Goal: Task Accomplishment & Management: Manage account settings

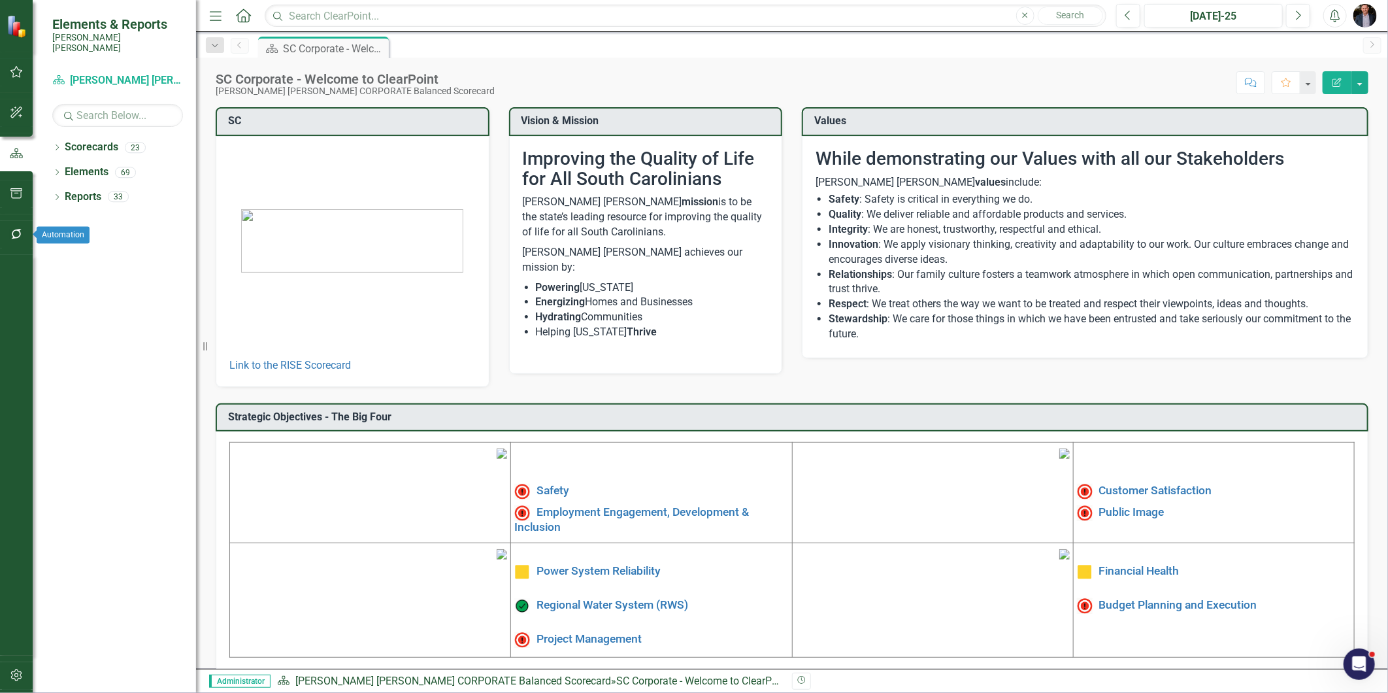
click at [2, 227] on button "button" at bounding box center [16, 234] width 29 height 27
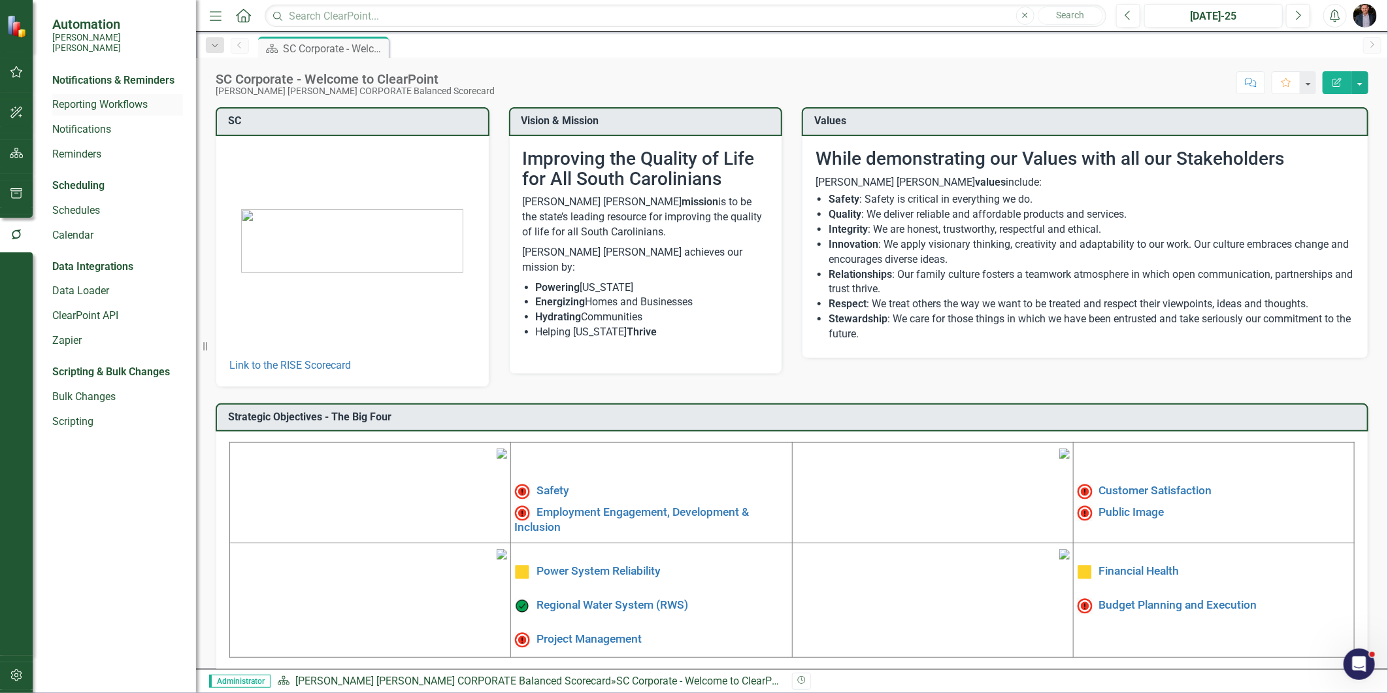
click at [82, 97] on link "Reporting Workflows" at bounding box center [117, 104] width 131 height 15
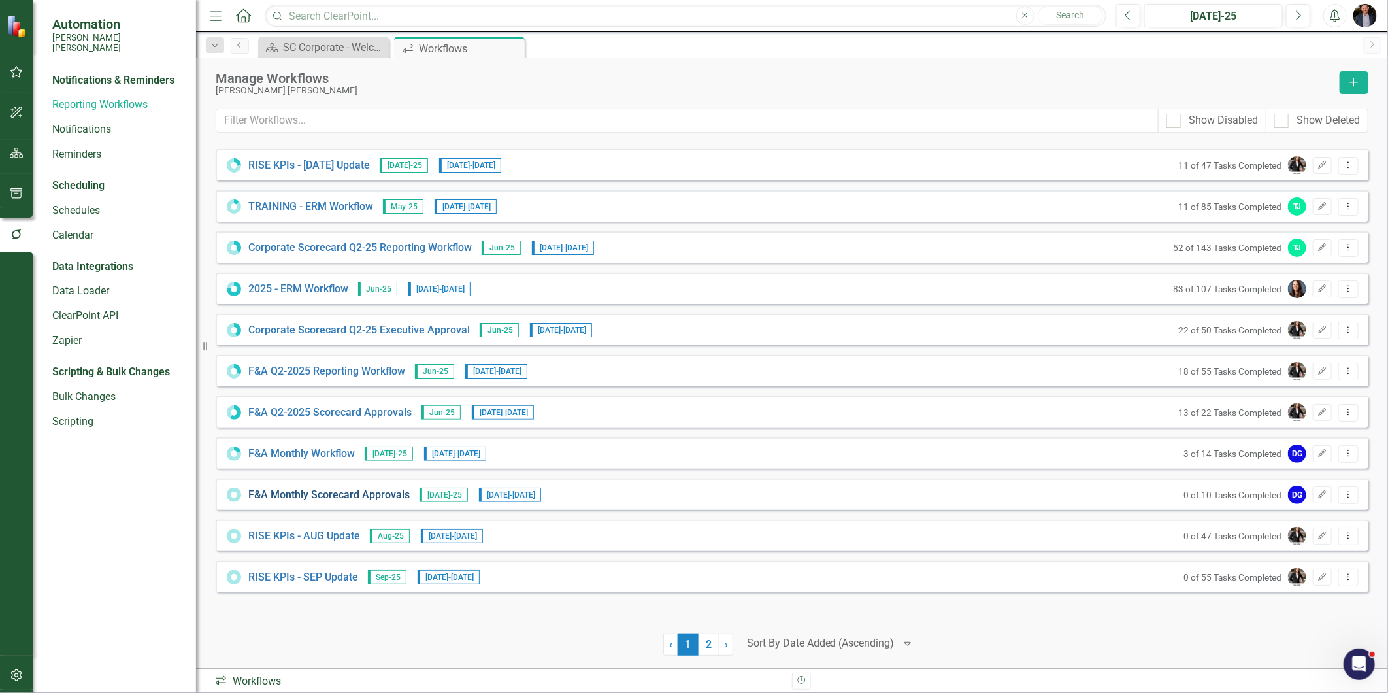
click at [359, 495] on link "F&A Monthly Scorecard Approvals" at bounding box center [328, 495] width 161 height 15
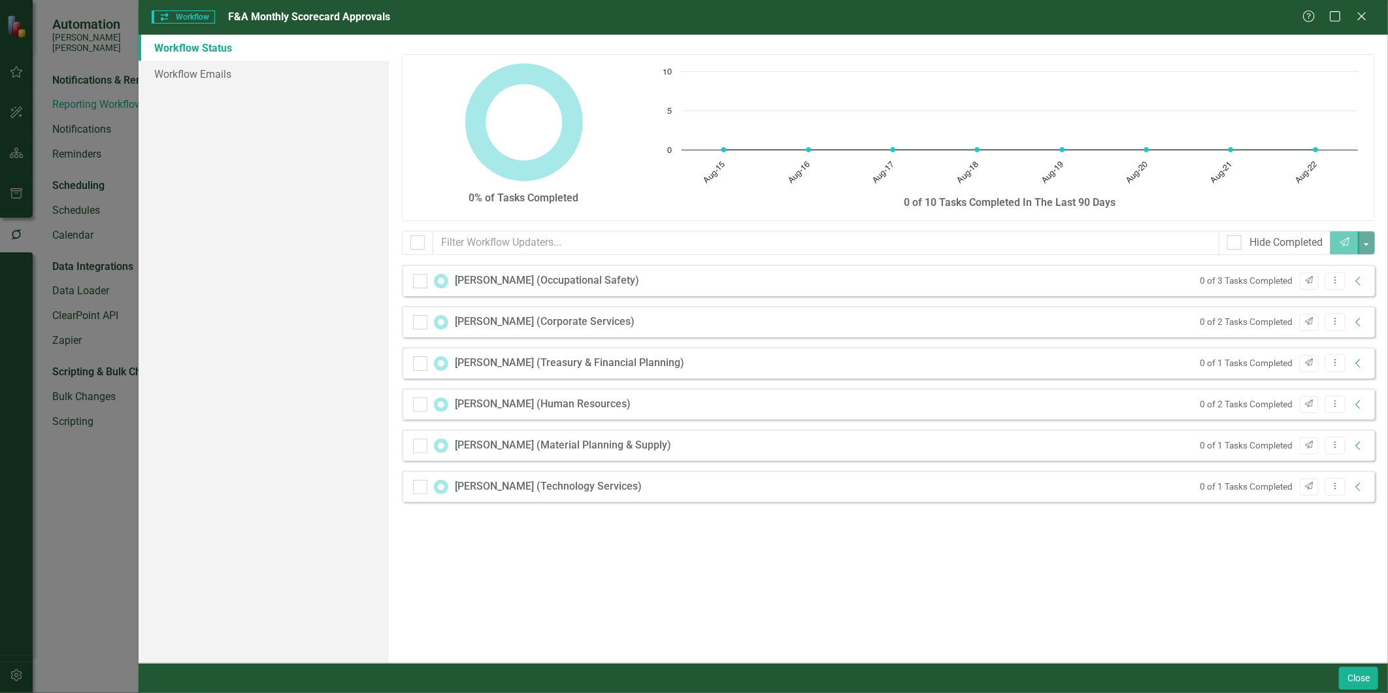
click at [1249, 282] on div "0 of 3 Tasks Completed Send Dropdown Menu Collapse" at bounding box center [1280, 281] width 172 height 18
click at [1249, 282] on icon "Collapse" at bounding box center [1358, 281] width 13 height 10
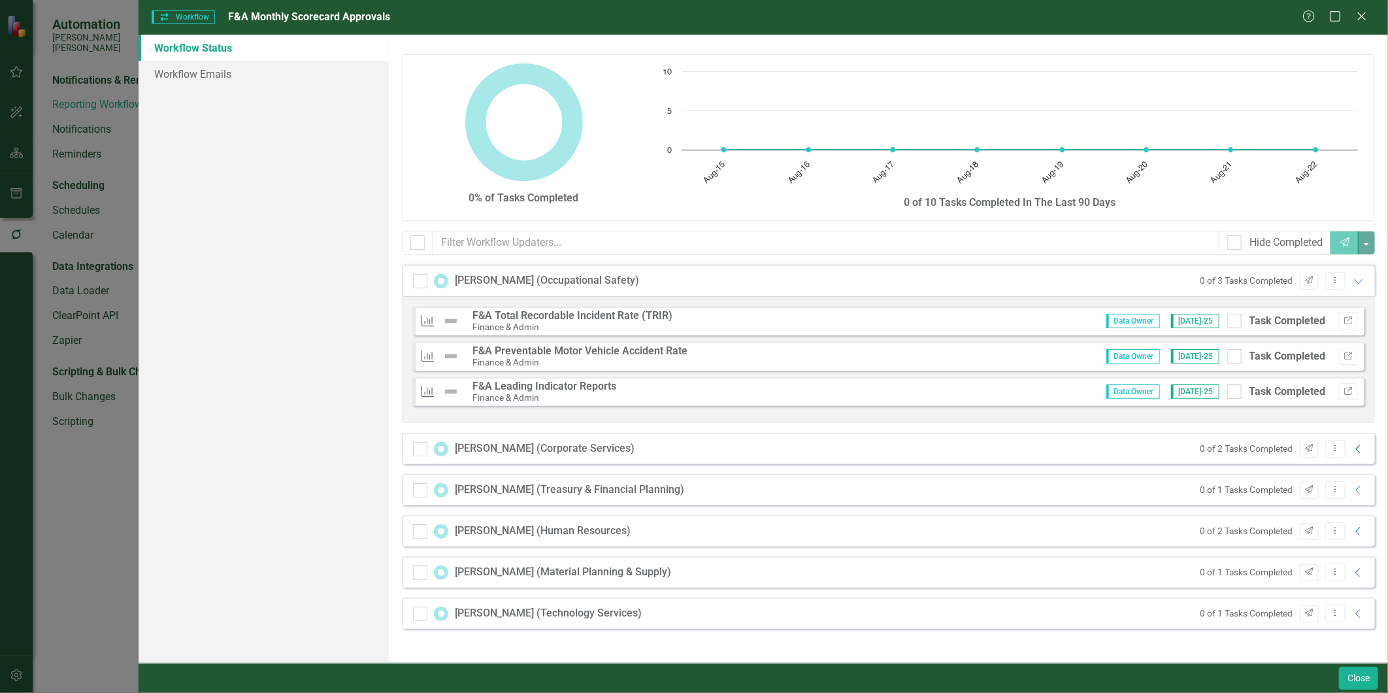
click at [1249, 446] on icon "Collapse" at bounding box center [1358, 449] width 13 height 10
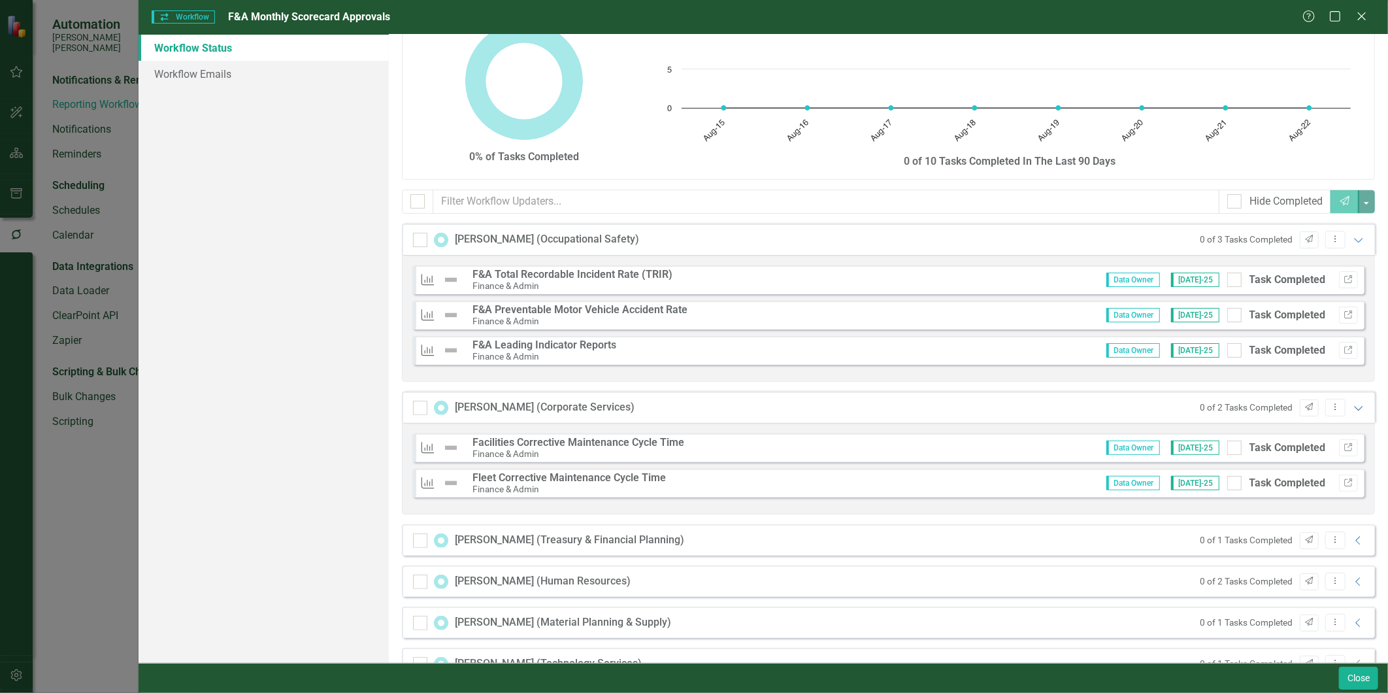
scroll to position [76, 0]
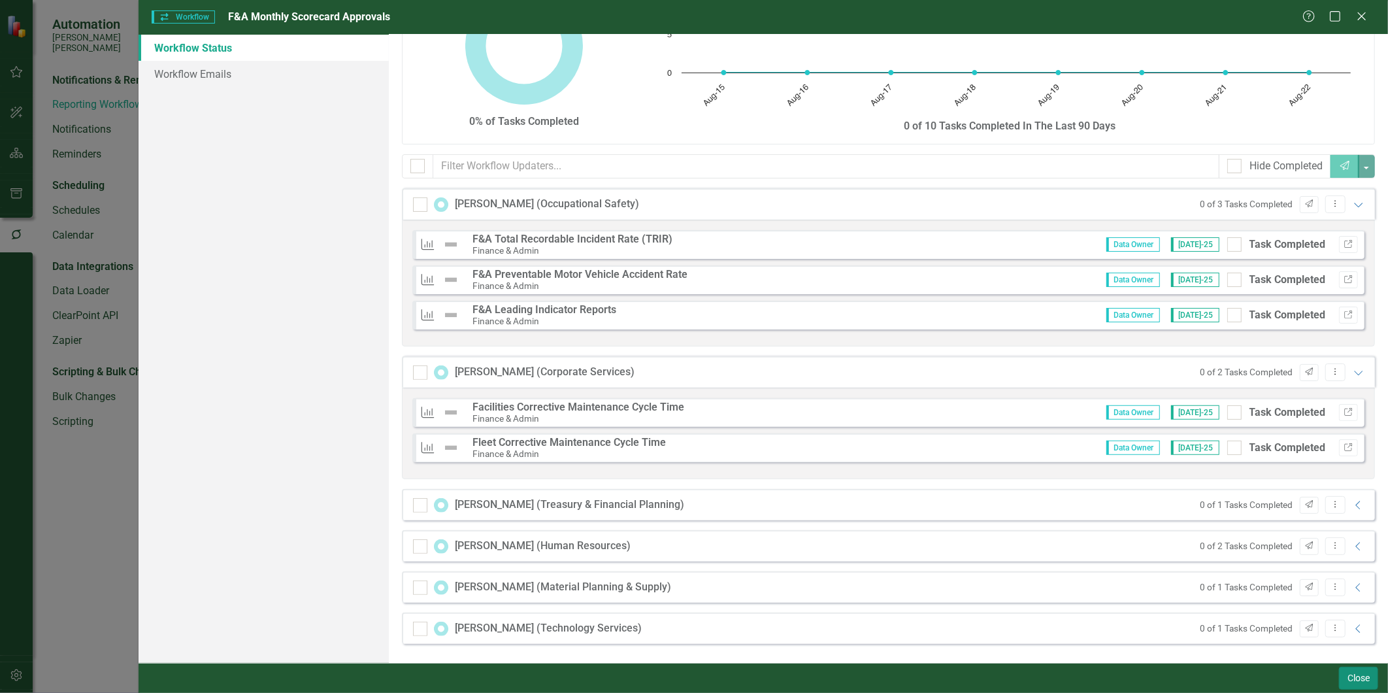
click at [1249, 623] on button "Close" at bounding box center [1358, 678] width 39 height 23
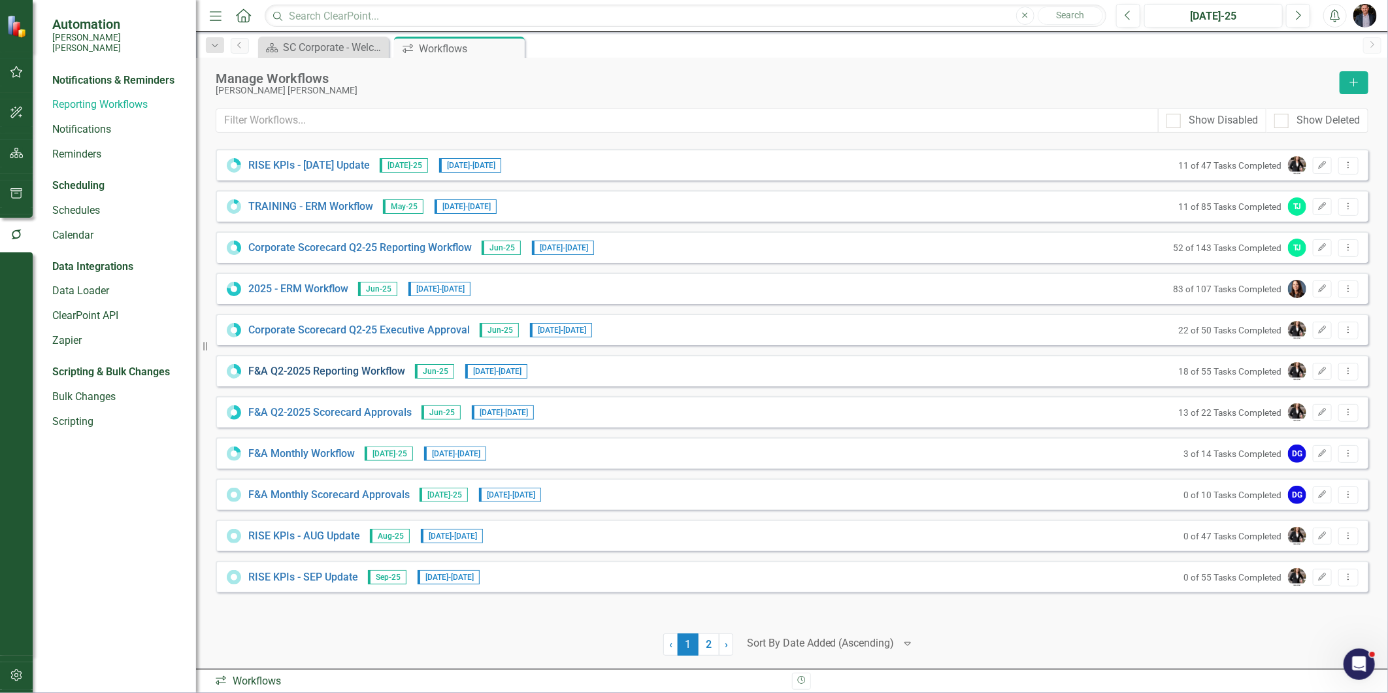
click at [376, 374] on link "F&A Q2-2025 Reporting Workflow" at bounding box center [326, 371] width 157 height 15
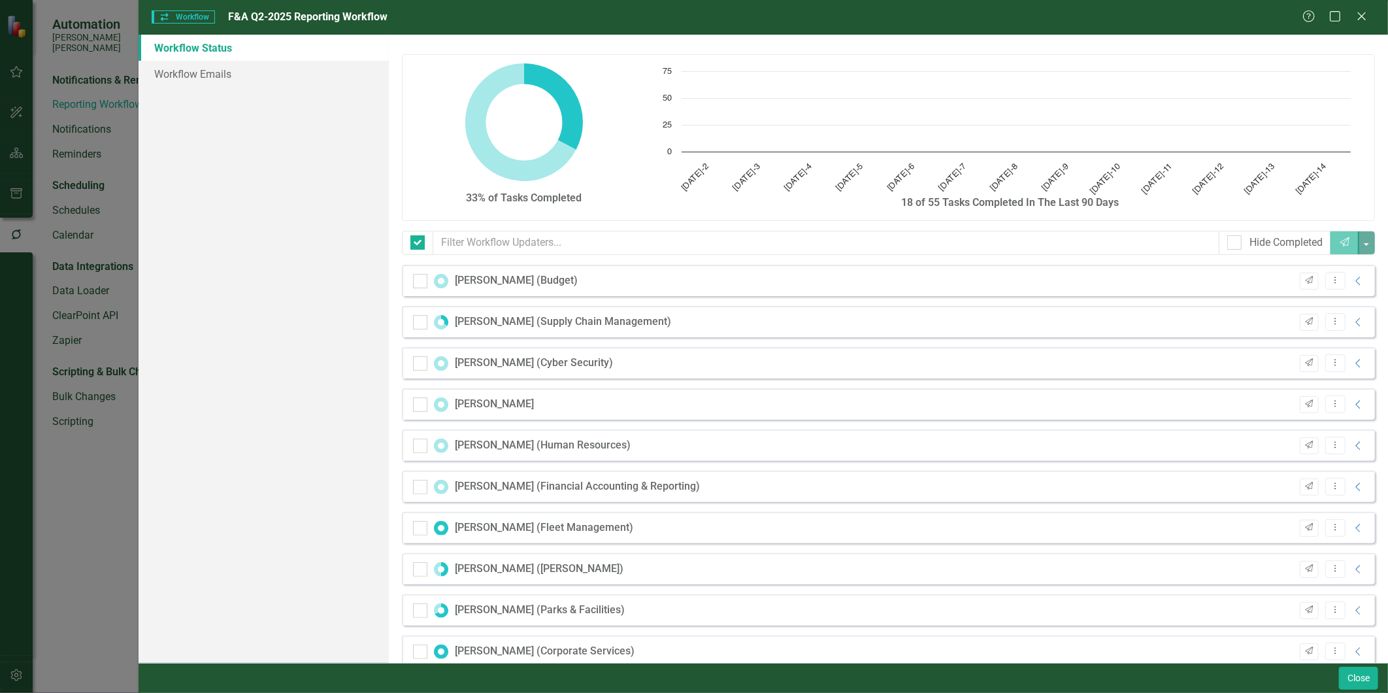
checkbox input "false"
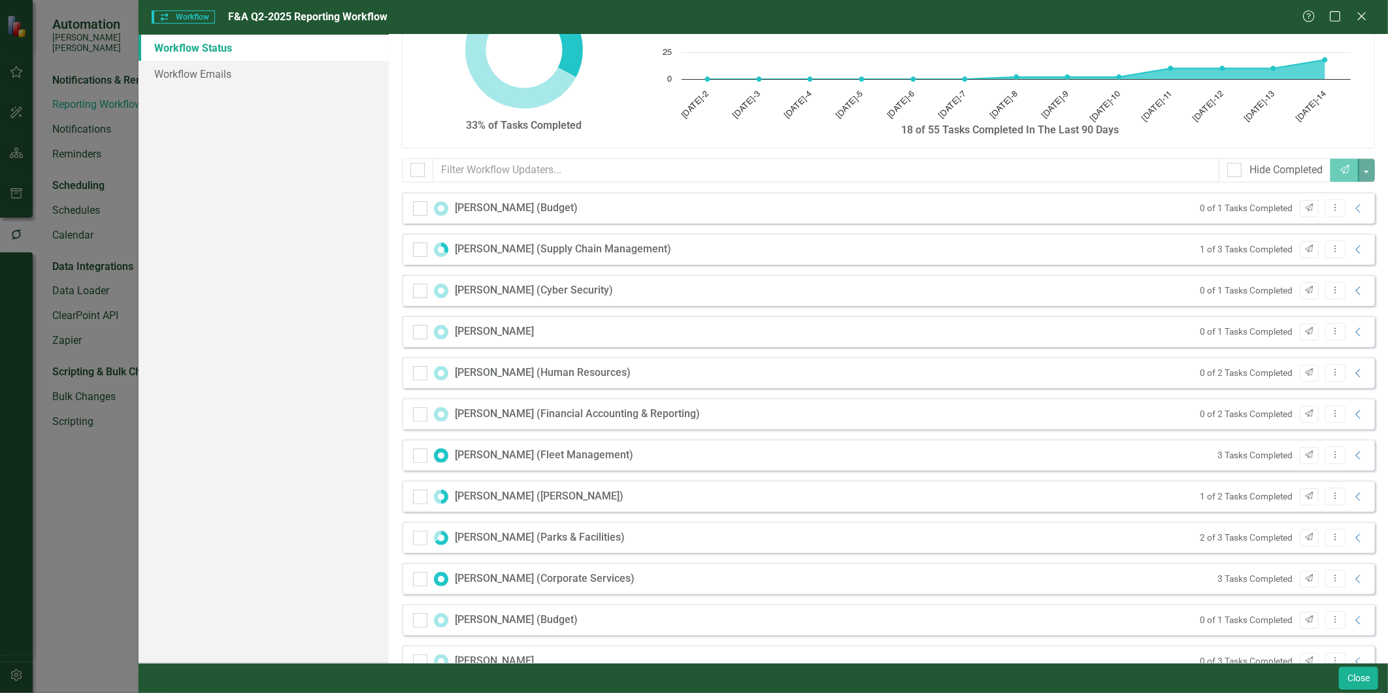
scroll to position [0, 0]
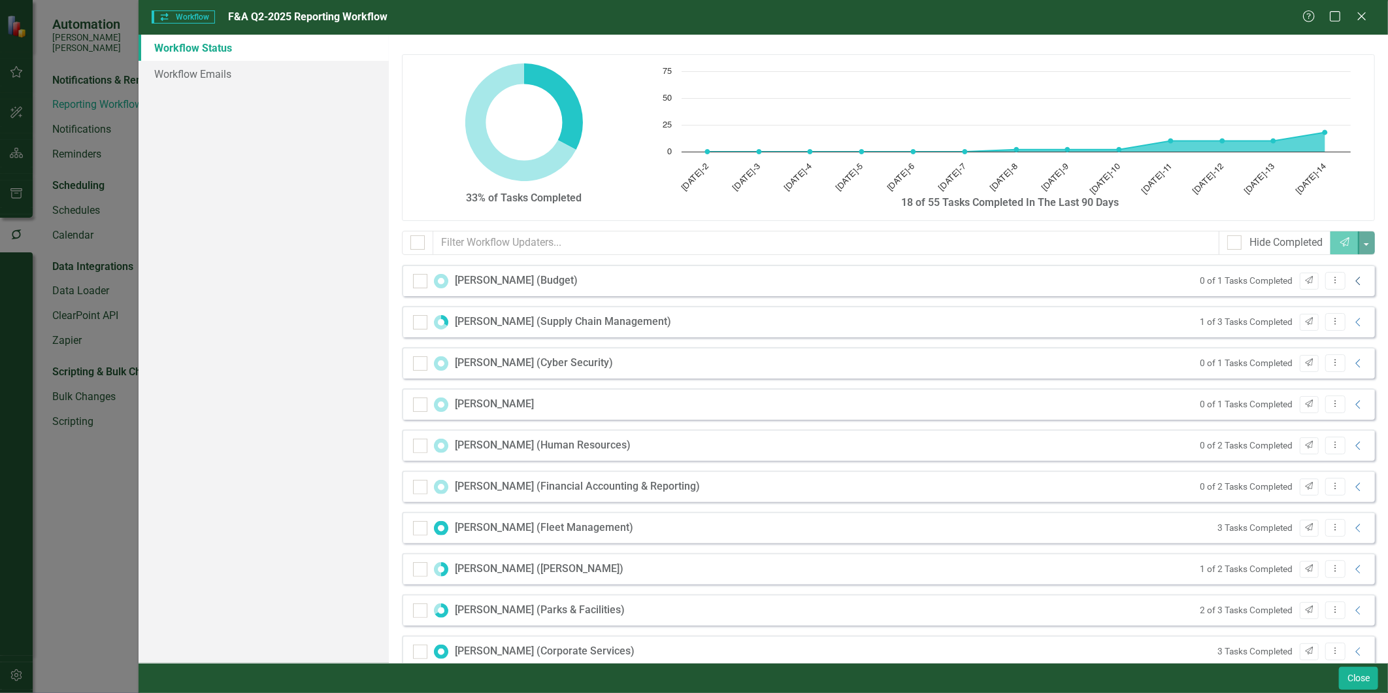
click at [1249, 276] on icon "Collapse" at bounding box center [1358, 281] width 13 height 10
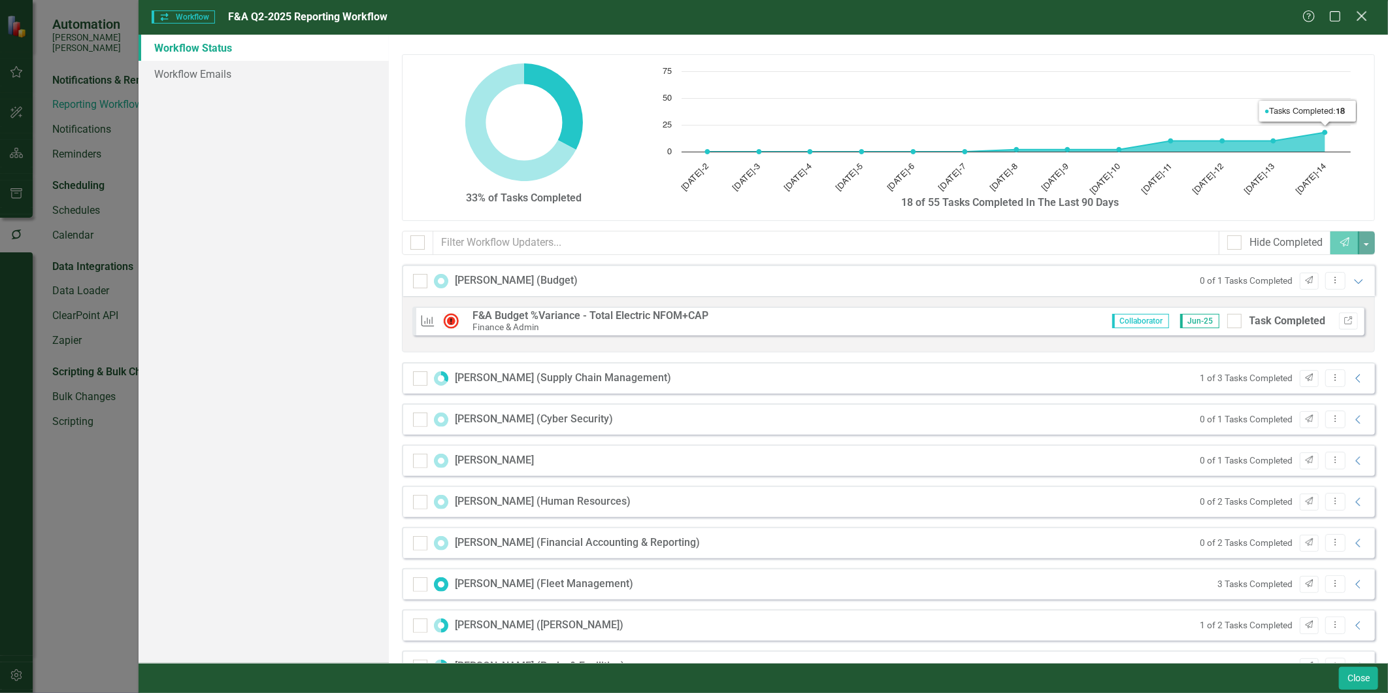
click at [1249, 20] on icon "Close" at bounding box center [1362, 16] width 16 height 12
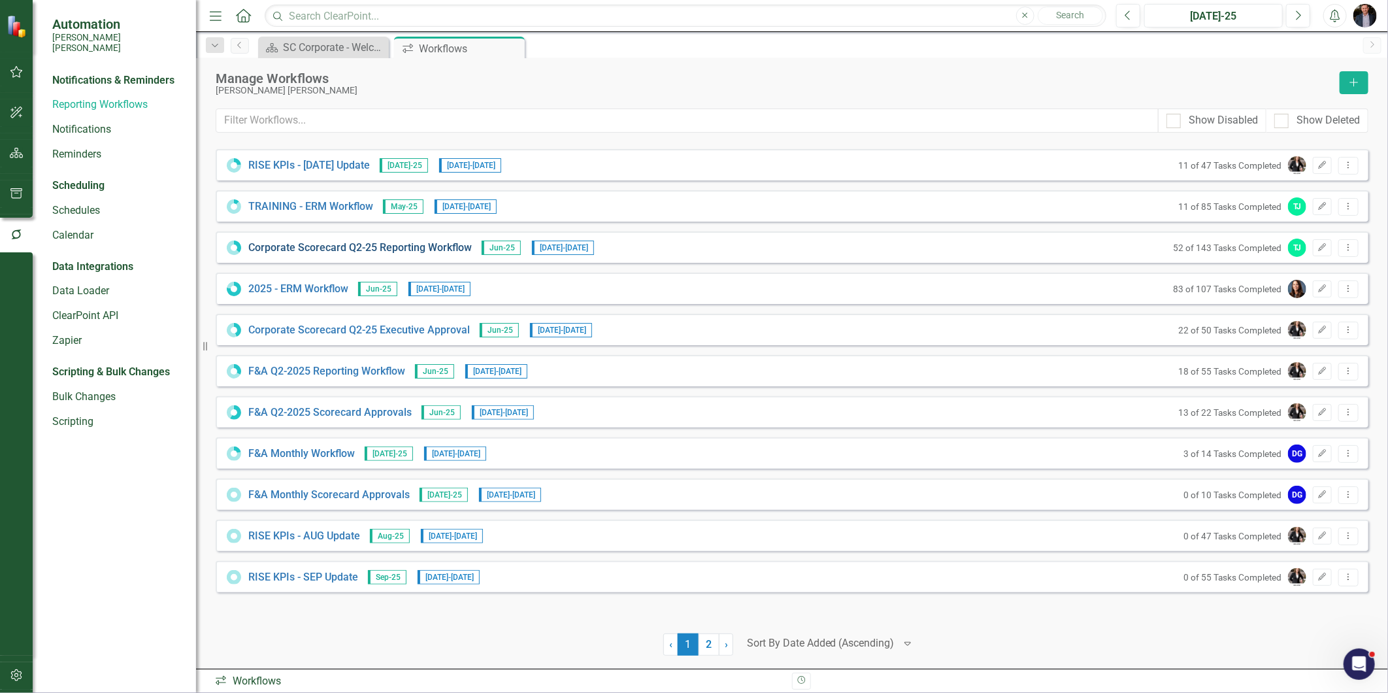
click at [388, 250] on link "Corporate Scorecard Q2-25 Reporting Workflow" at bounding box center [360, 248] width 224 height 15
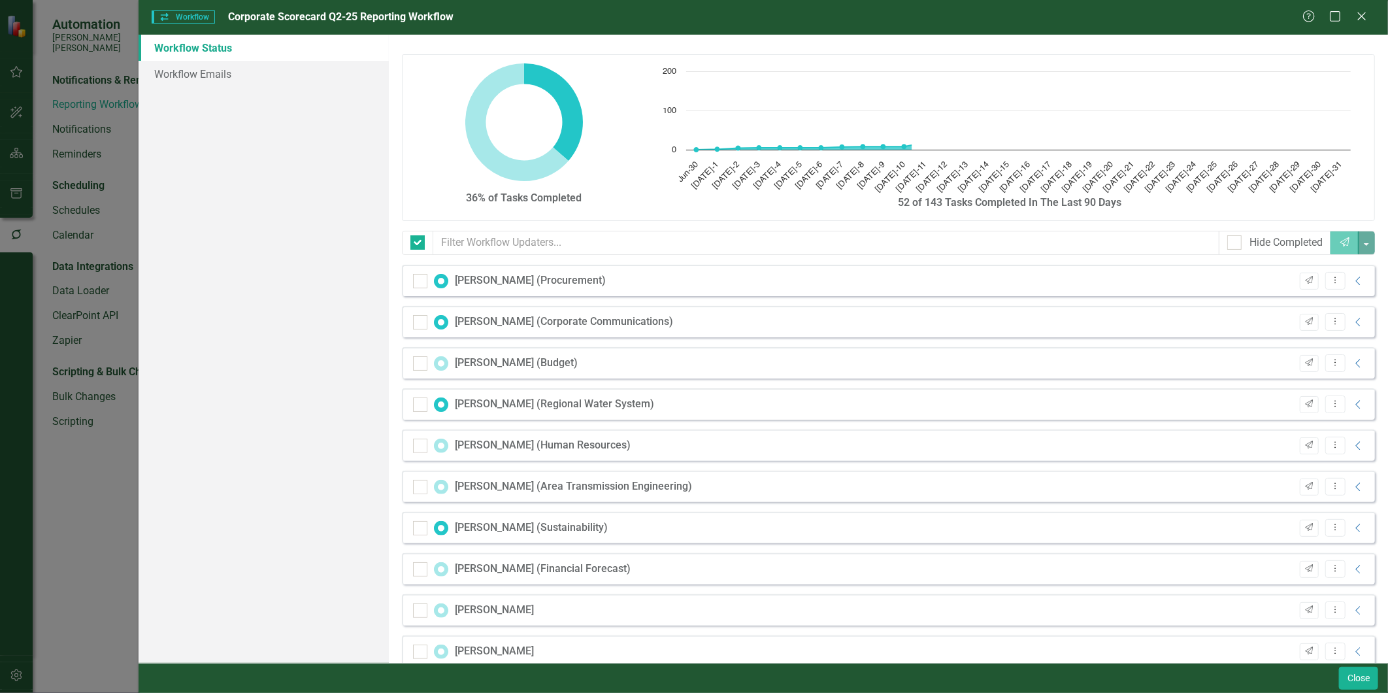
checkbox input "false"
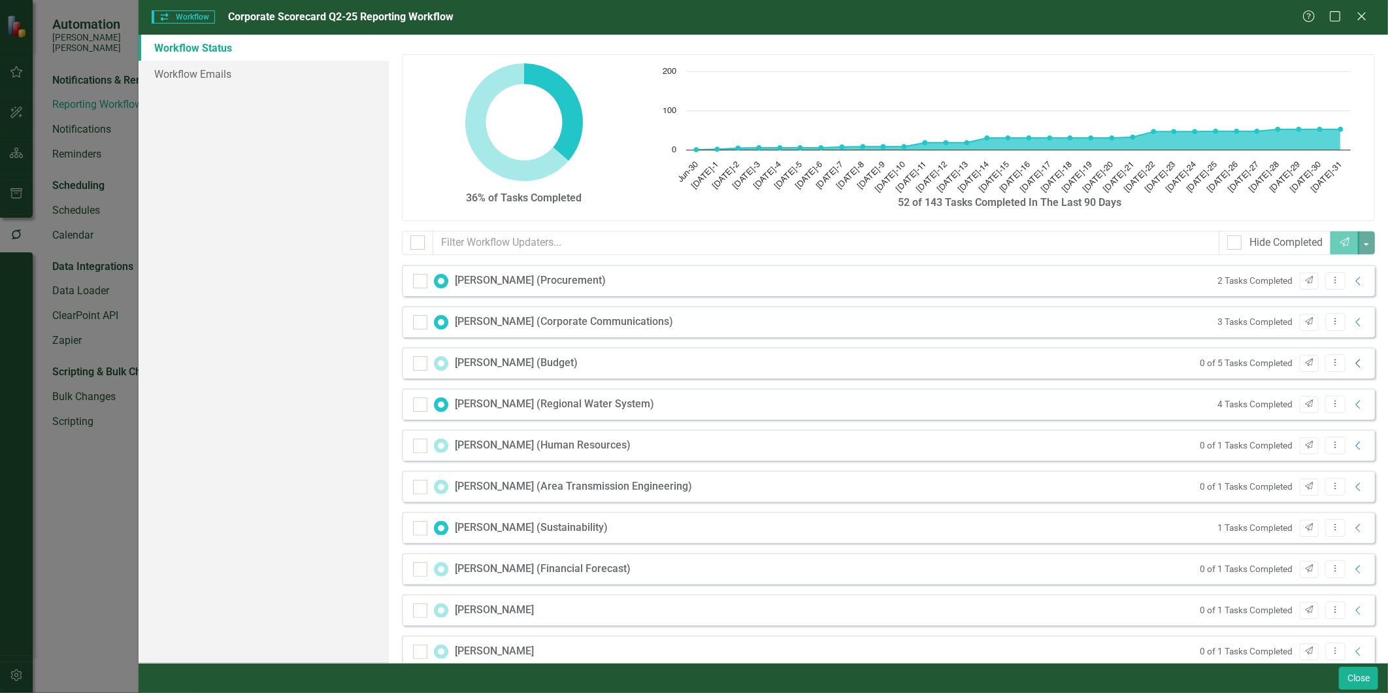
click at [1249, 366] on icon "Collapse" at bounding box center [1358, 363] width 13 height 10
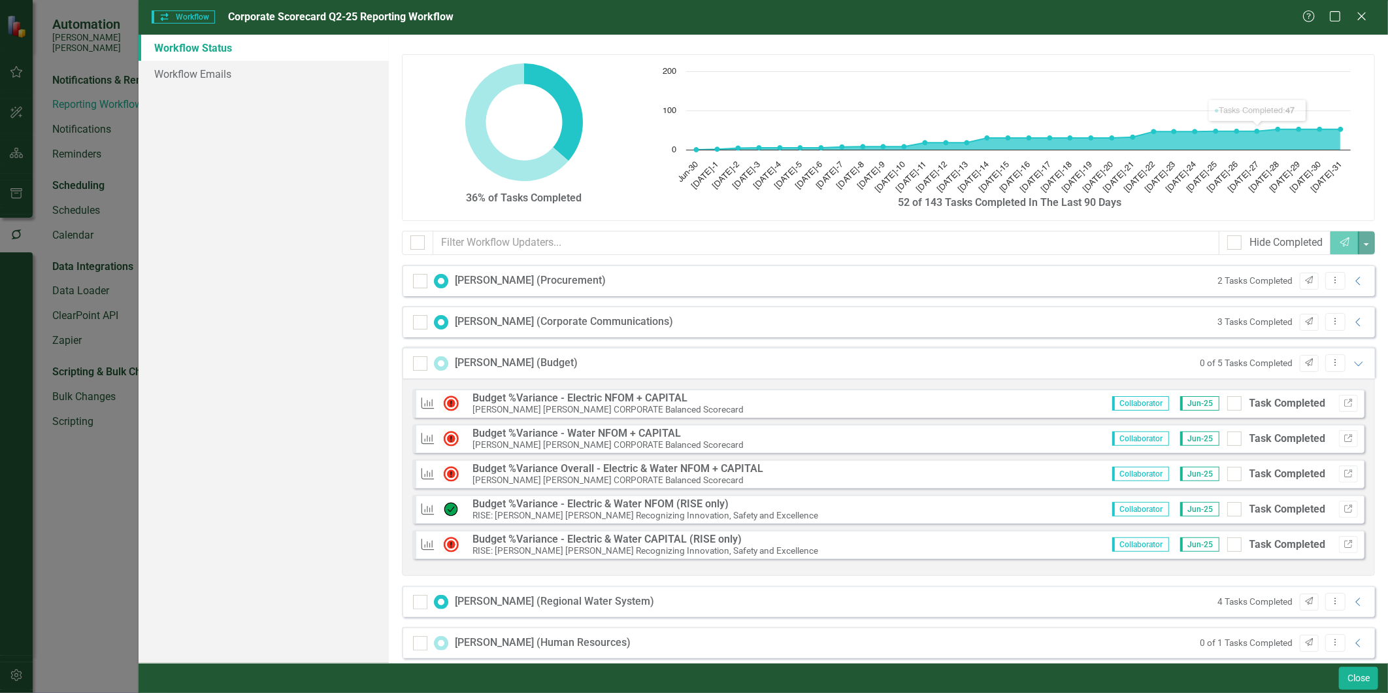
drag, startPoint x: 1360, startPoint y: 17, endPoint x: 1154, endPoint y: 63, distance: 210.9
click at [1249, 17] on icon "Close" at bounding box center [1362, 16] width 13 height 10
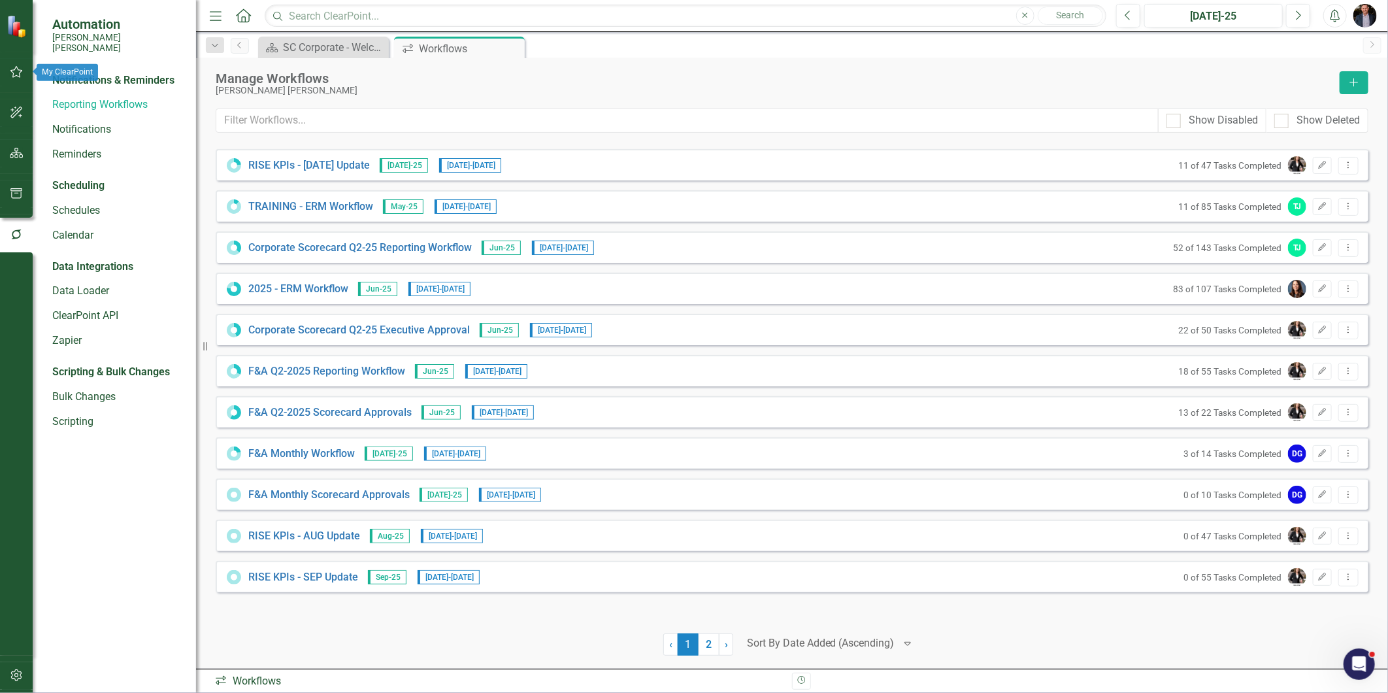
click at [17, 71] on icon "button" at bounding box center [17, 72] width 14 height 10
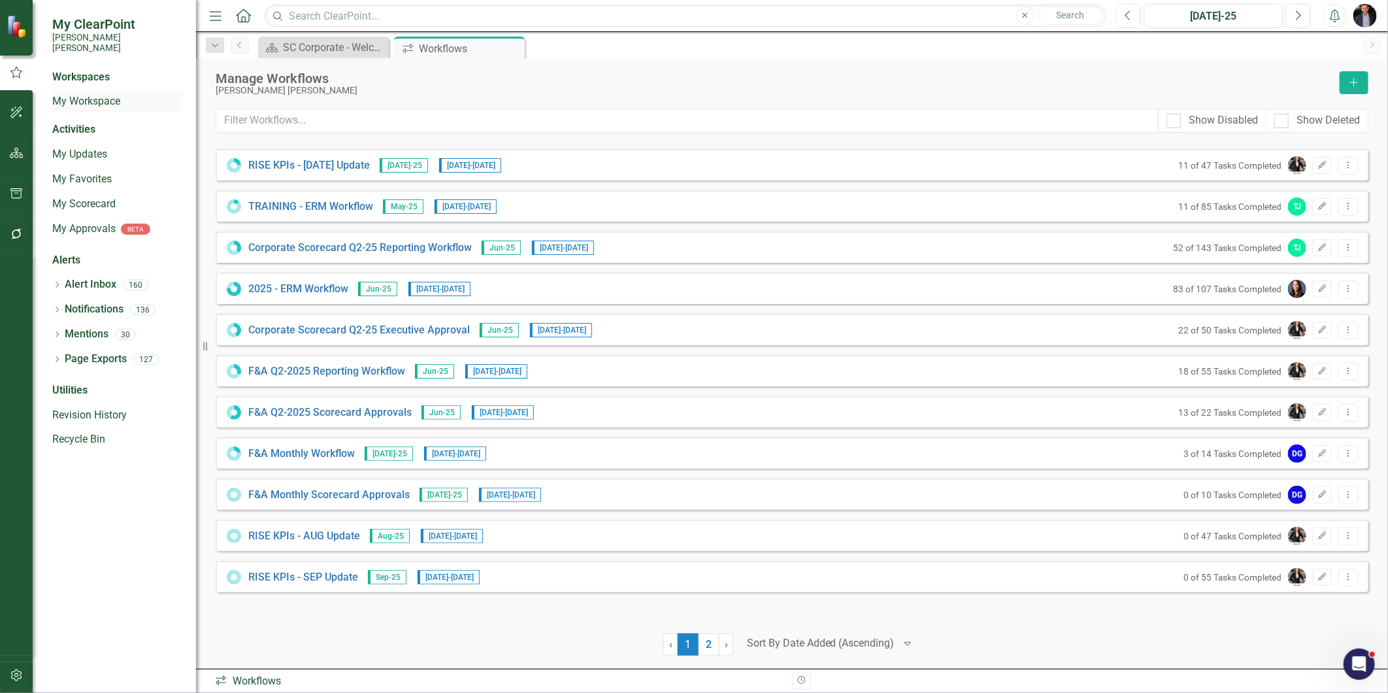
click at [82, 94] on link "My Workspace" at bounding box center [117, 101] width 131 height 15
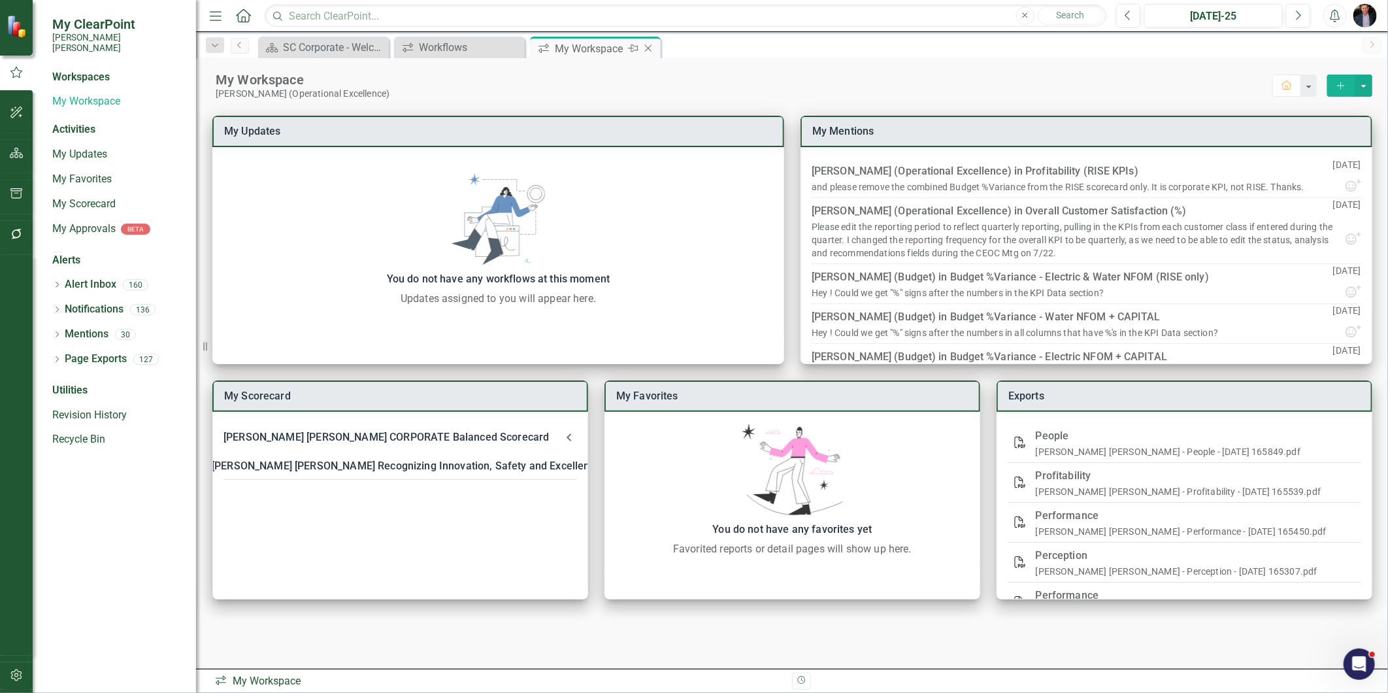
click at [651, 48] on icon "Close" at bounding box center [648, 48] width 13 height 10
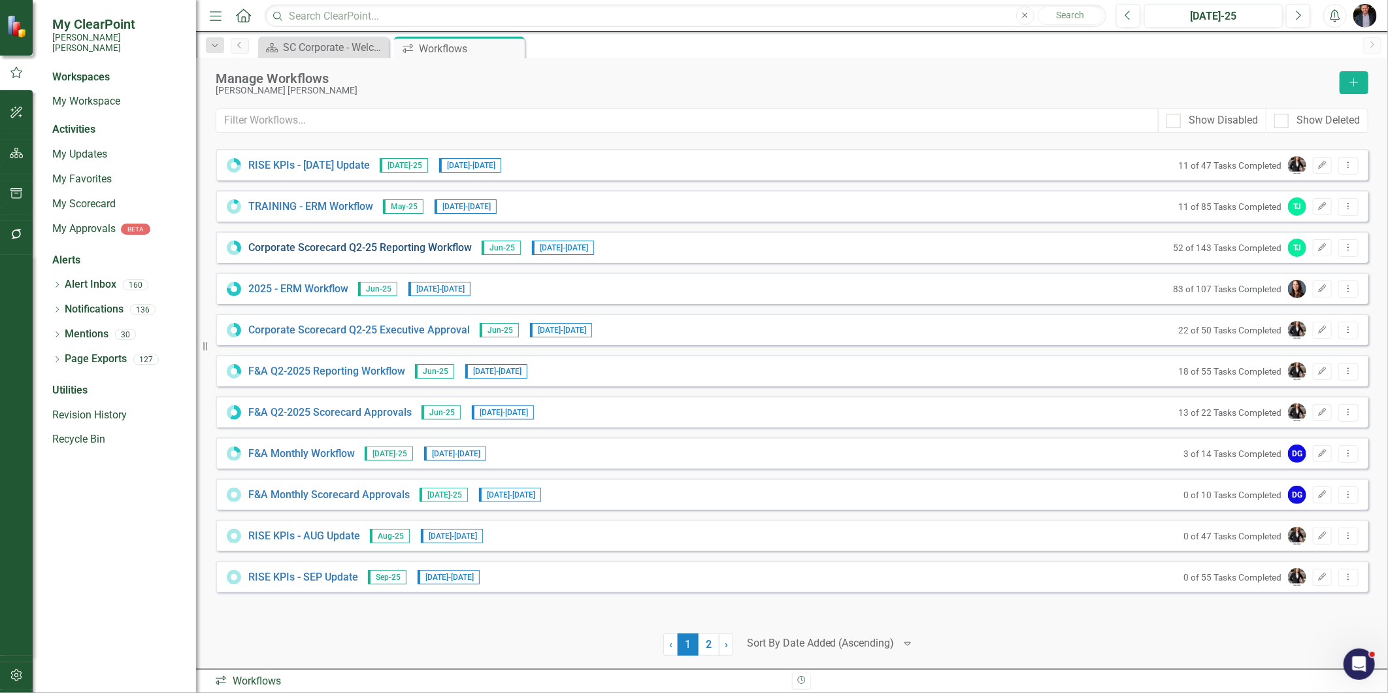
click at [403, 247] on link "Corporate Scorecard Q2-25 Reporting Workflow" at bounding box center [360, 248] width 224 height 15
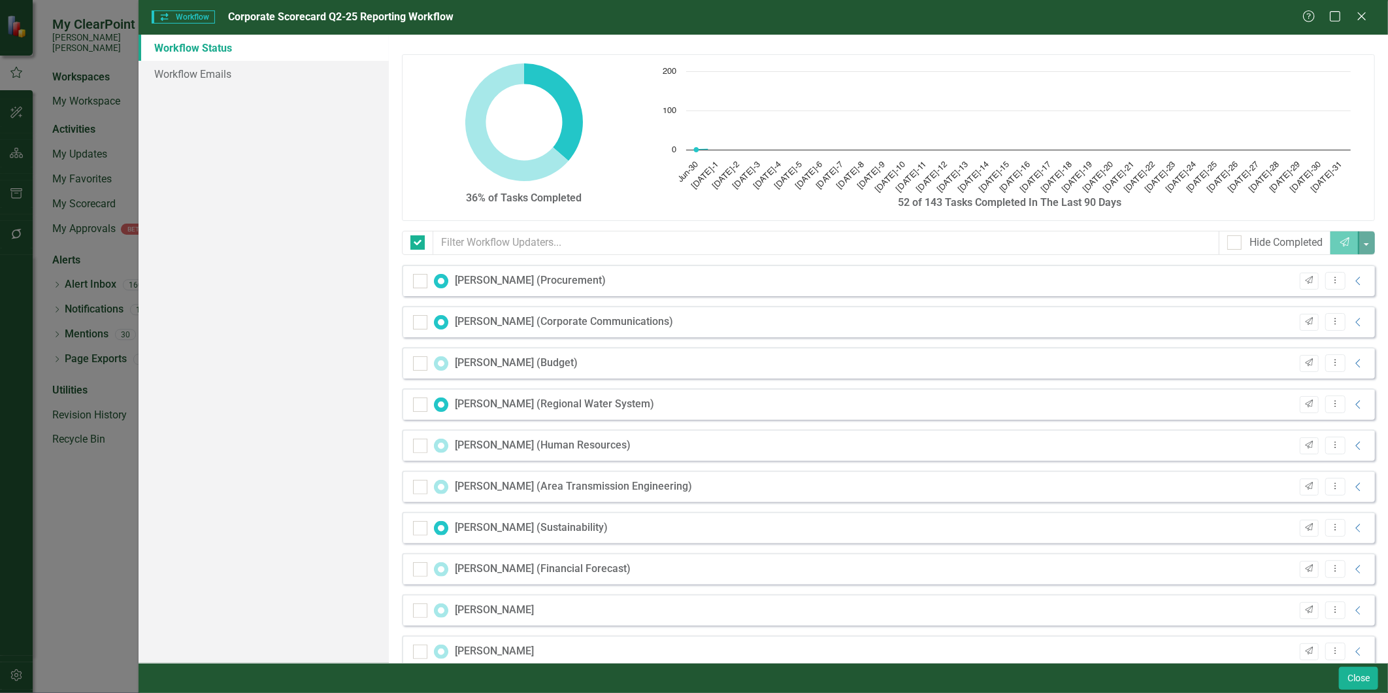
checkbox input "false"
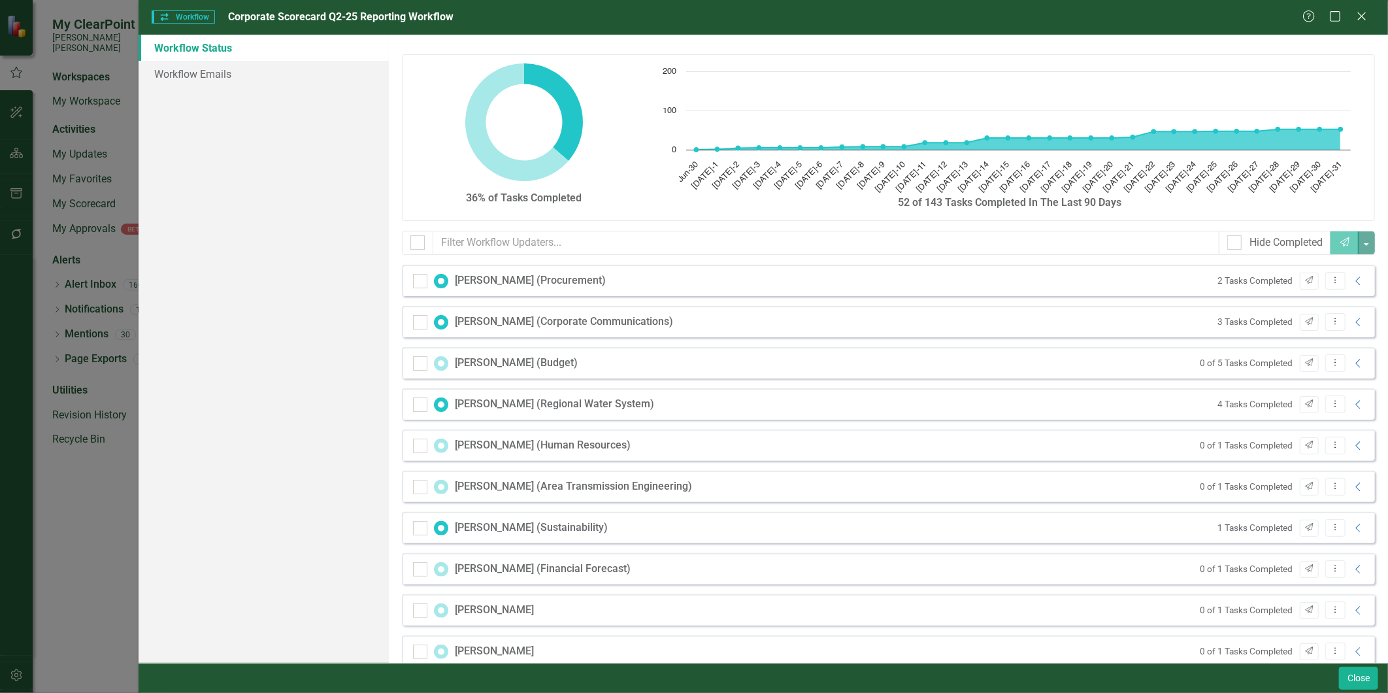
click at [546, 367] on div "[PERSON_NAME] (Budget)" at bounding box center [516, 363] width 123 height 15
click at [1249, 364] on icon "Collapse" at bounding box center [1358, 363] width 13 height 10
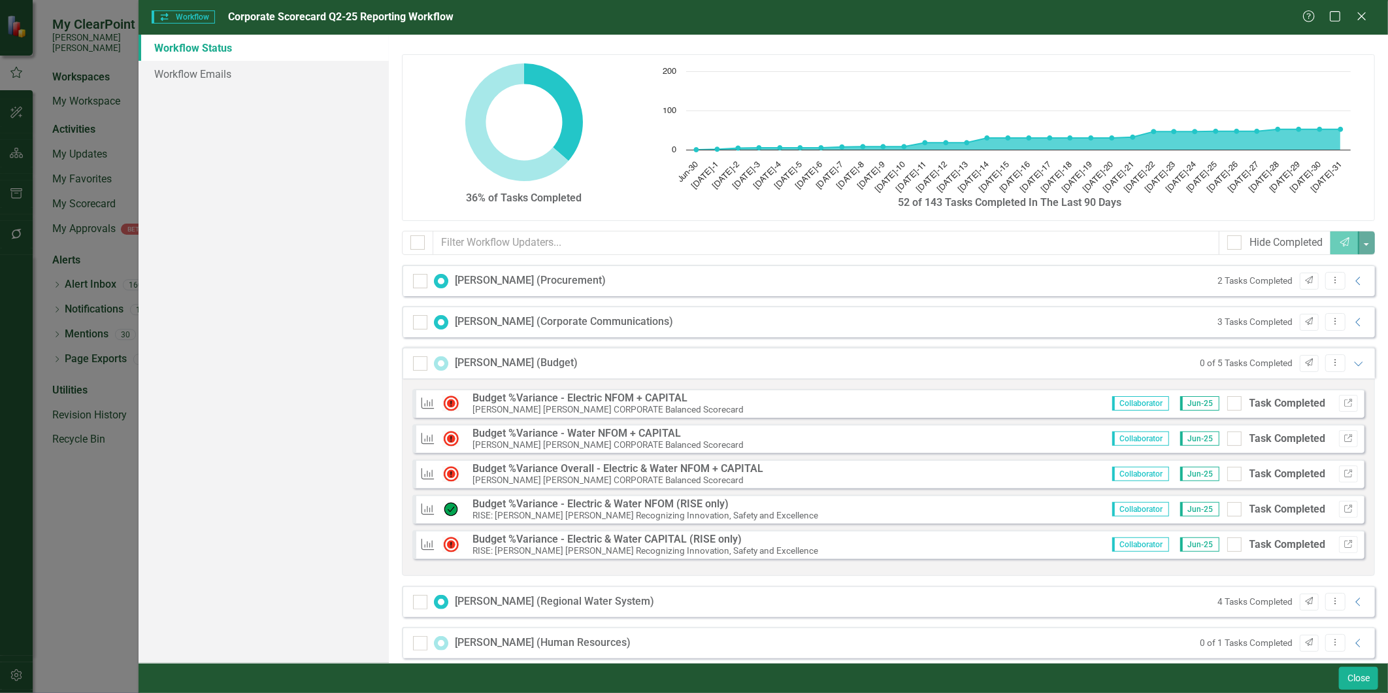
drag, startPoint x: 1361, startPoint y: 18, endPoint x: 1381, endPoint y: 18, distance: 19.6
click at [1249, 18] on icon at bounding box center [1362, 16] width 8 height 8
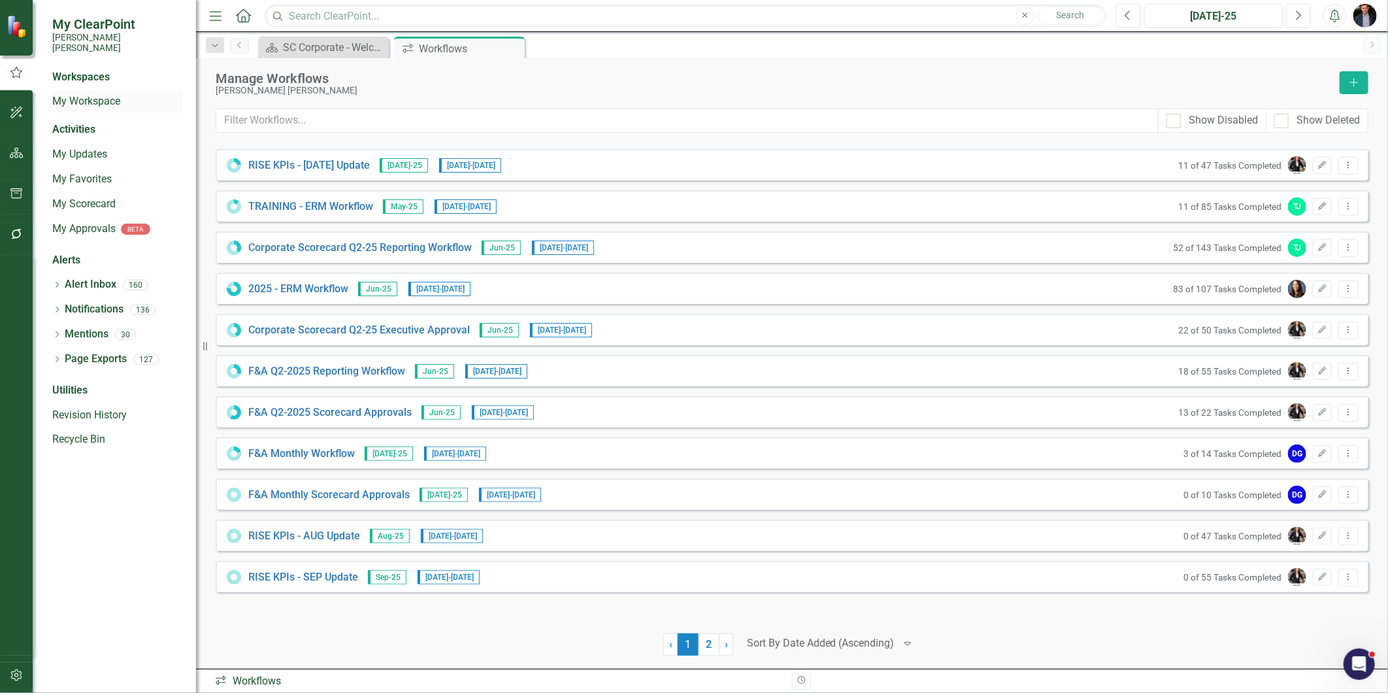
click at [107, 94] on link "My Workspace" at bounding box center [117, 101] width 131 height 15
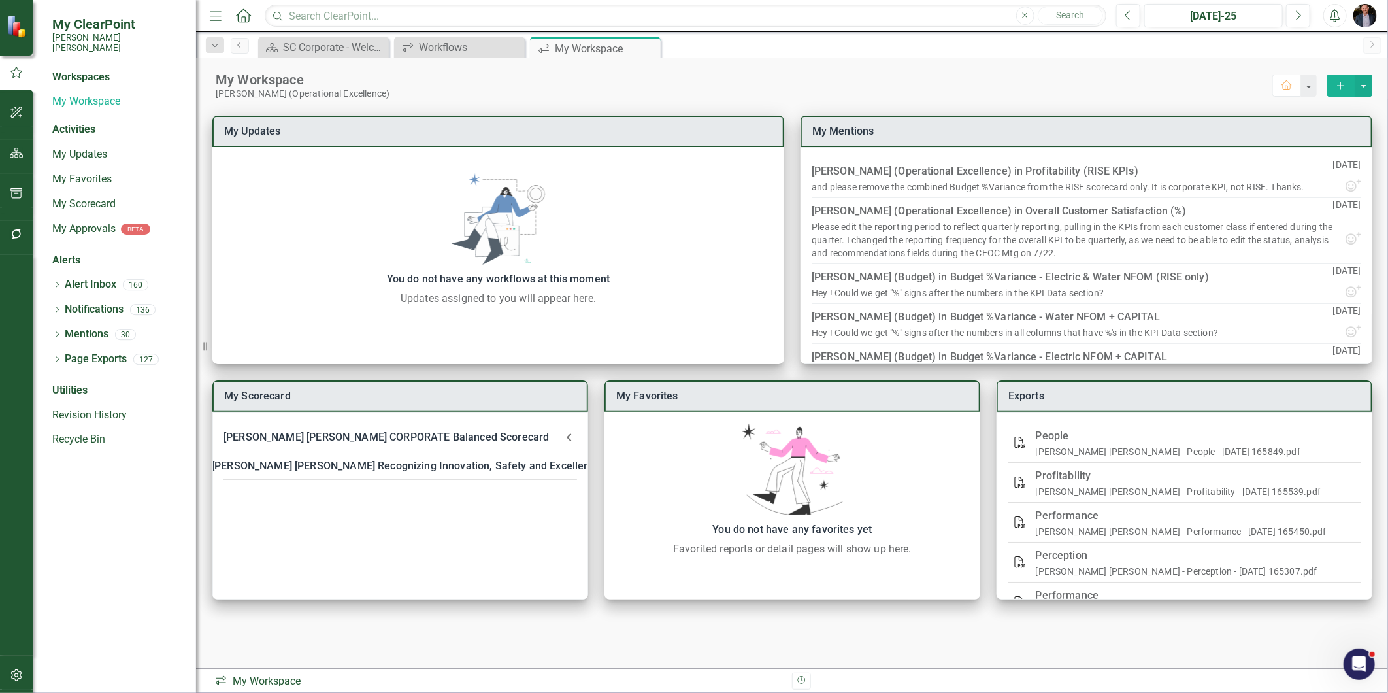
click at [18, 238] on icon "button" at bounding box center [17, 234] width 14 height 10
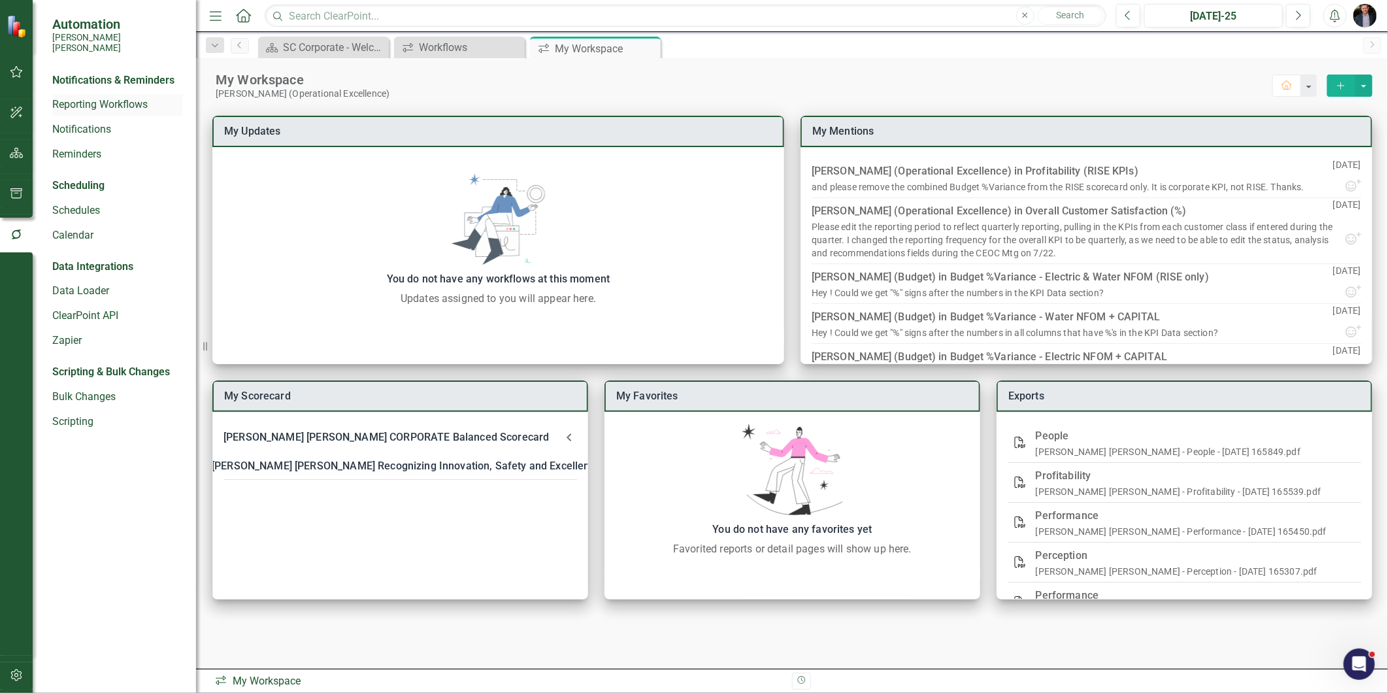
click at [142, 97] on link "Reporting Workflows" at bounding box center [117, 104] width 131 height 15
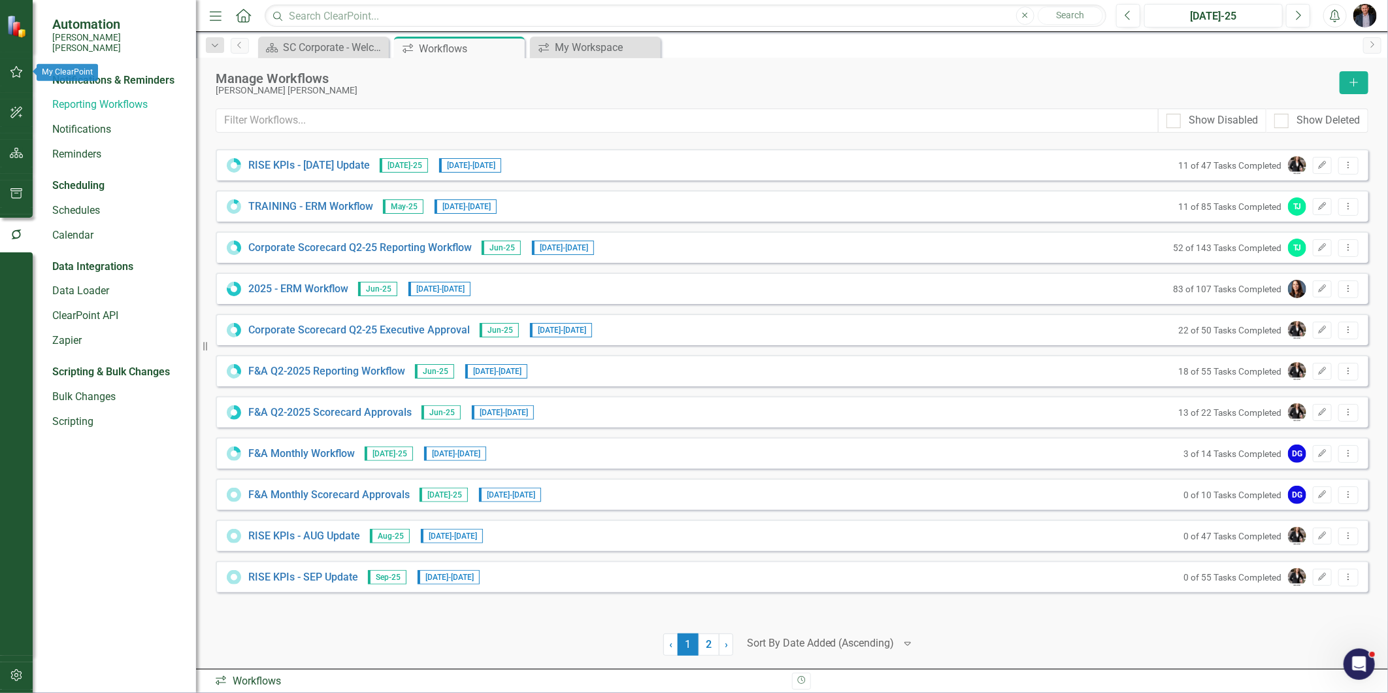
click at [10, 72] on icon "button" at bounding box center [17, 72] width 14 height 10
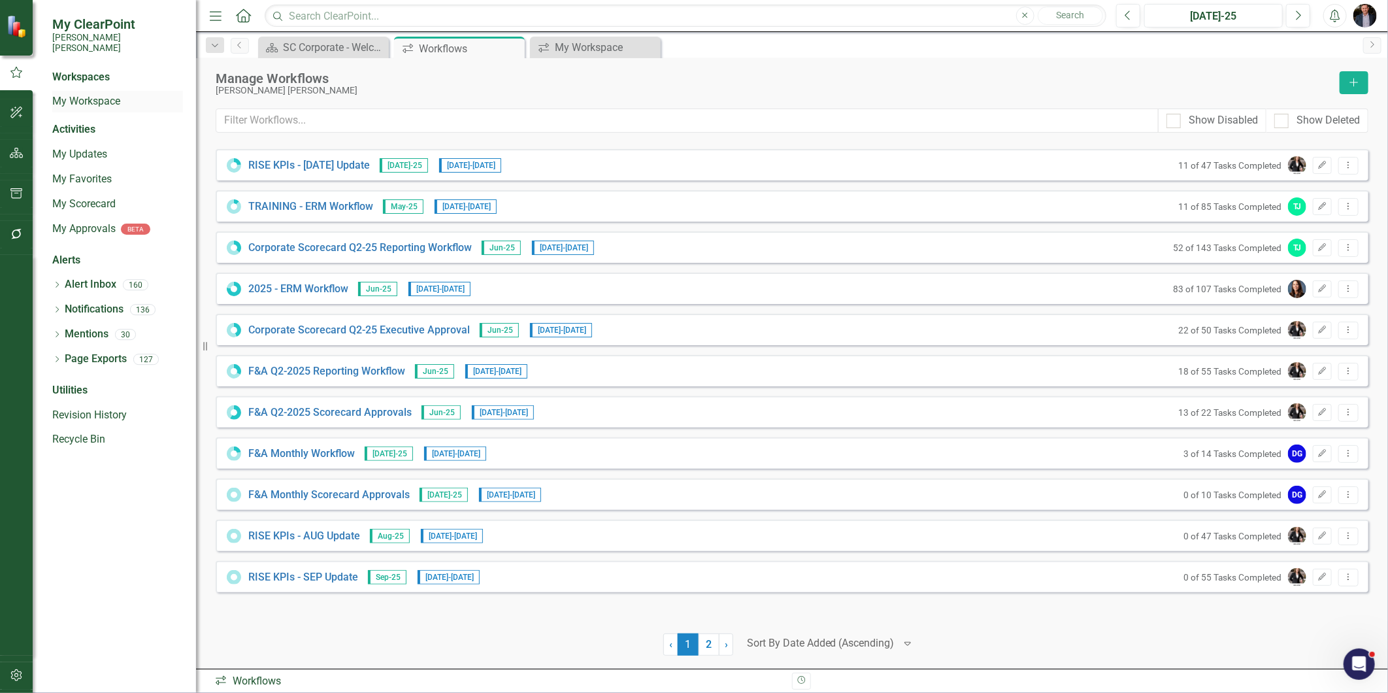
click at [122, 94] on link "My Workspace" at bounding box center [117, 101] width 131 height 15
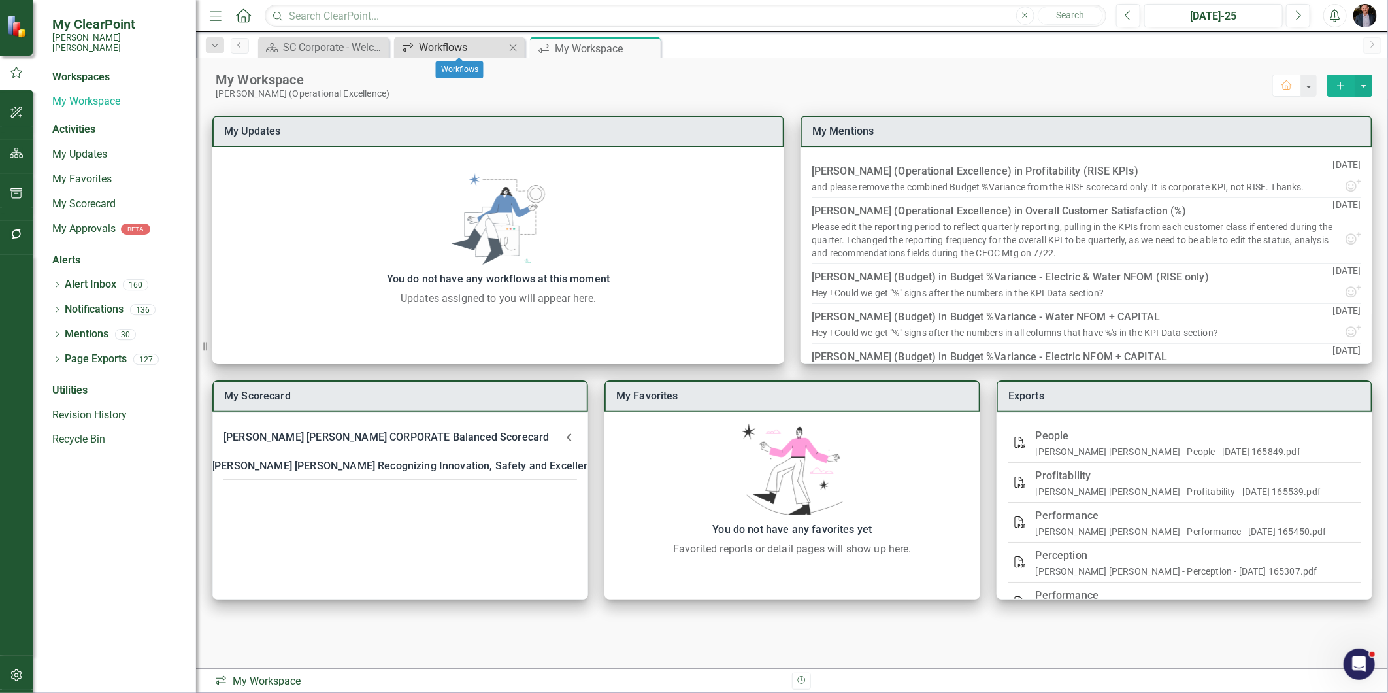
click at [432, 46] on div "Workflows" at bounding box center [462, 47] width 86 height 16
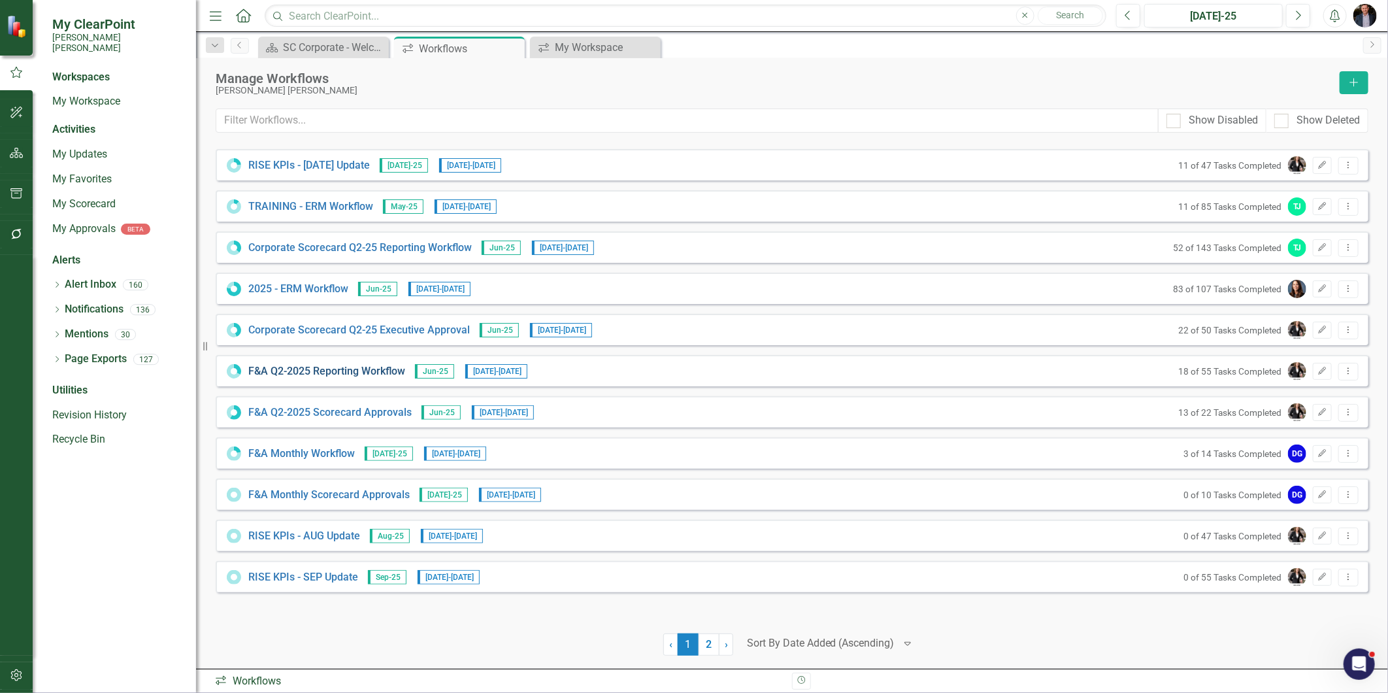
click at [359, 370] on link "F&A Q2-2025 Reporting Workflow" at bounding box center [326, 371] width 157 height 15
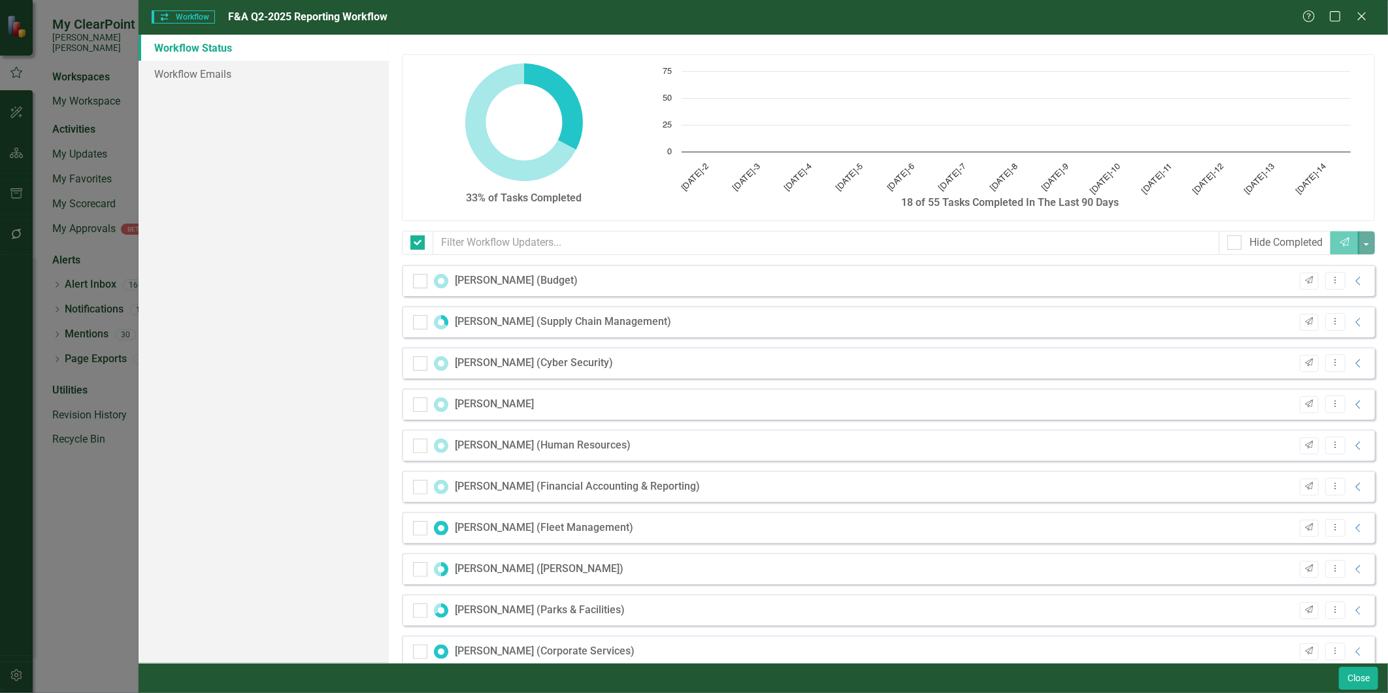
checkbox input "false"
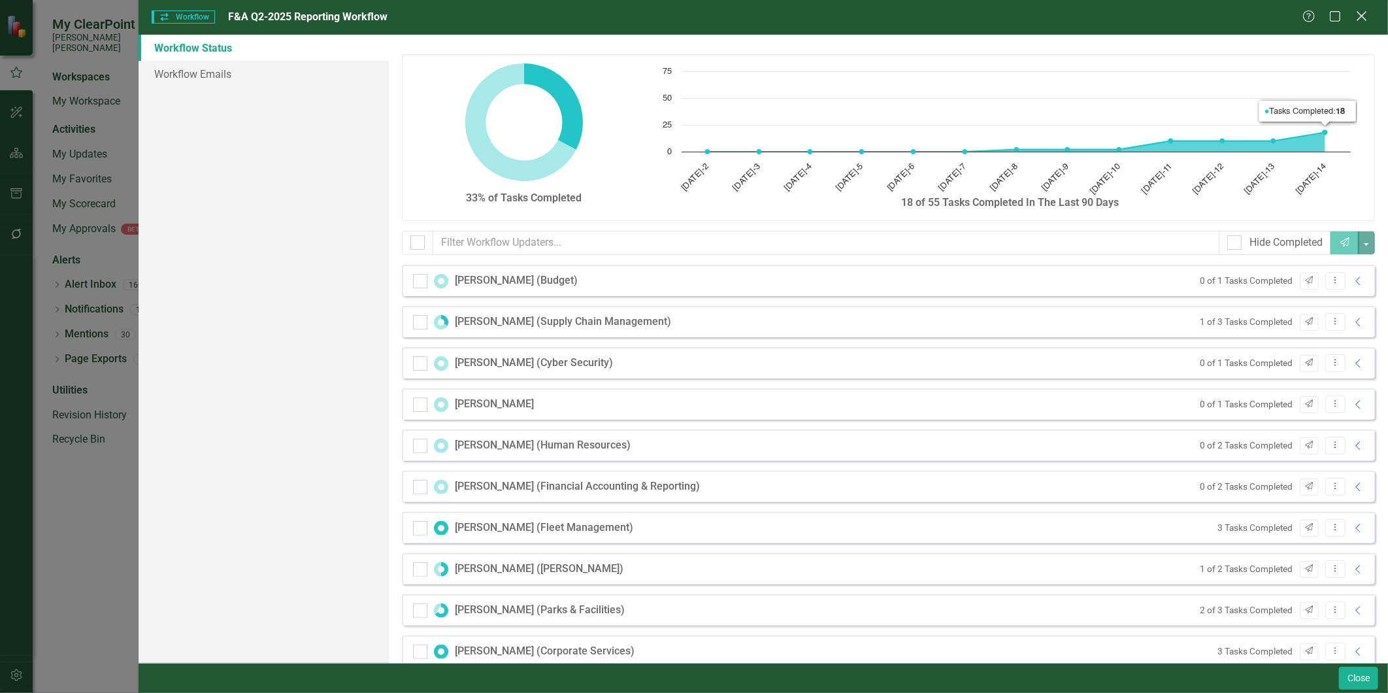
click at [1249, 12] on icon "Close" at bounding box center [1362, 16] width 16 height 12
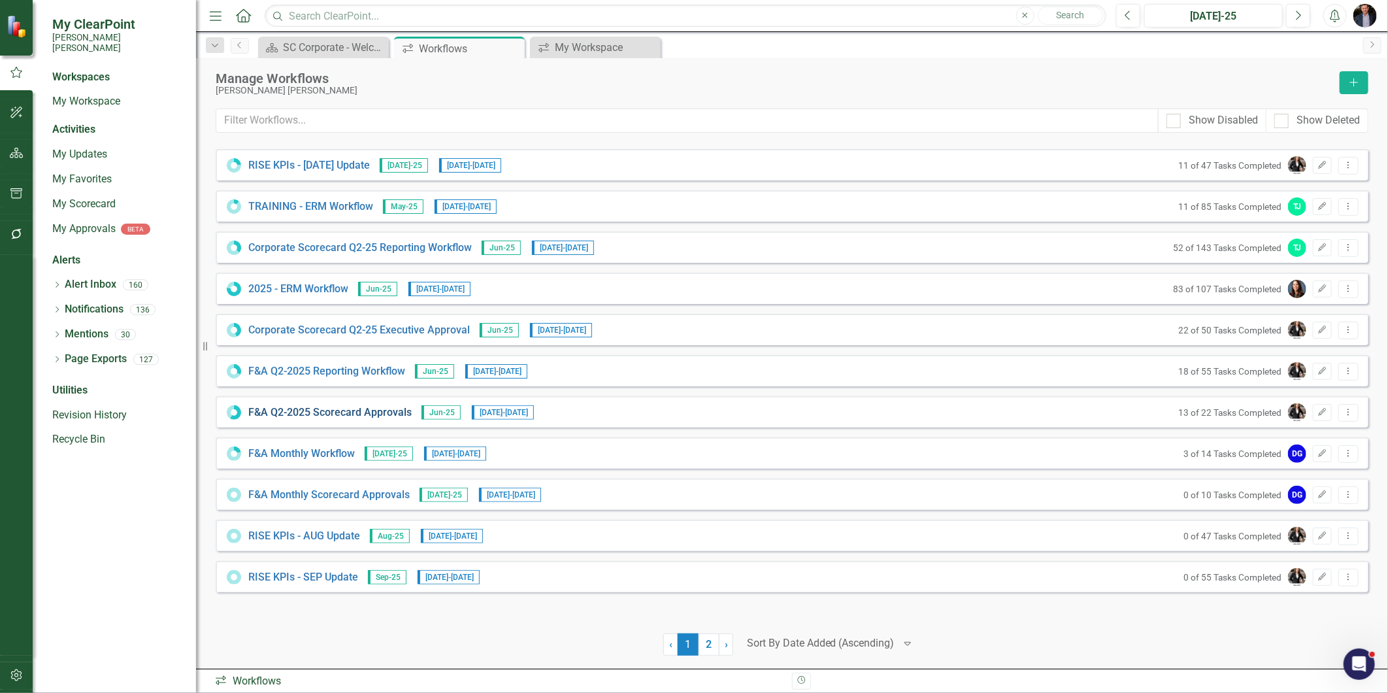
click at [282, 419] on link "F&A Q2-2025 Scorecard Approvals" at bounding box center [329, 412] width 163 height 15
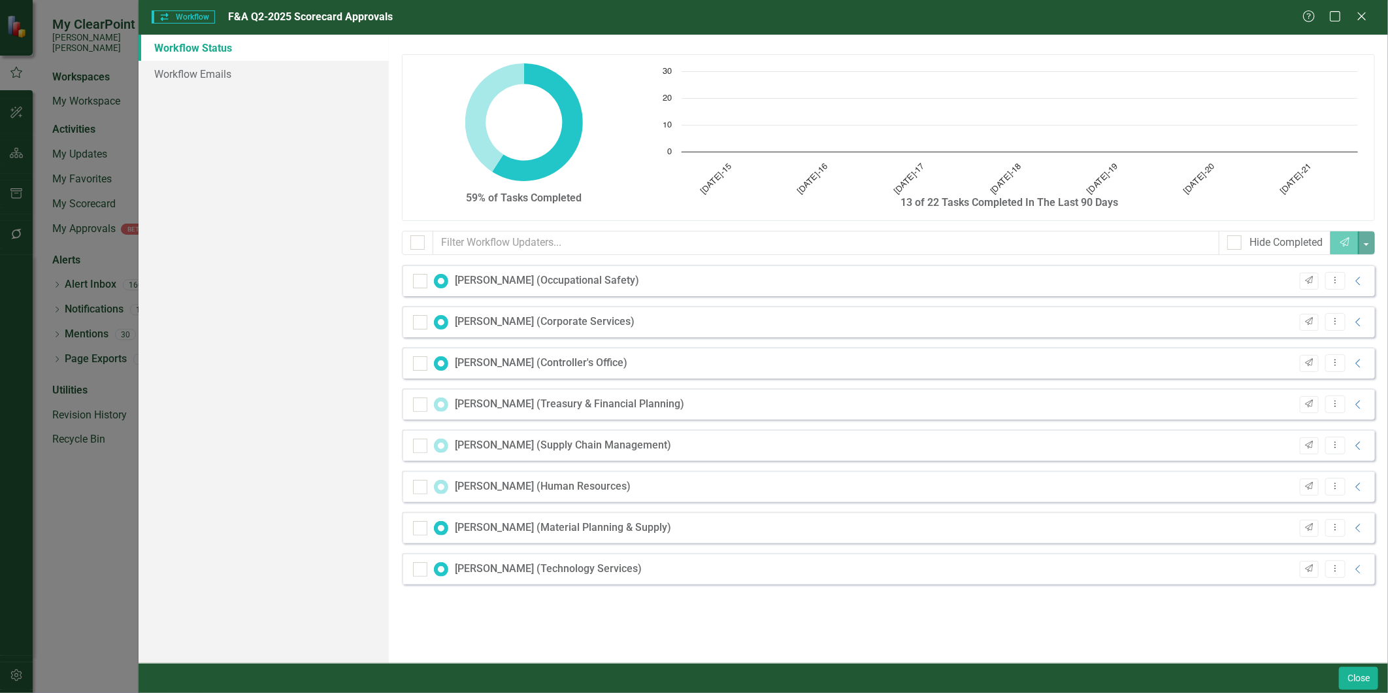
checkbox input "false"
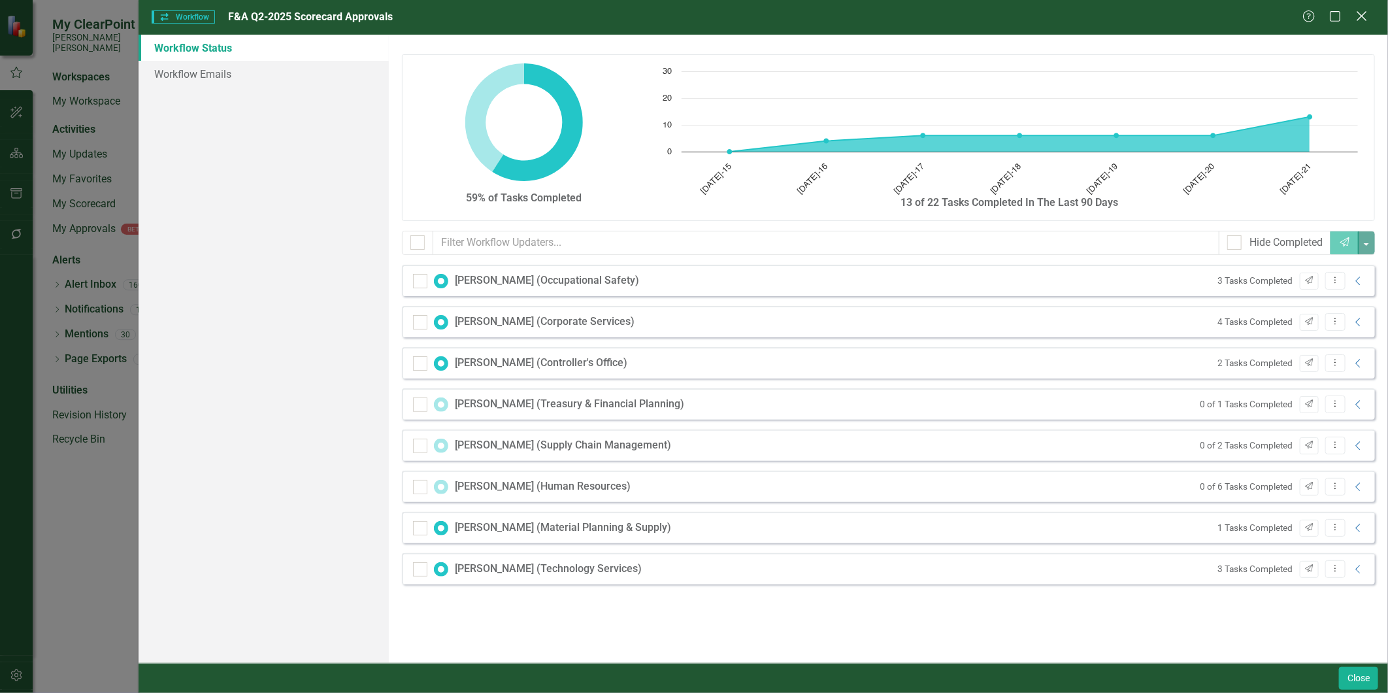
click at [1249, 12] on icon "Close" at bounding box center [1362, 16] width 16 height 12
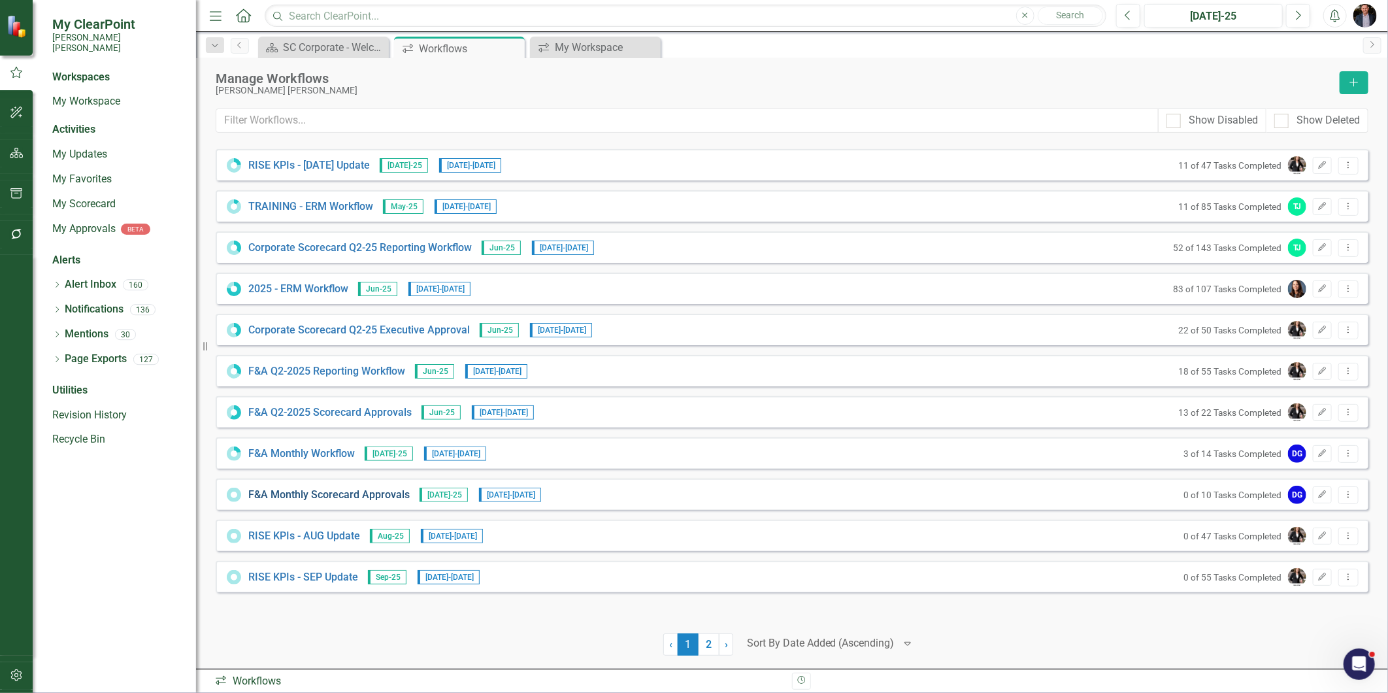
click at [384, 493] on link "F&A Monthly Scorecard Approvals" at bounding box center [328, 495] width 161 height 15
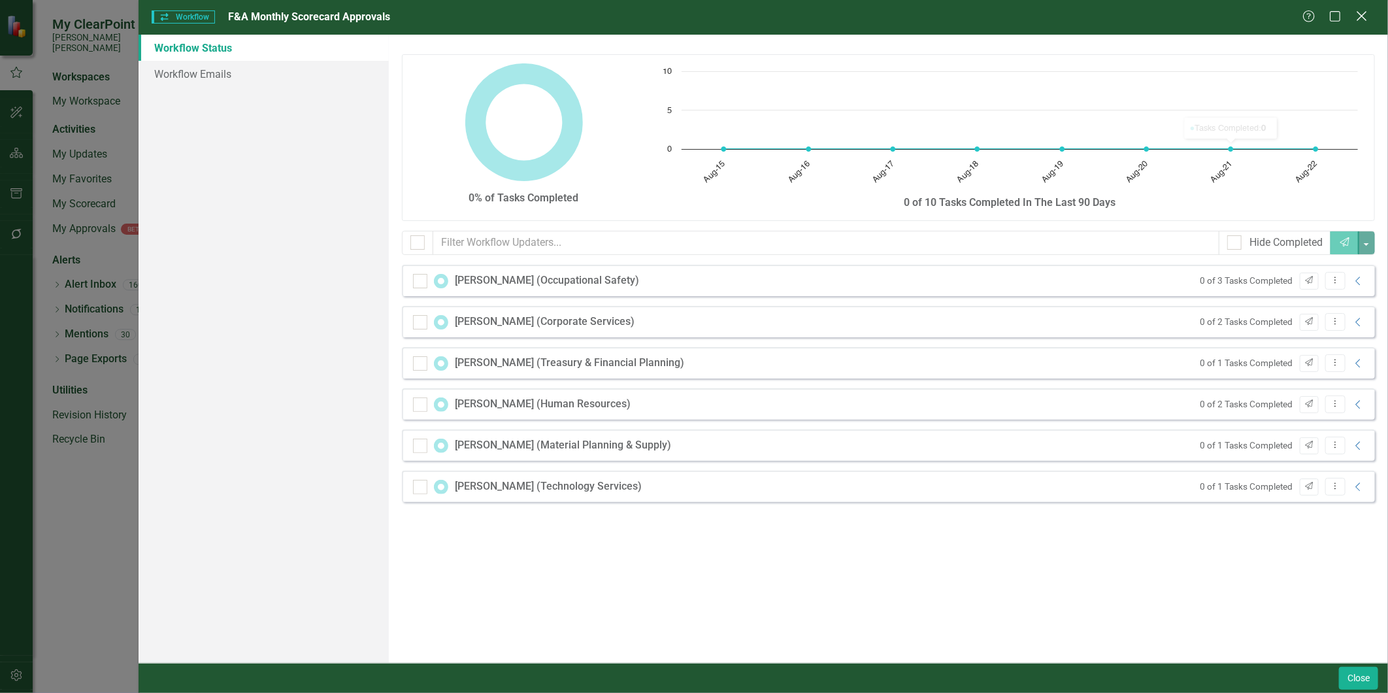
click at [1249, 14] on icon "Close" at bounding box center [1362, 16] width 16 height 12
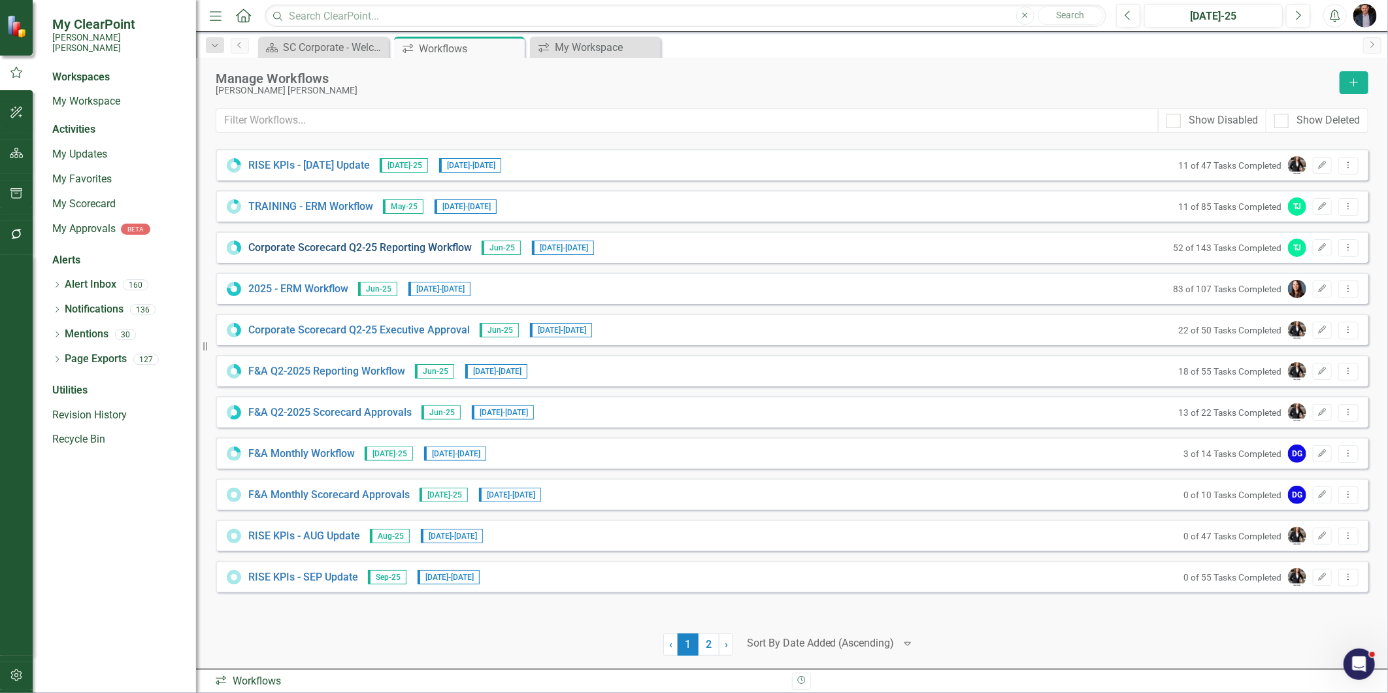
click at [442, 249] on link "Corporate Scorecard Q2-25 Reporting Workflow" at bounding box center [360, 248] width 224 height 15
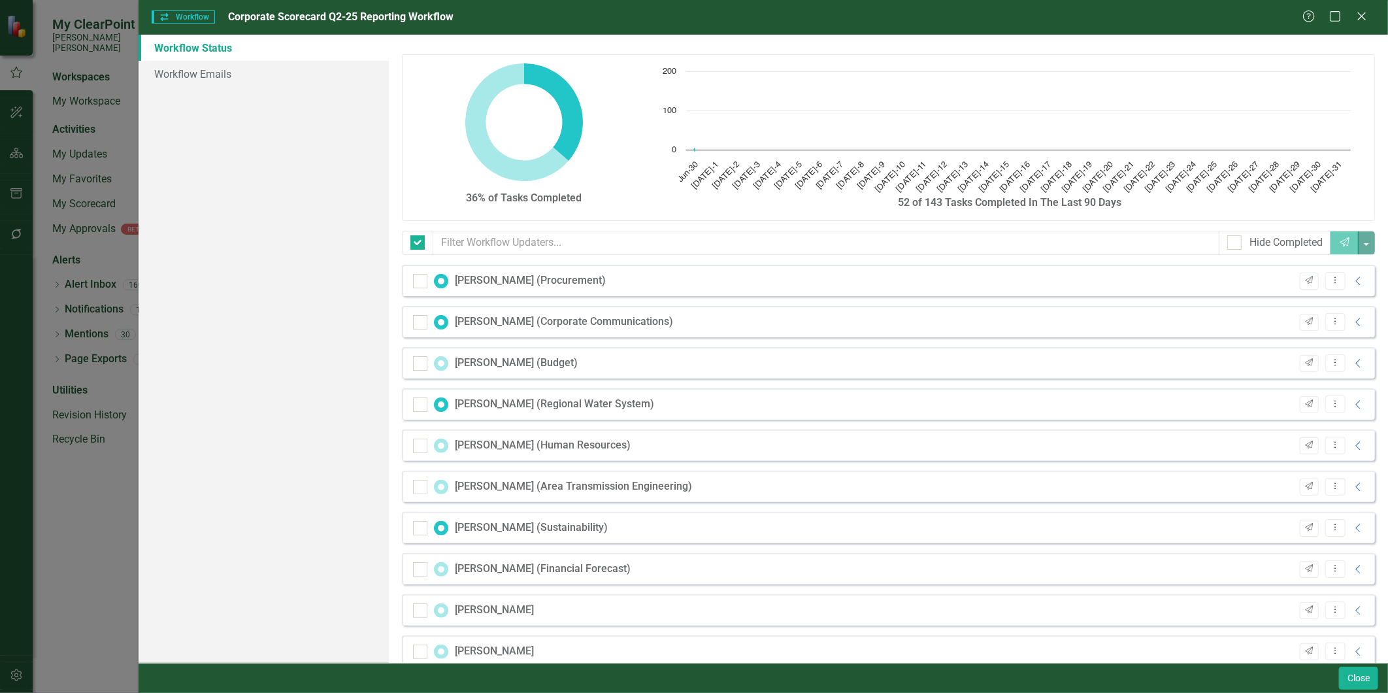
checkbox input "false"
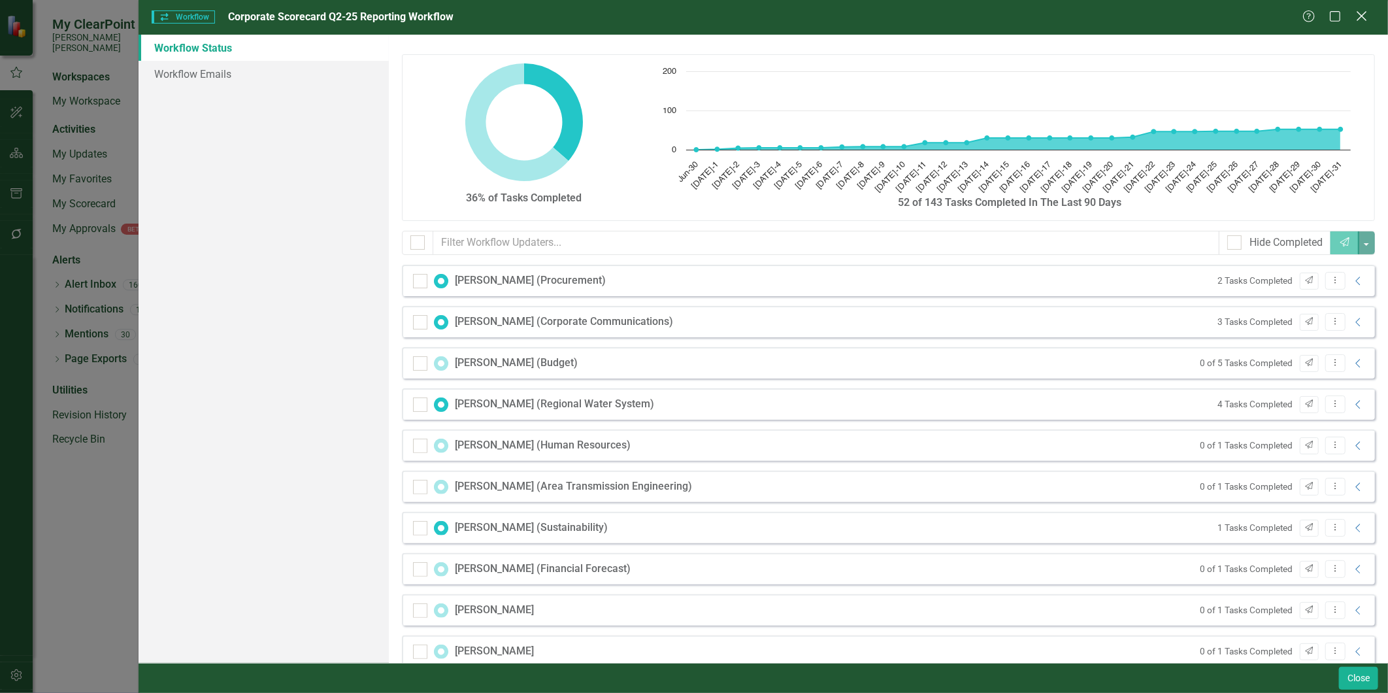
click at [1249, 15] on icon "Close" at bounding box center [1362, 16] width 16 height 12
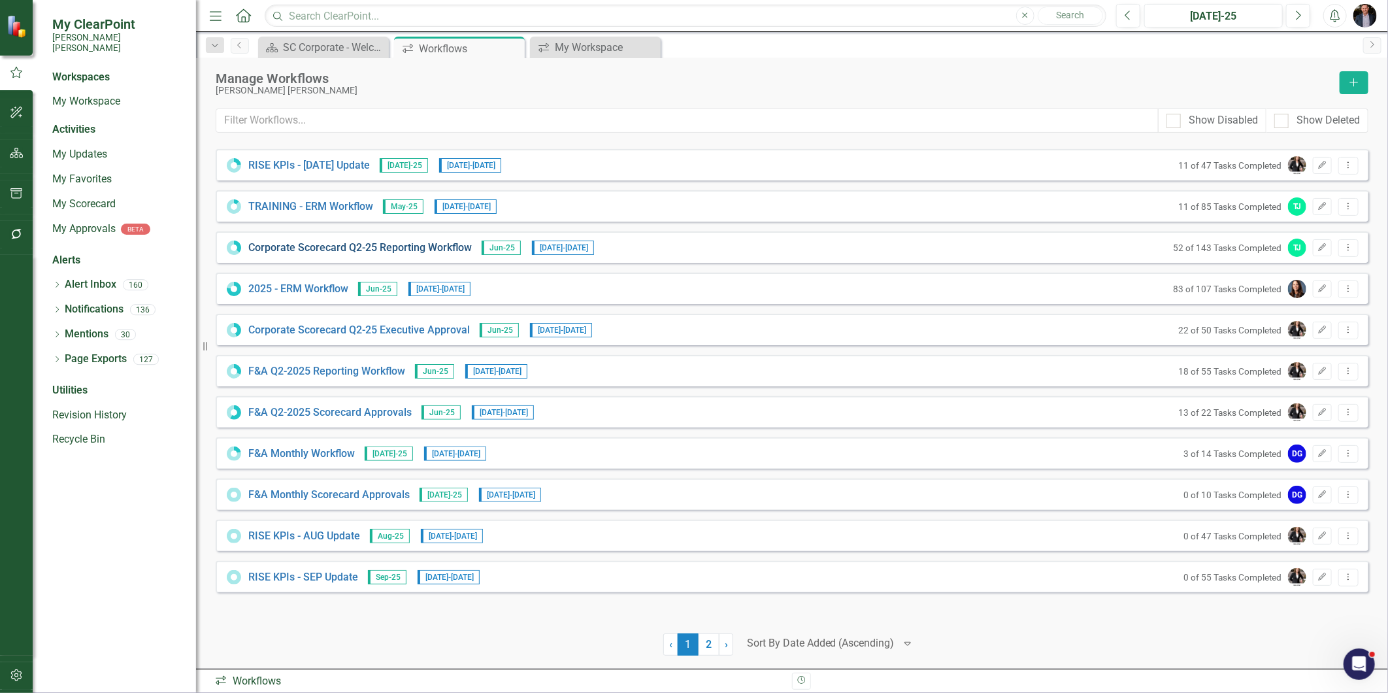
click at [318, 253] on link "Corporate Scorecard Q2-25 Reporting Workflow" at bounding box center [360, 248] width 224 height 15
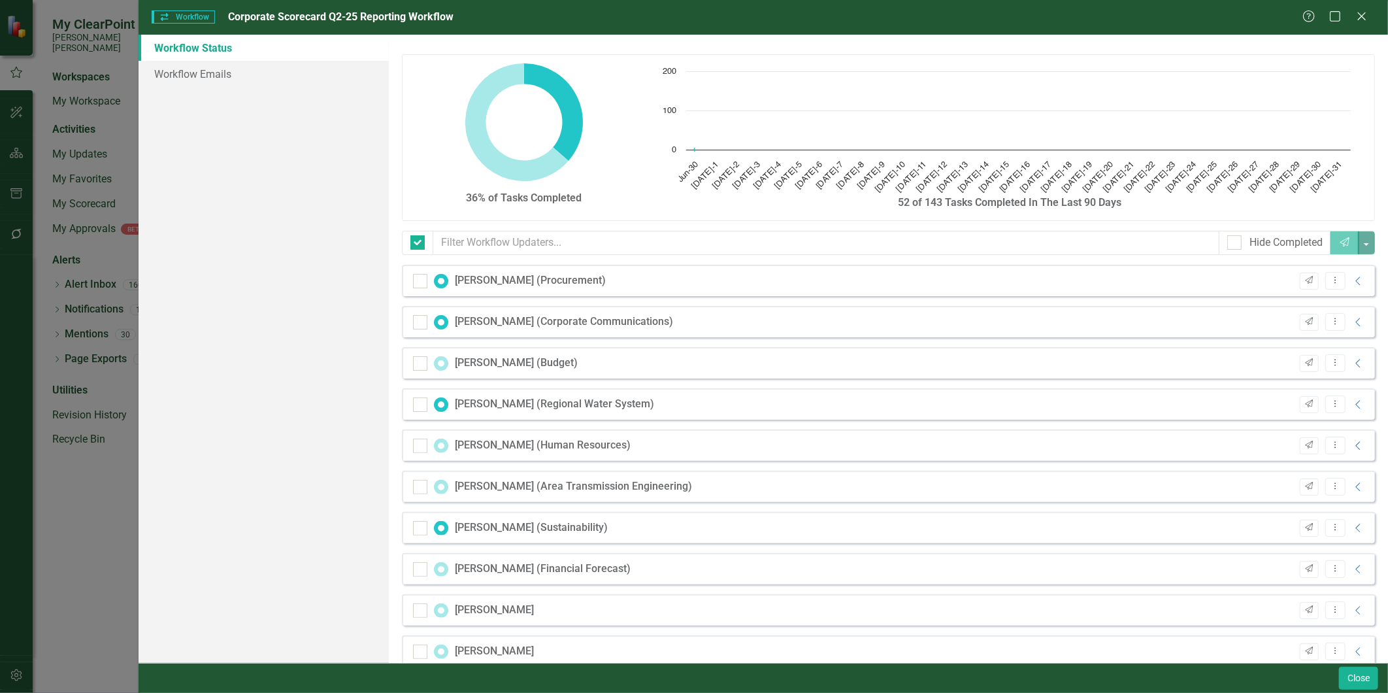
checkbox input "false"
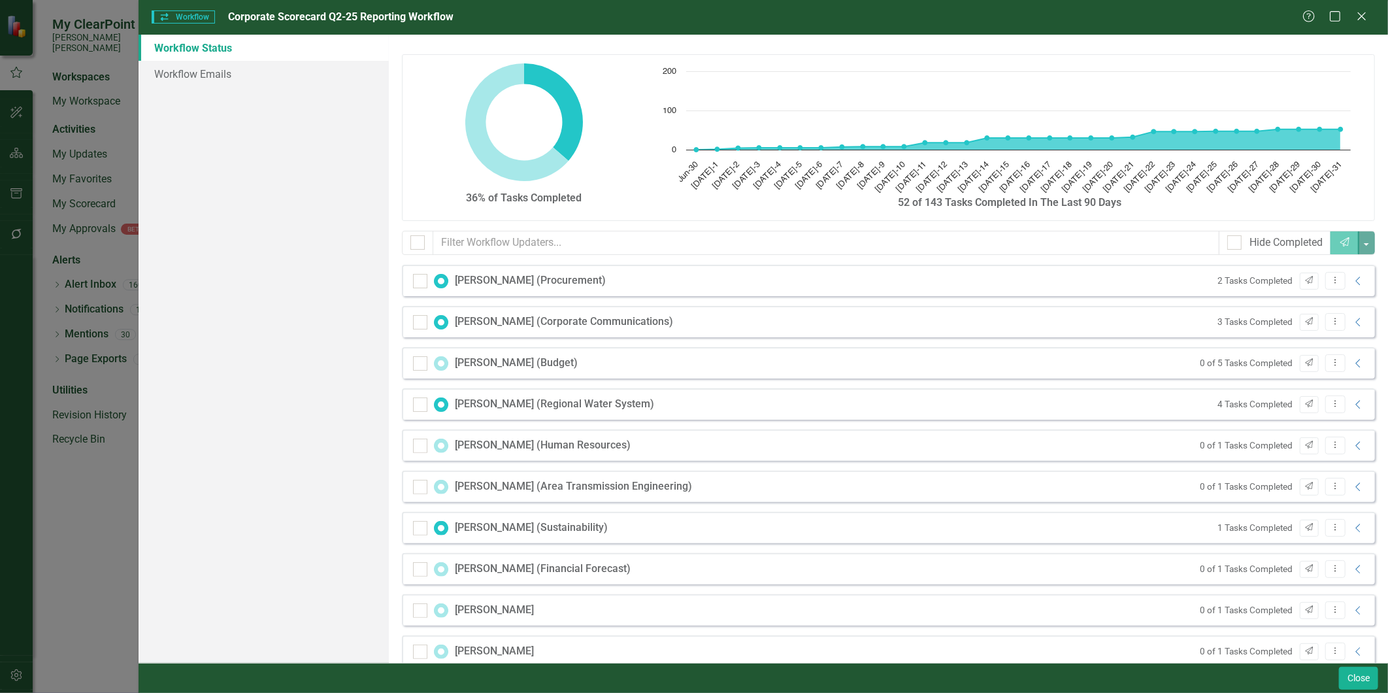
click at [1249, 357] on div "0 of 5 Tasks Completed Send Dropdown Menu Collapse" at bounding box center [1280, 363] width 172 height 18
click at [1249, 363] on icon at bounding box center [1358, 363] width 5 height 8
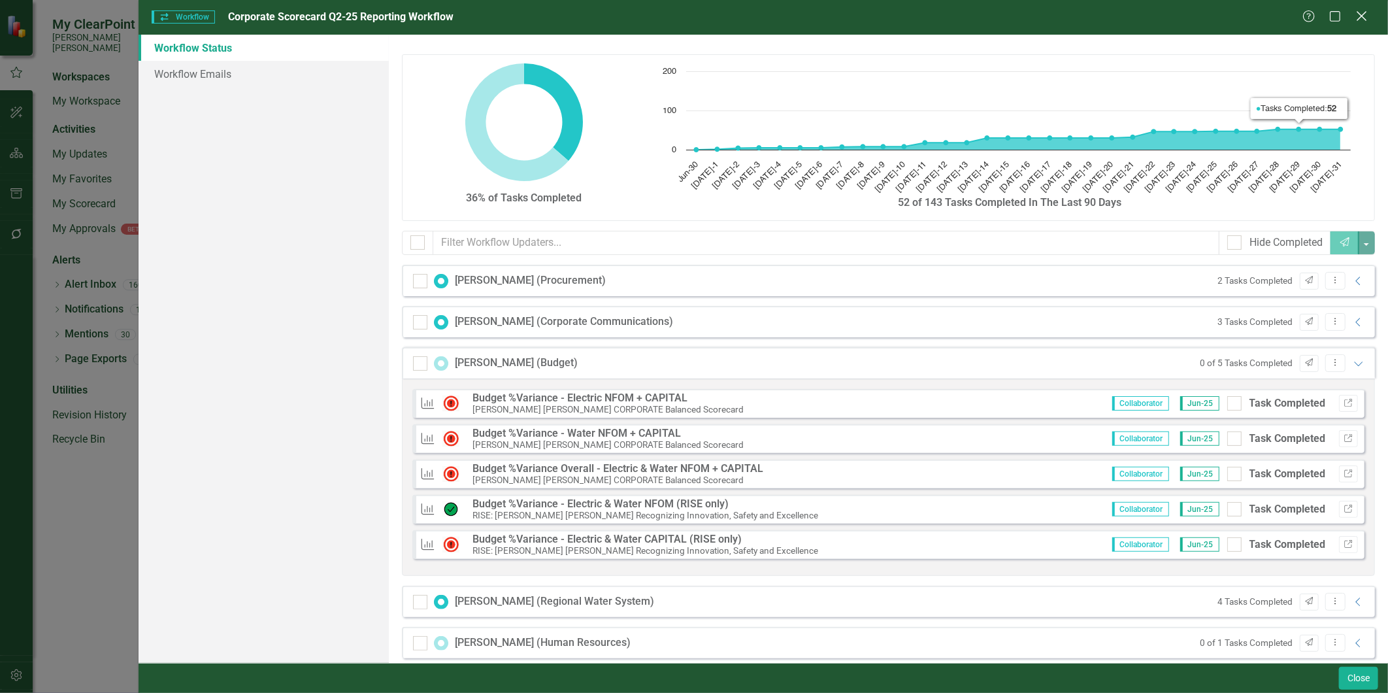
click at [1249, 14] on icon "Close" at bounding box center [1362, 16] width 16 height 12
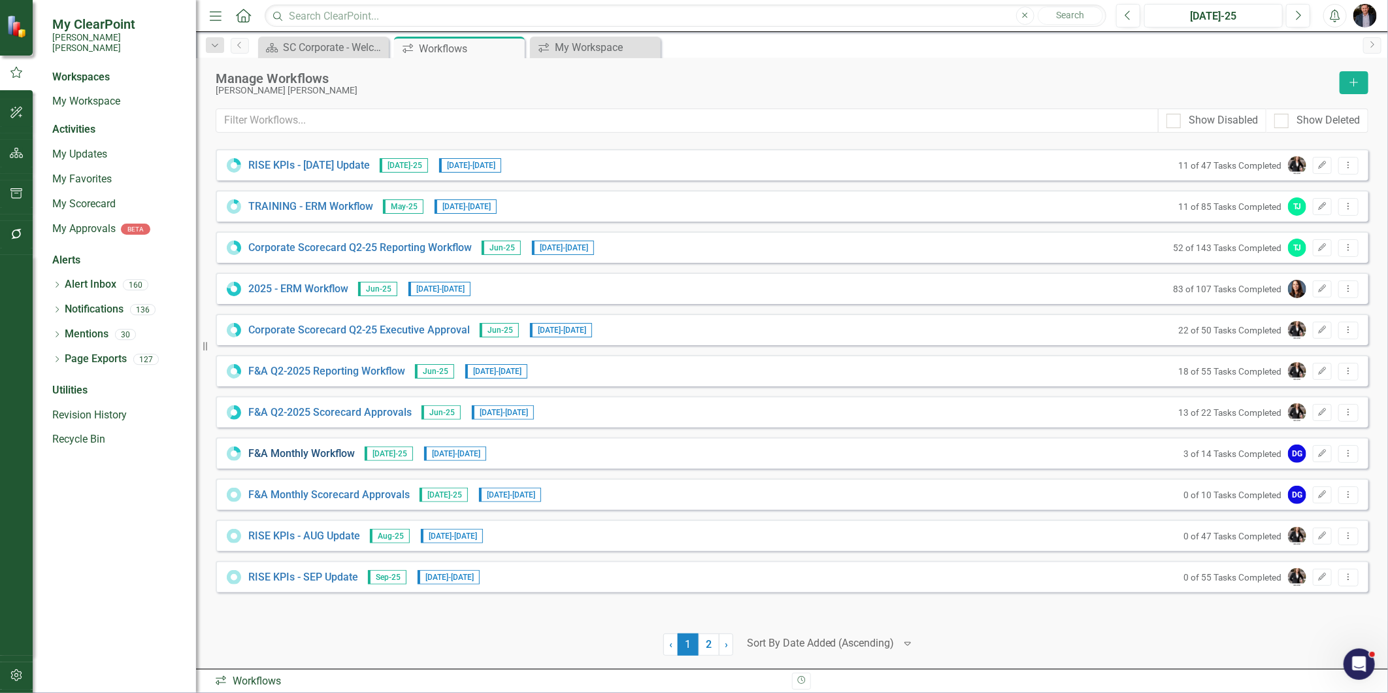
click at [331, 458] on link "F&A Monthly Workflow" at bounding box center [301, 453] width 107 height 15
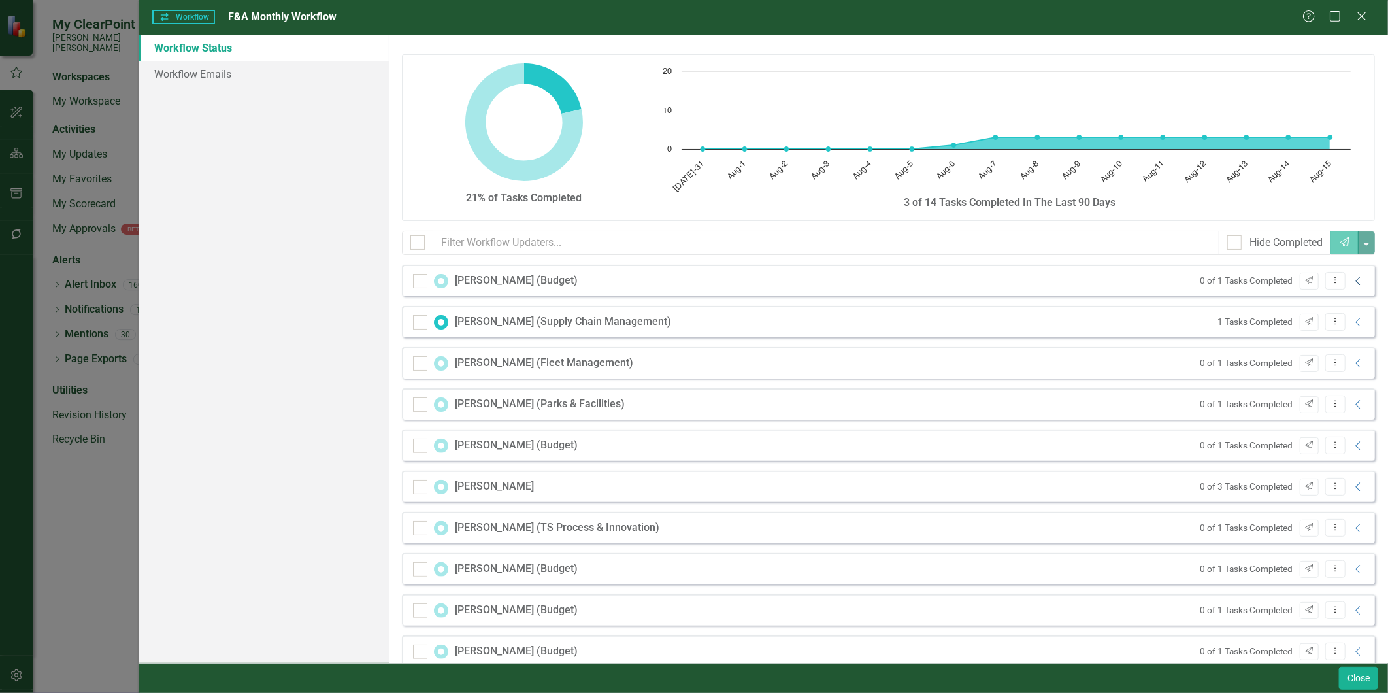
click at [1249, 279] on icon "Collapse" at bounding box center [1358, 281] width 13 height 10
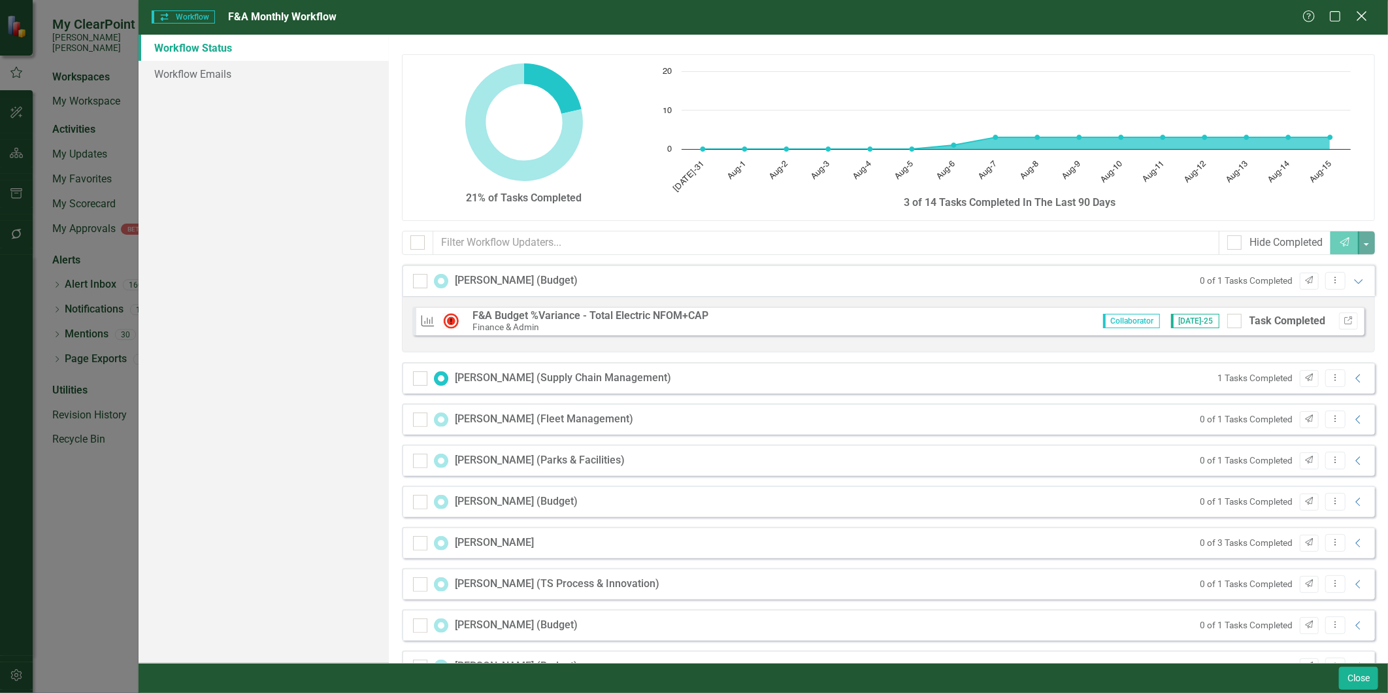
click at [1249, 14] on icon at bounding box center [1362, 16] width 10 height 10
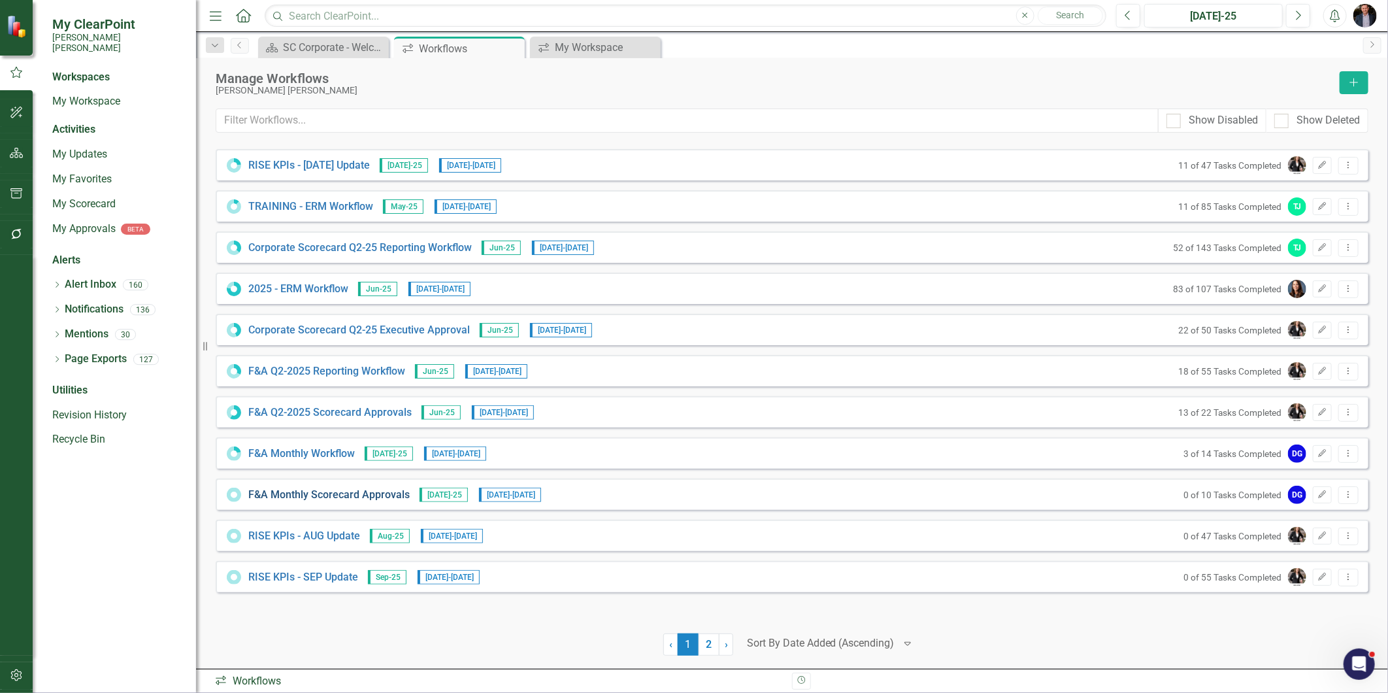
click at [369, 497] on link "F&A Monthly Scorecard Approvals" at bounding box center [328, 495] width 161 height 15
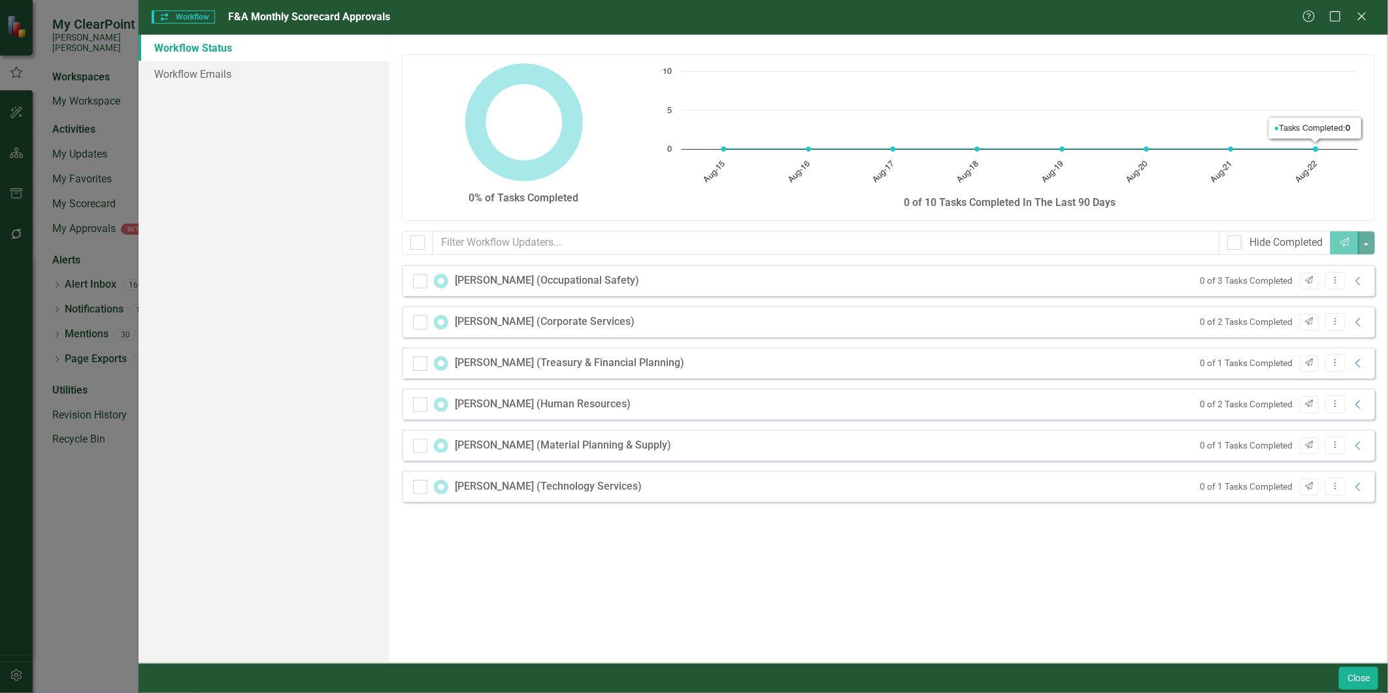
click at [1249, 10] on div "Help Maximize Close" at bounding box center [1339, 17] width 73 height 15
click at [1249, 13] on icon "Close" at bounding box center [1362, 16] width 16 height 12
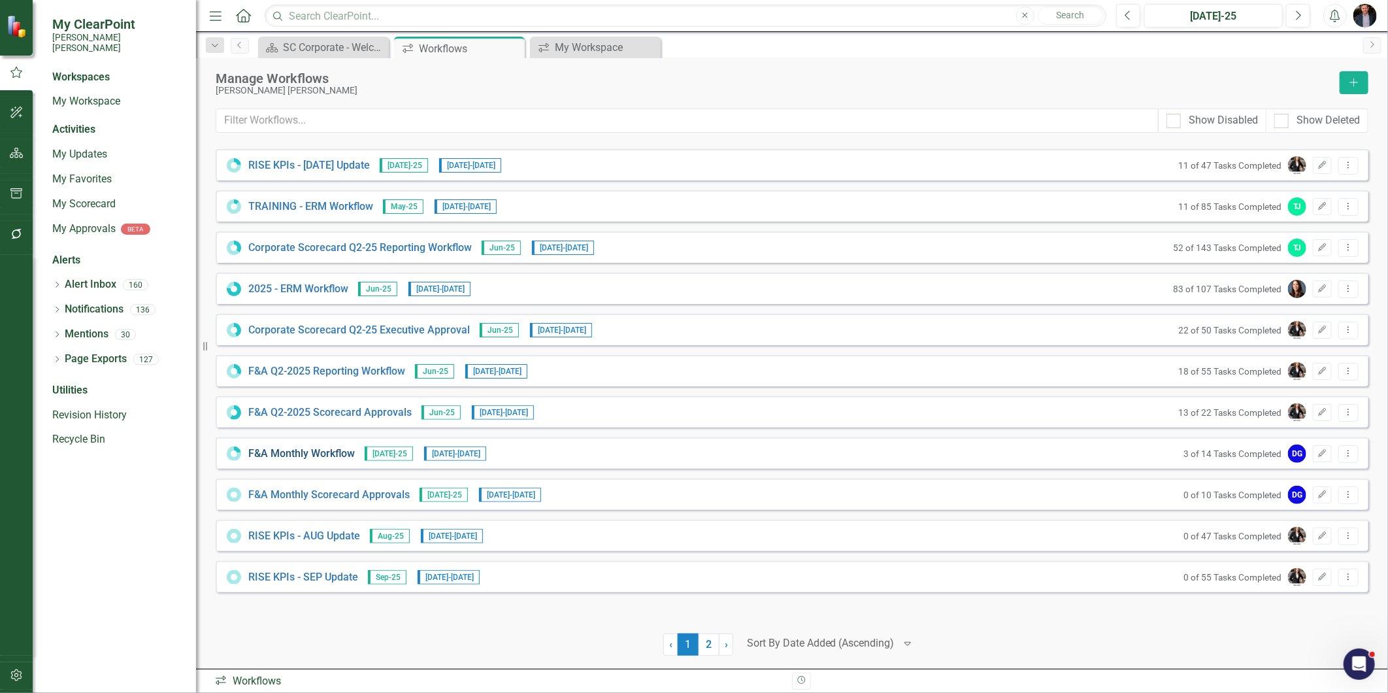
click at [325, 452] on link "F&A Monthly Workflow" at bounding box center [301, 453] width 107 height 15
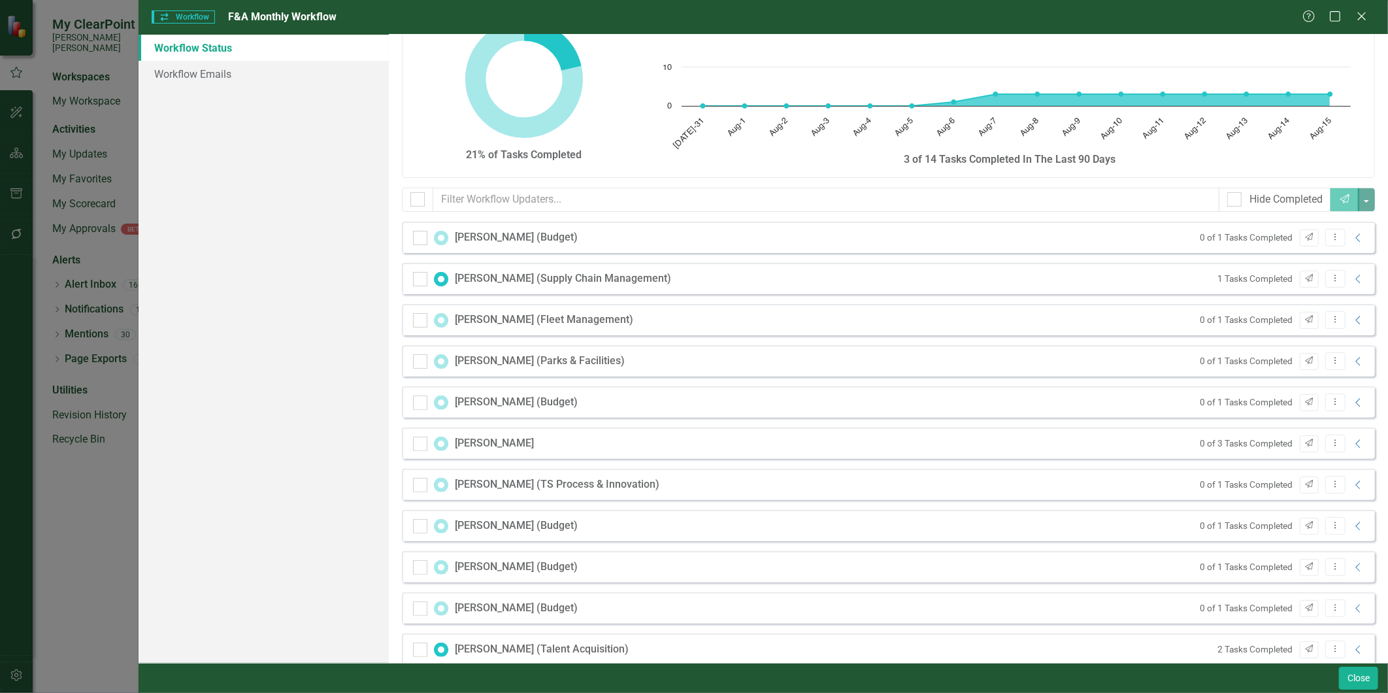
scroll to position [64, 0]
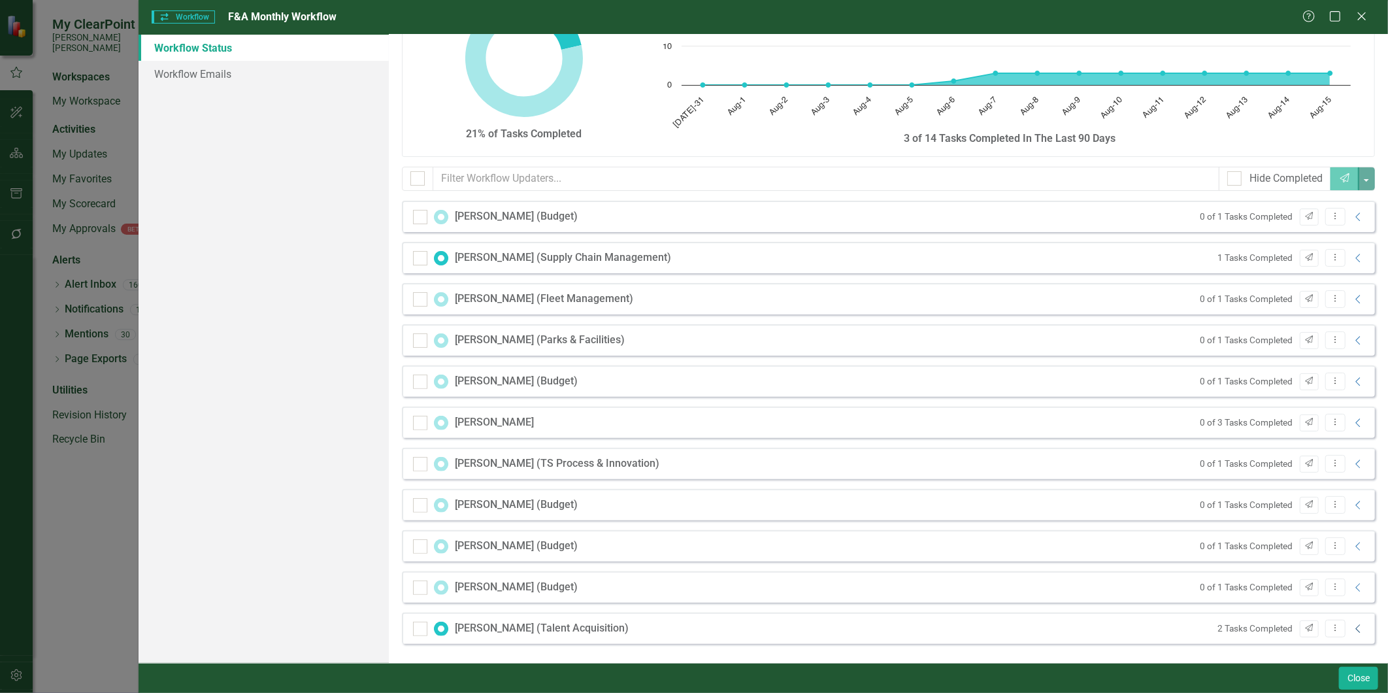
click at [1249, 623] on icon "Collapse" at bounding box center [1358, 629] width 13 height 10
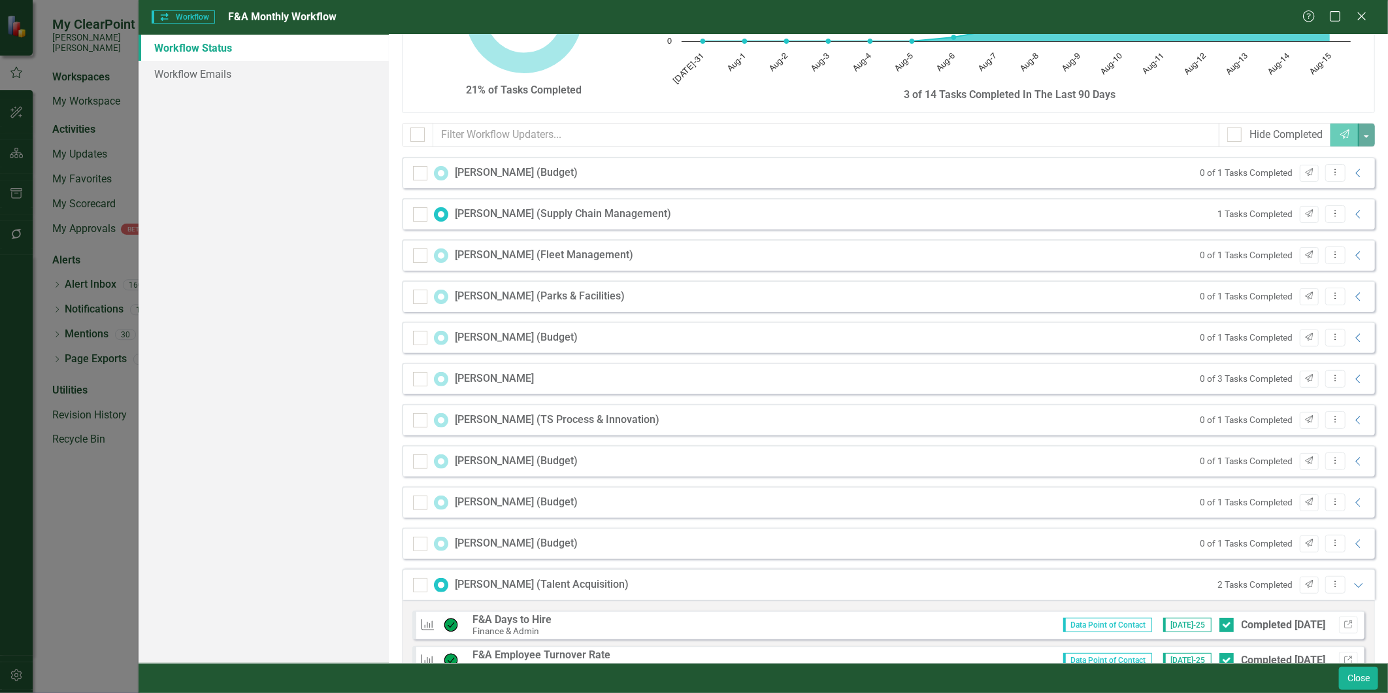
scroll to position [83, 0]
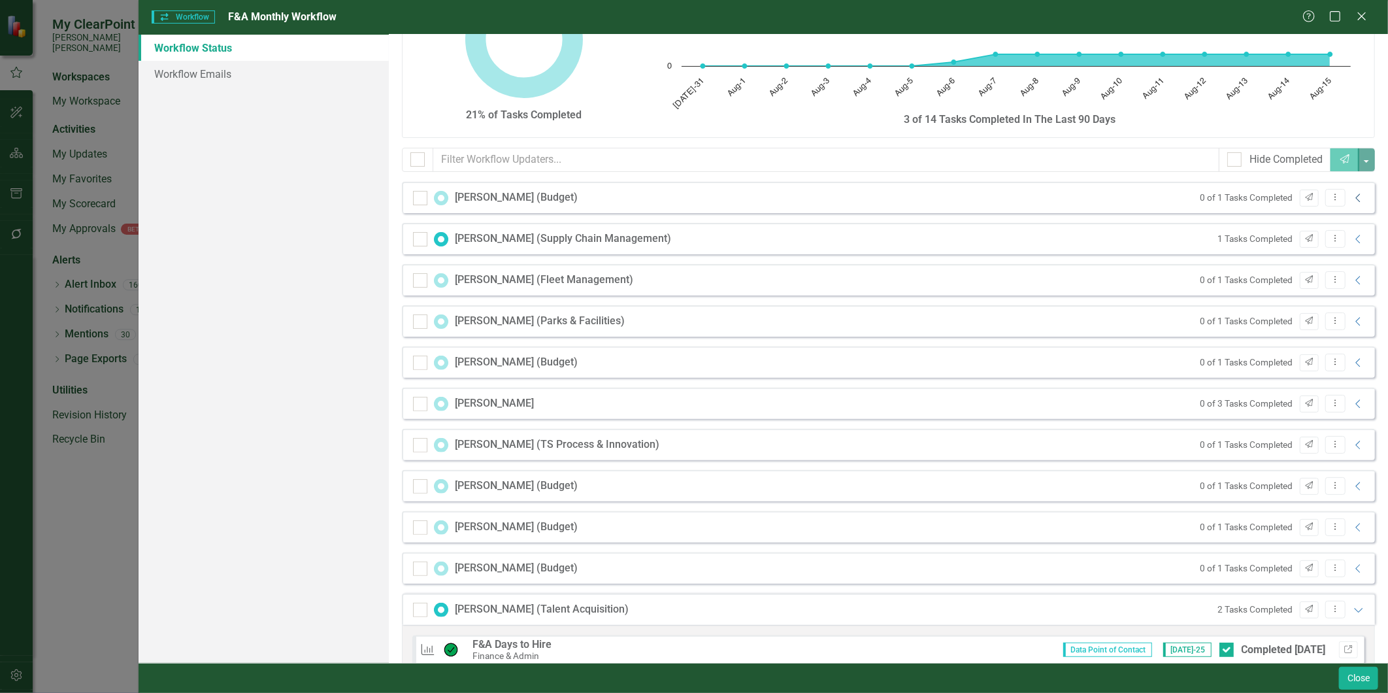
click at [1249, 195] on icon "Collapse" at bounding box center [1358, 198] width 13 height 10
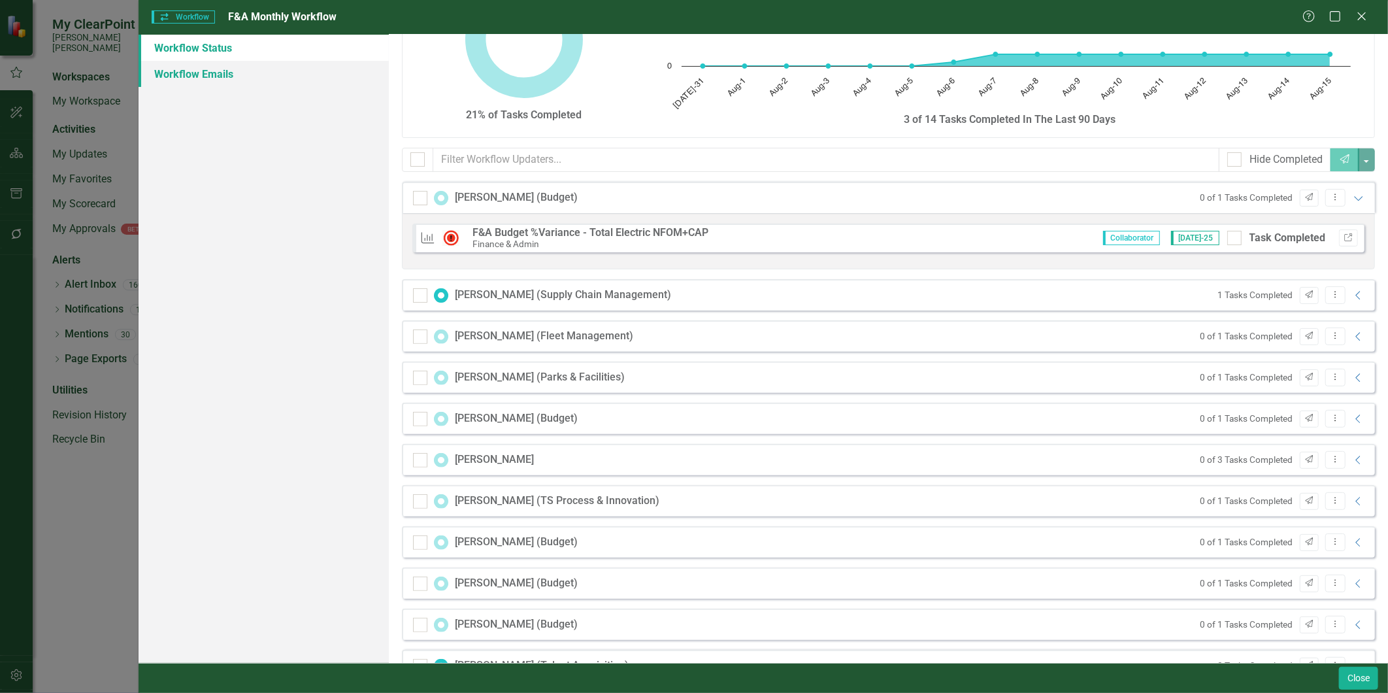
click at [244, 75] on link "Workflow Emails" at bounding box center [264, 74] width 250 height 26
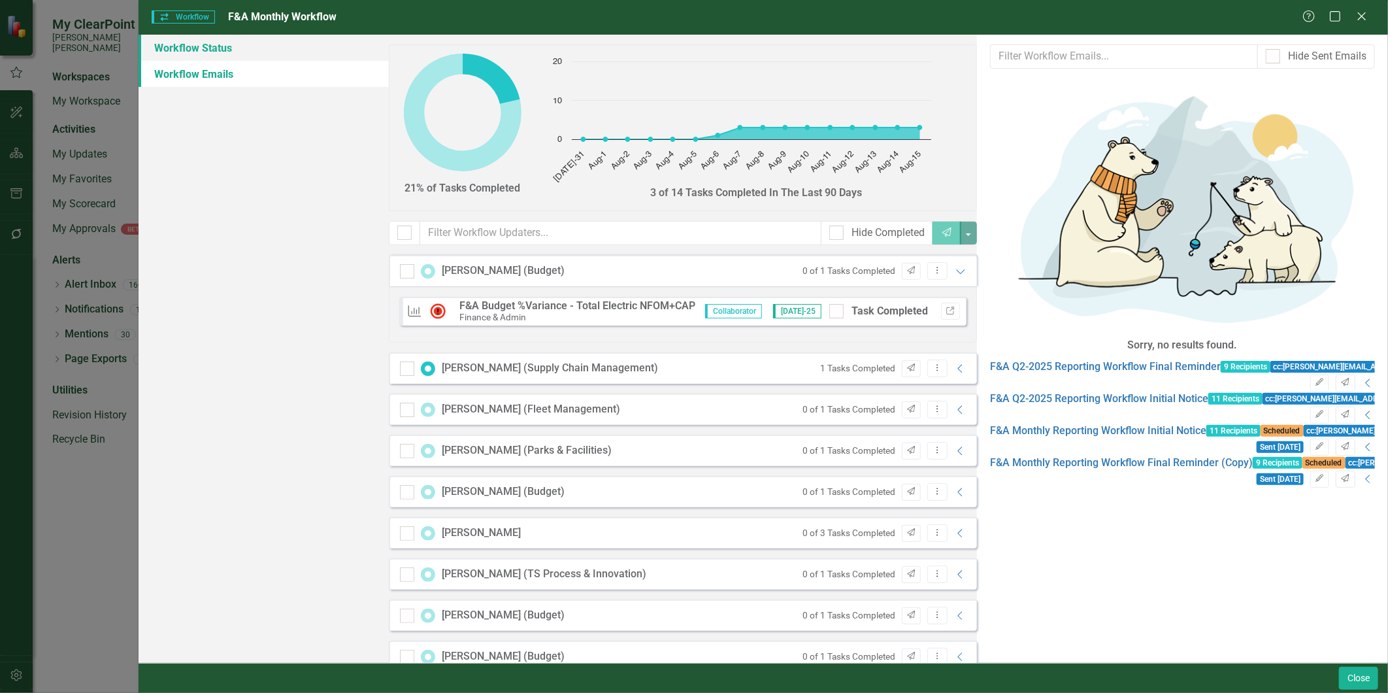
click at [241, 47] on link "Workflow Status" at bounding box center [264, 48] width 250 height 26
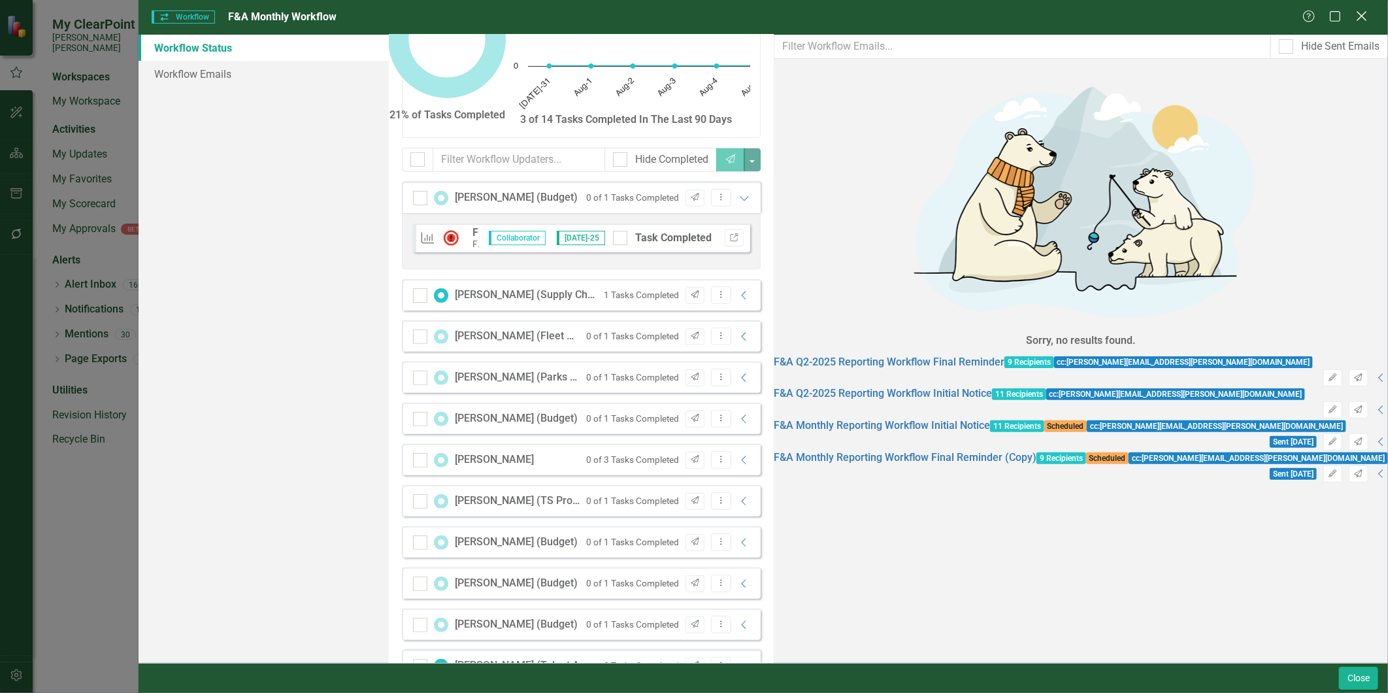
click at [1249, 13] on icon "Close" at bounding box center [1362, 16] width 16 height 12
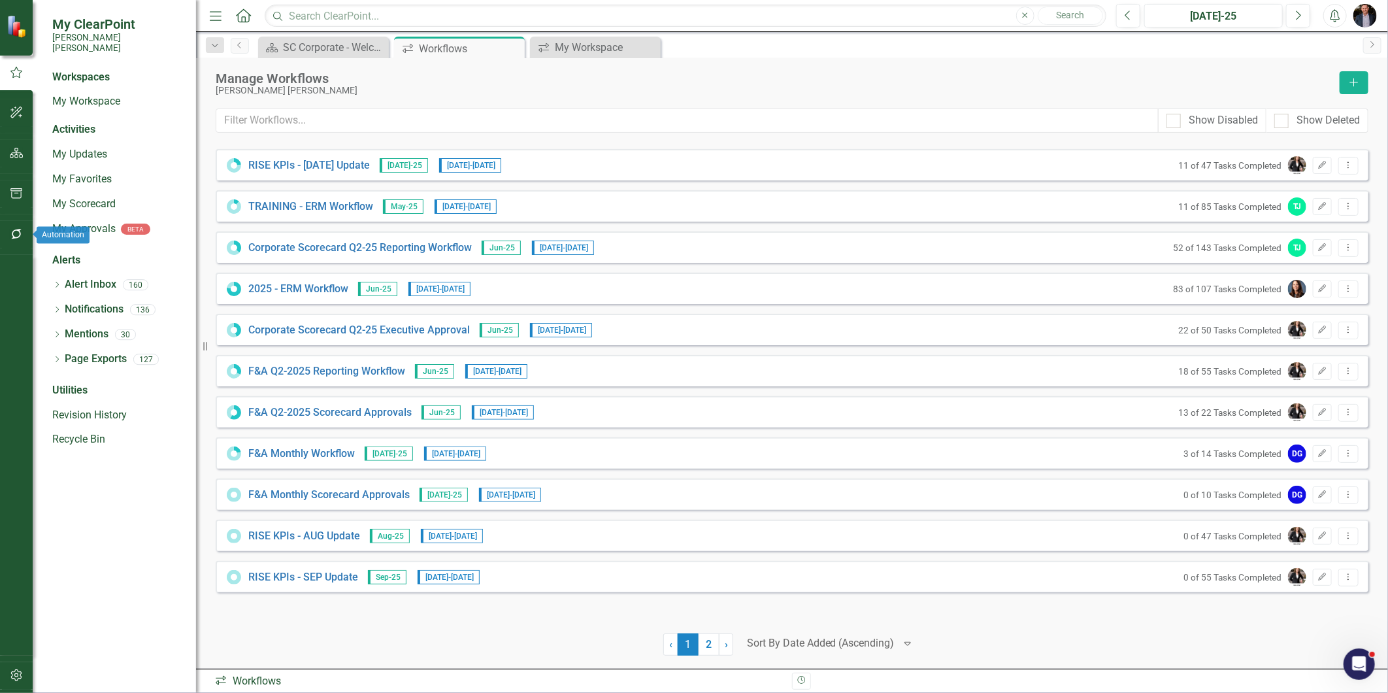
click at [15, 236] on icon "button" at bounding box center [17, 234] width 14 height 10
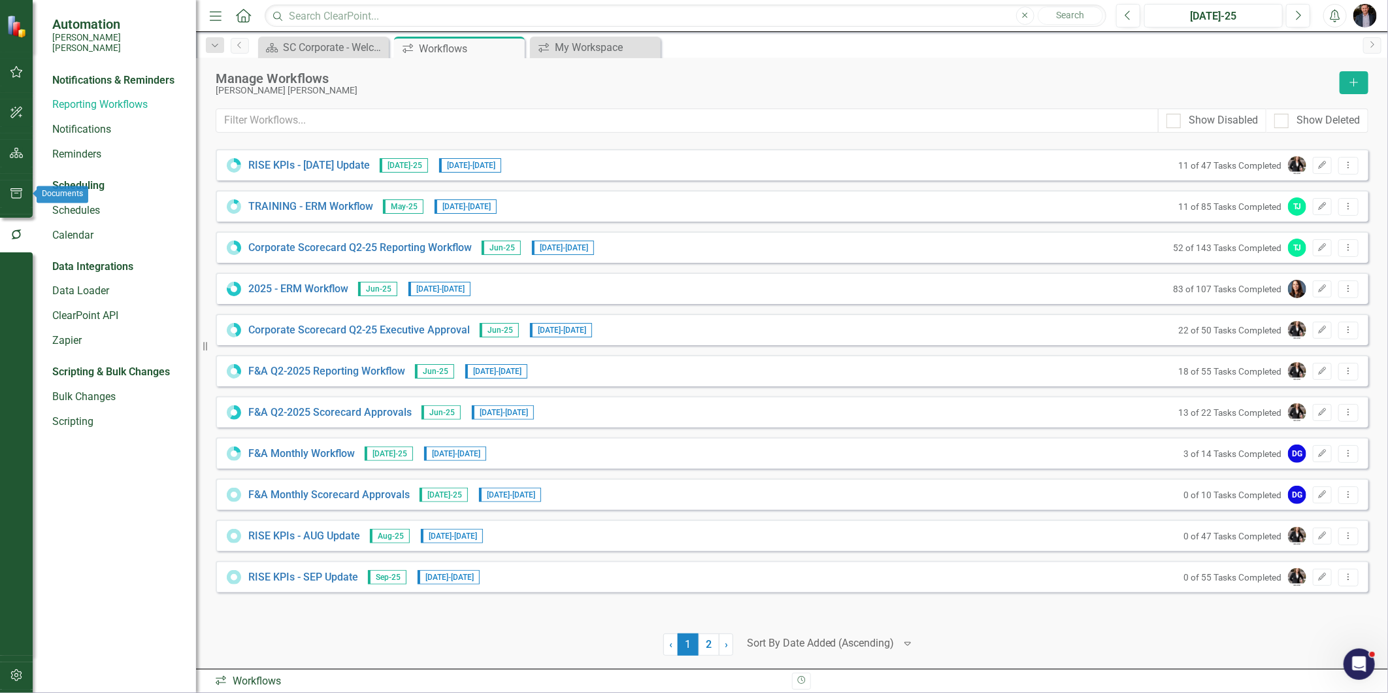
click at [29, 192] on button "button" at bounding box center [16, 193] width 29 height 27
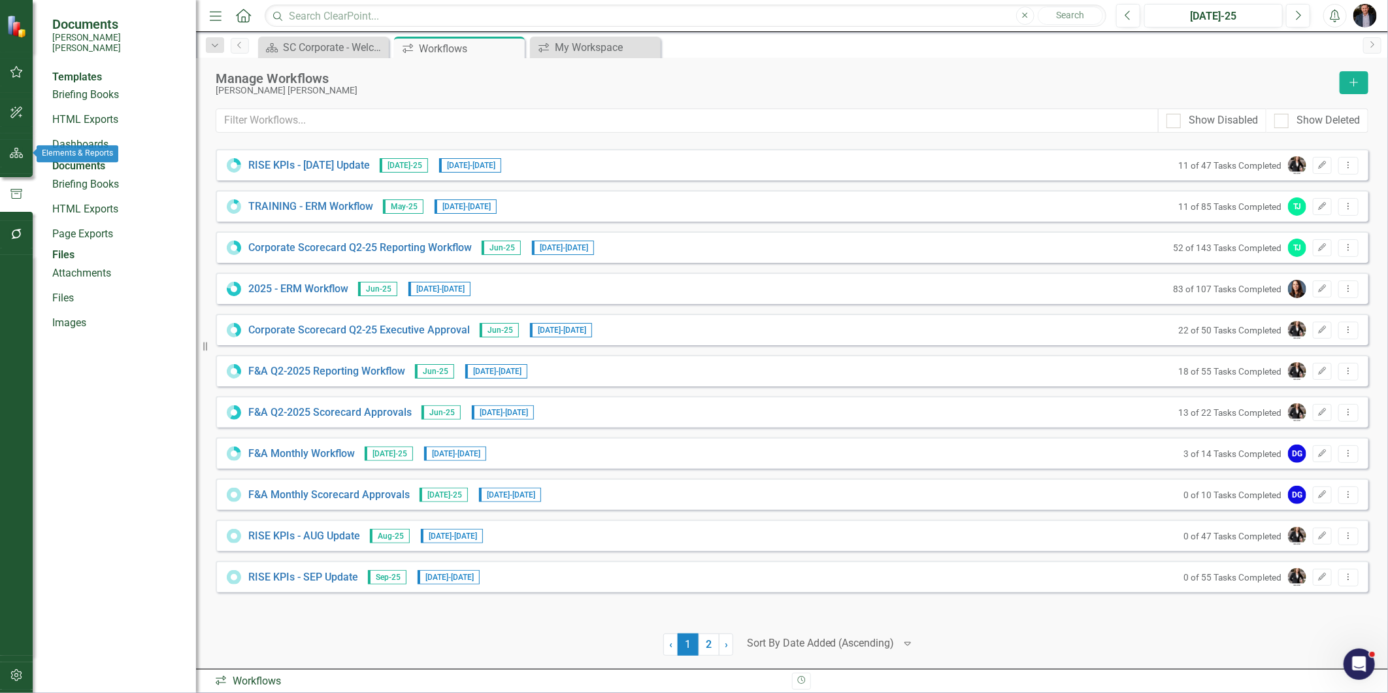
click at [16, 154] on icon "button" at bounding box center [17, 153] width 14 height 10
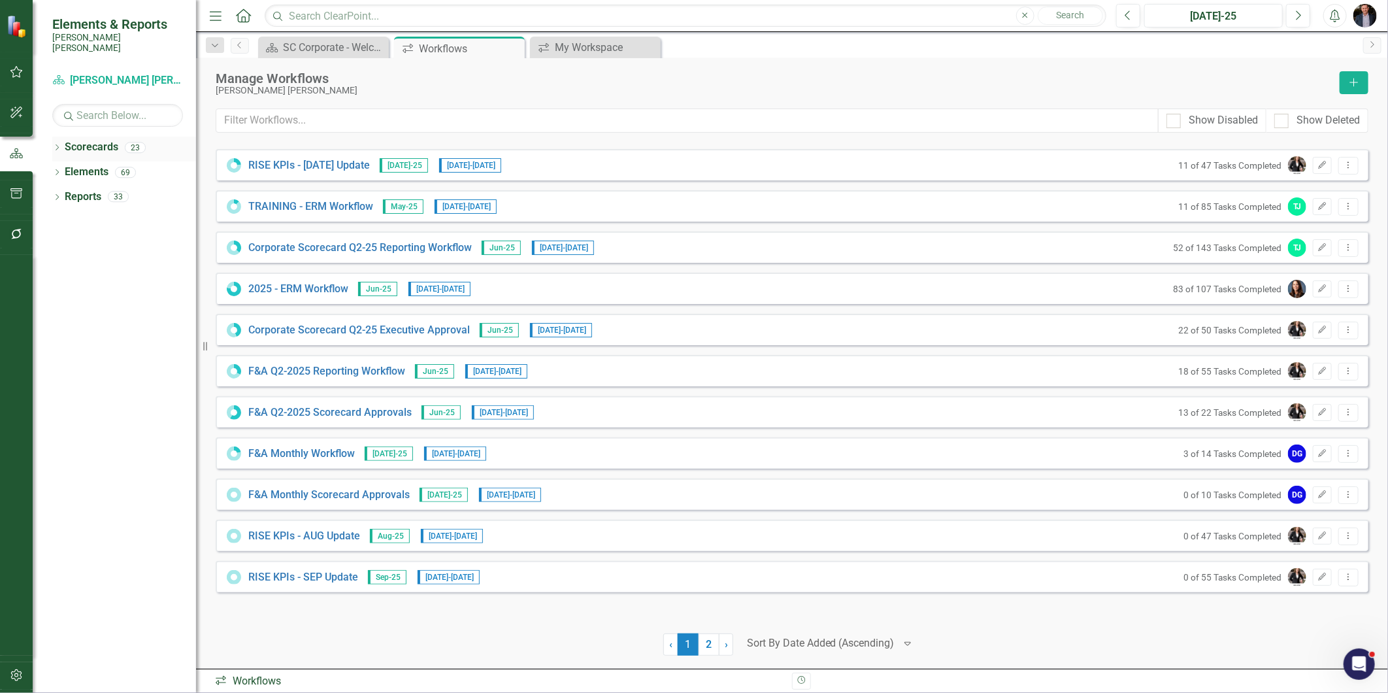
click at [93, 140] on link "Scorecards" at bounding box center [92, 147] width 54 height 15
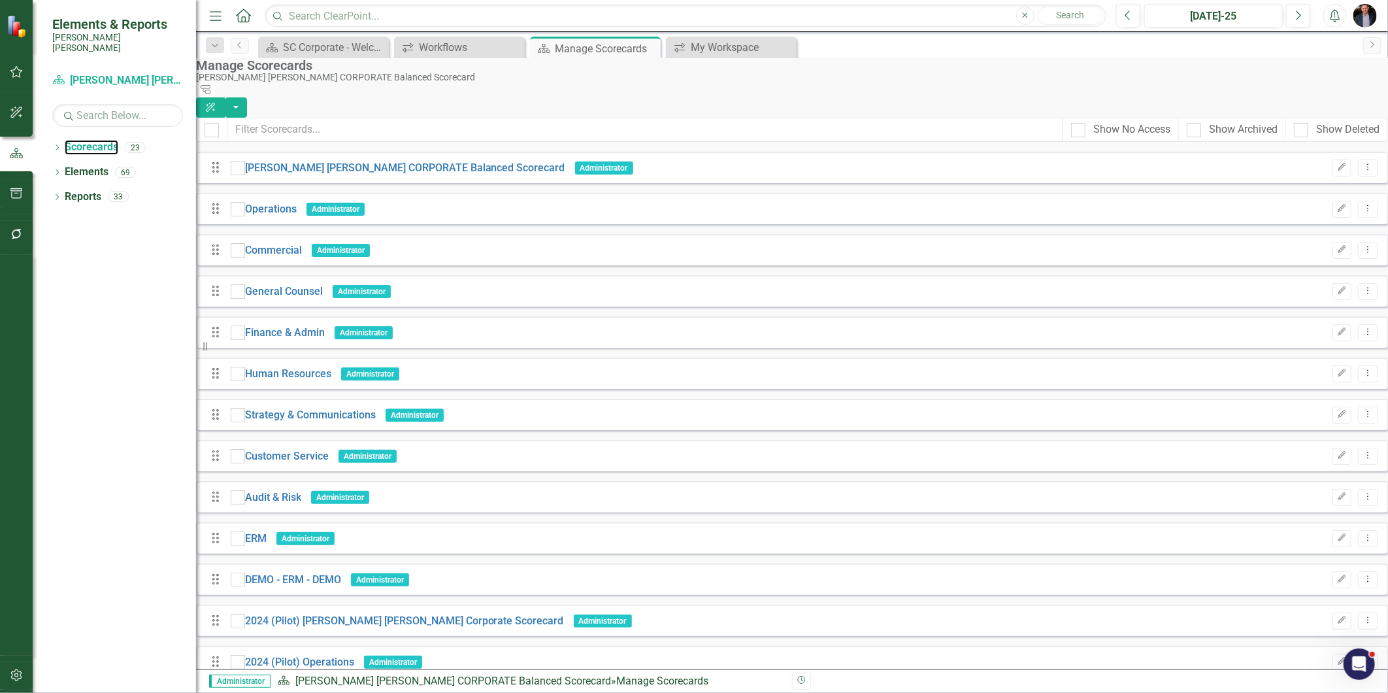
scroll to position [131, 0]
click at [325, 325] on link "Finance & Admin" at bounding box center [285, 332] width 80 height 15
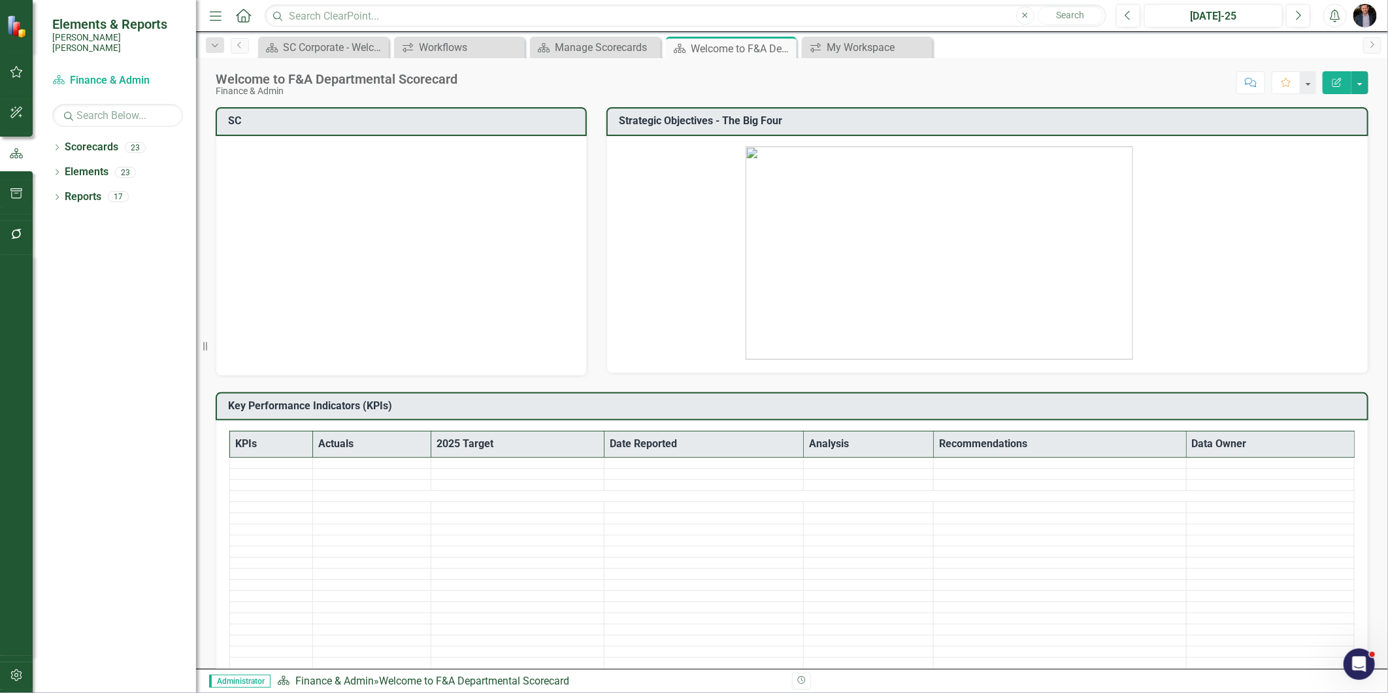
scroll to position [339, 0]
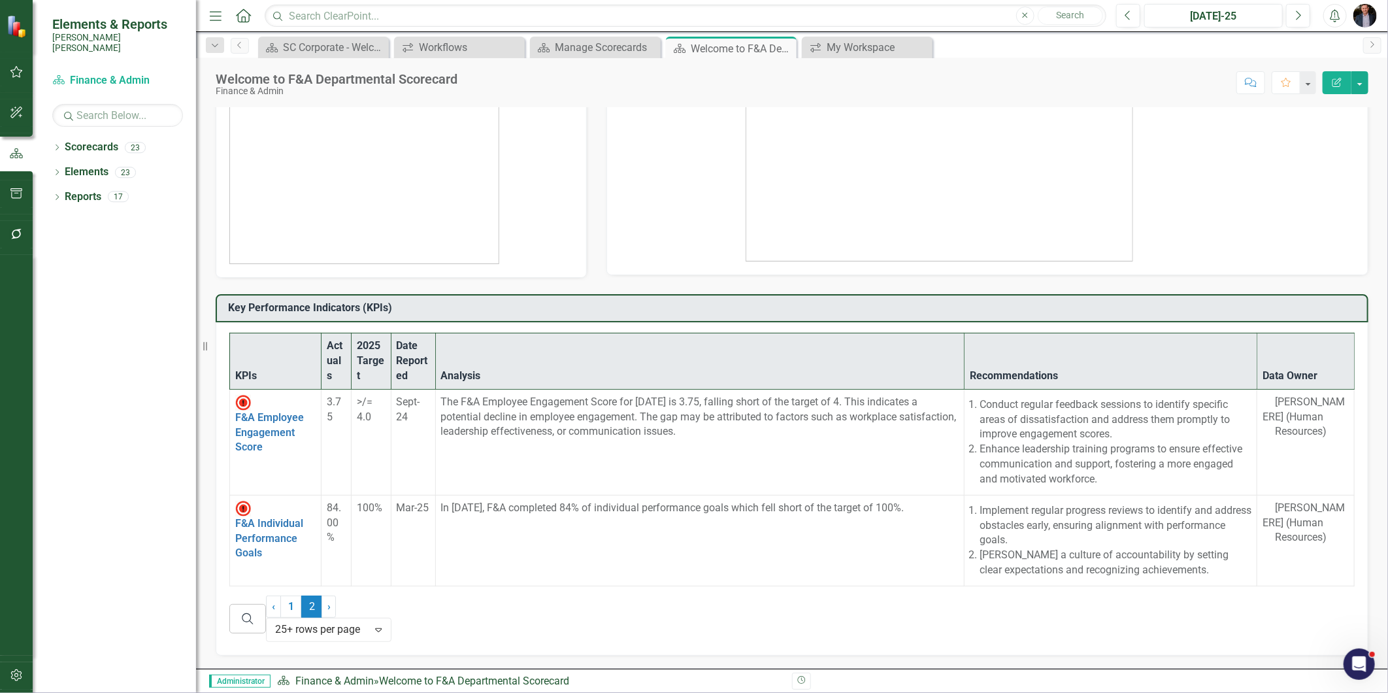
scroll to position [256, 0]
click at [271, 411] on link "F&A Employee Engagement Score" at bounding box center [269, 432] width 69 height 42
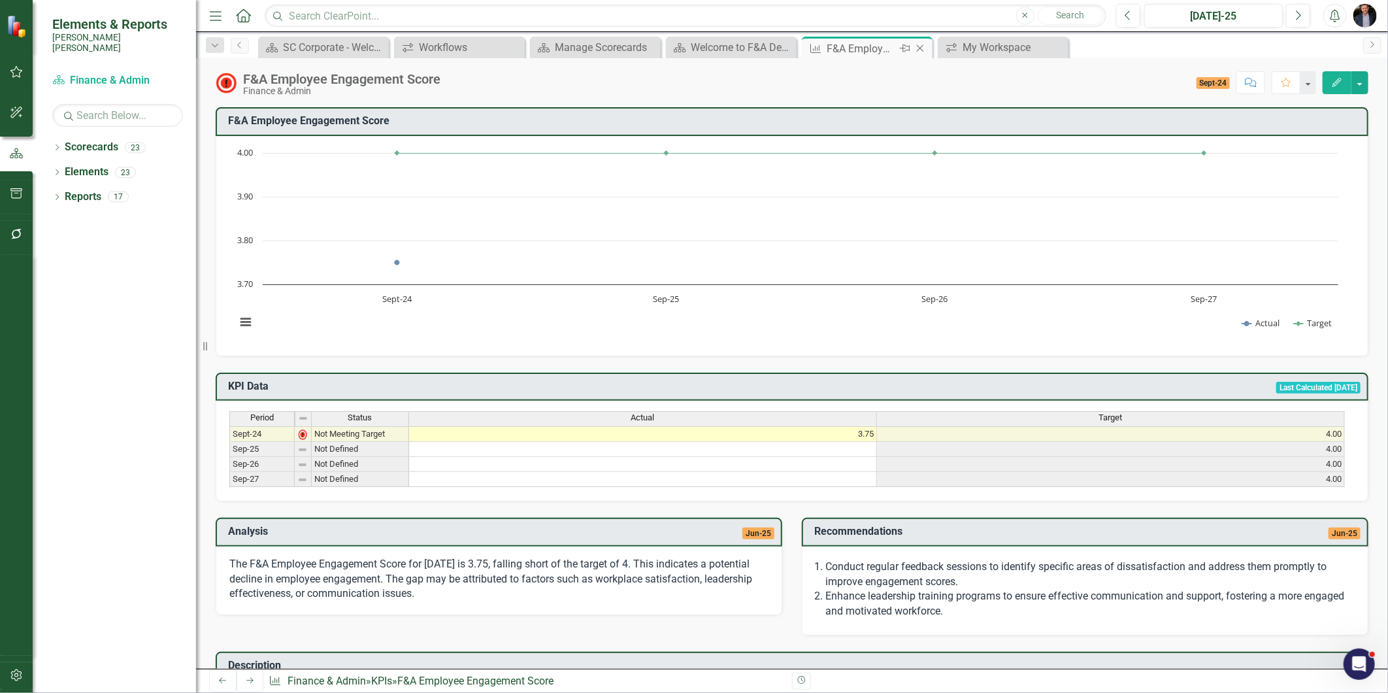
click at [920, 48] on icon at bounding box center [920, 48] width 7 height 7
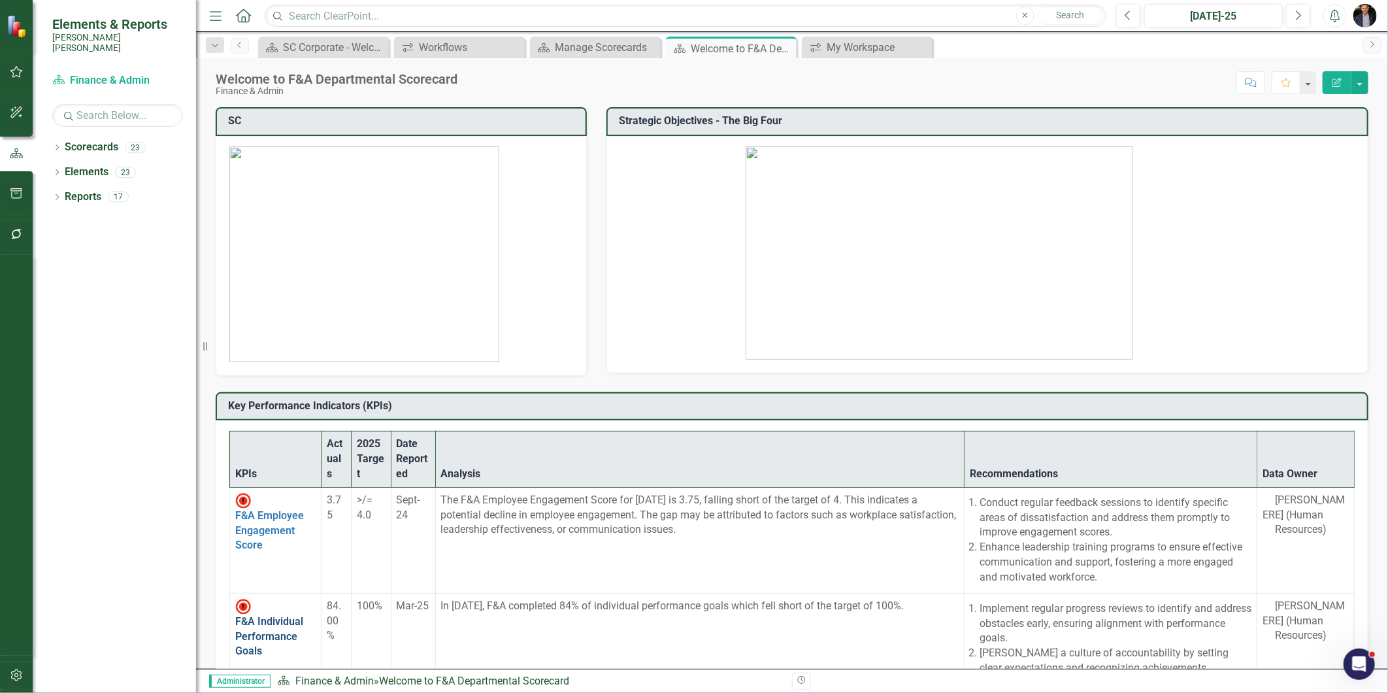
click at [284, 615] on link "F&A Individual Performance Goals" at bounding box center [269, 636] width 68 height 42
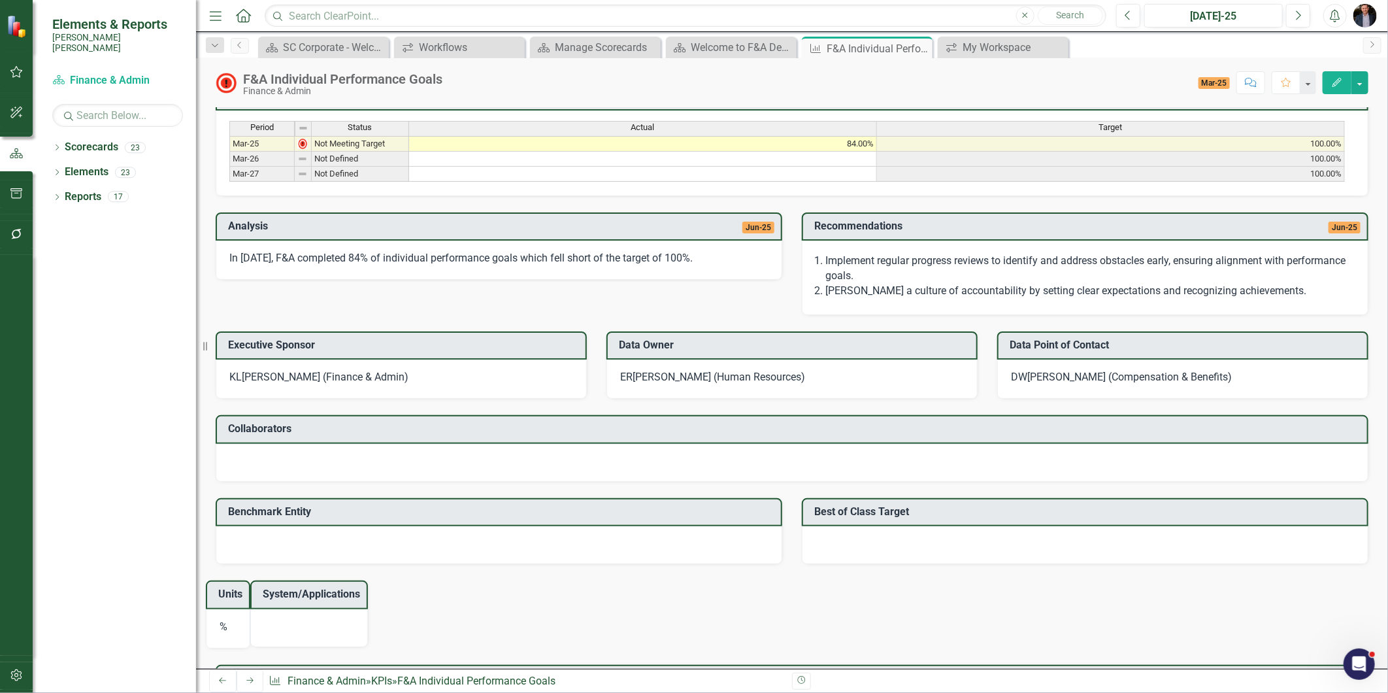
scroll to position [684, 0]
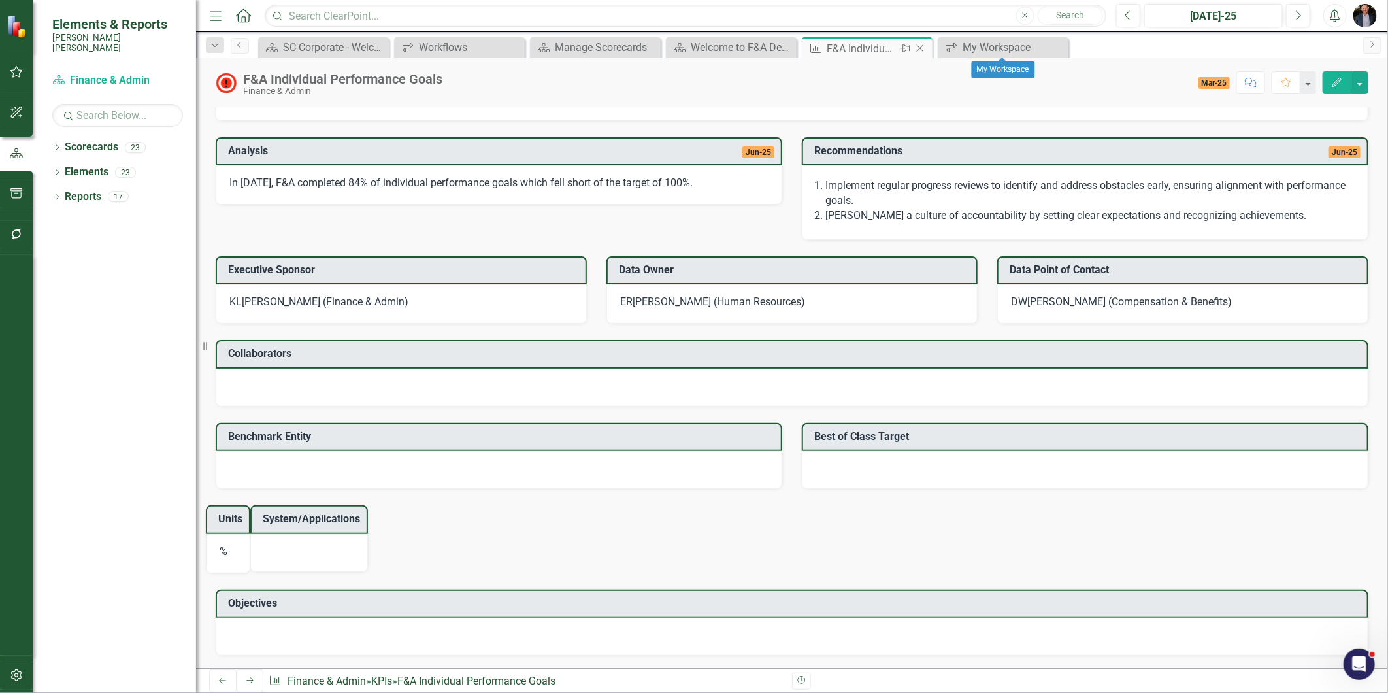
click at [925, 48] on icon "Close" at bounding box center [920, 48] width 13 height 10
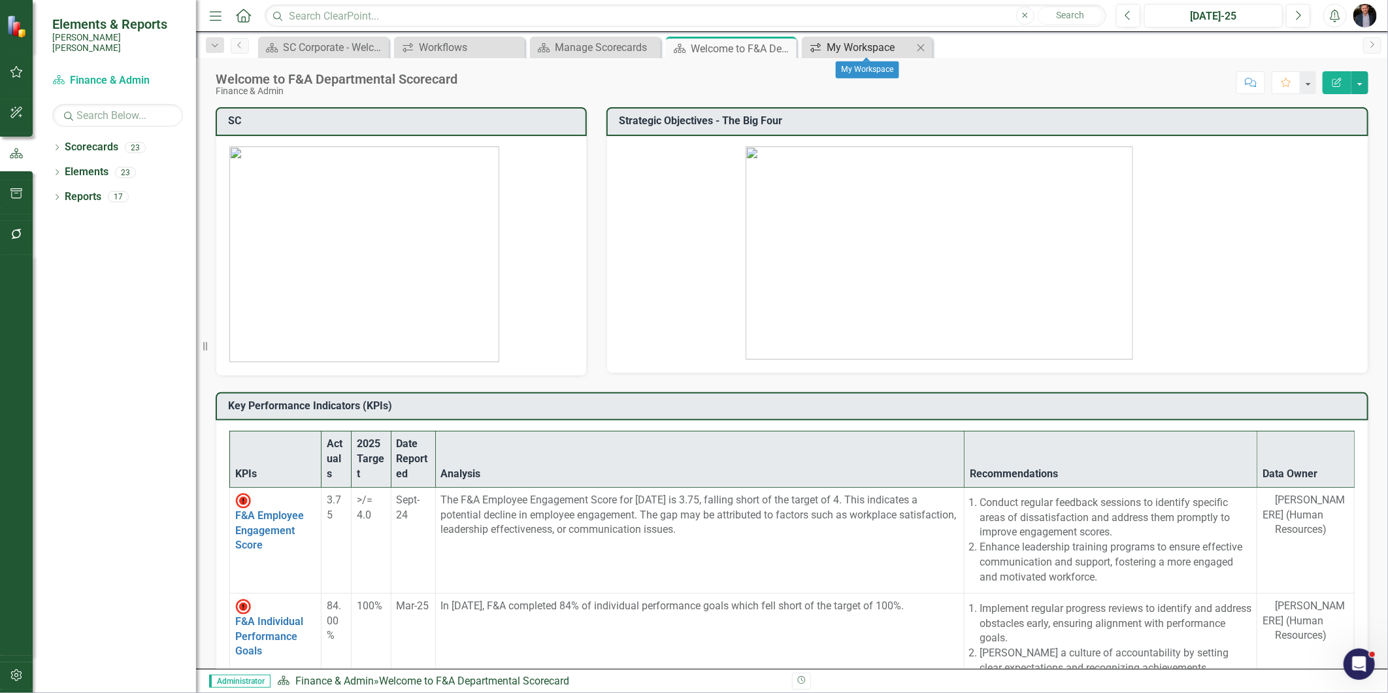
click at [879, 52] on div "My Workspace" at bounding box center [870, 47] width 86 height 16
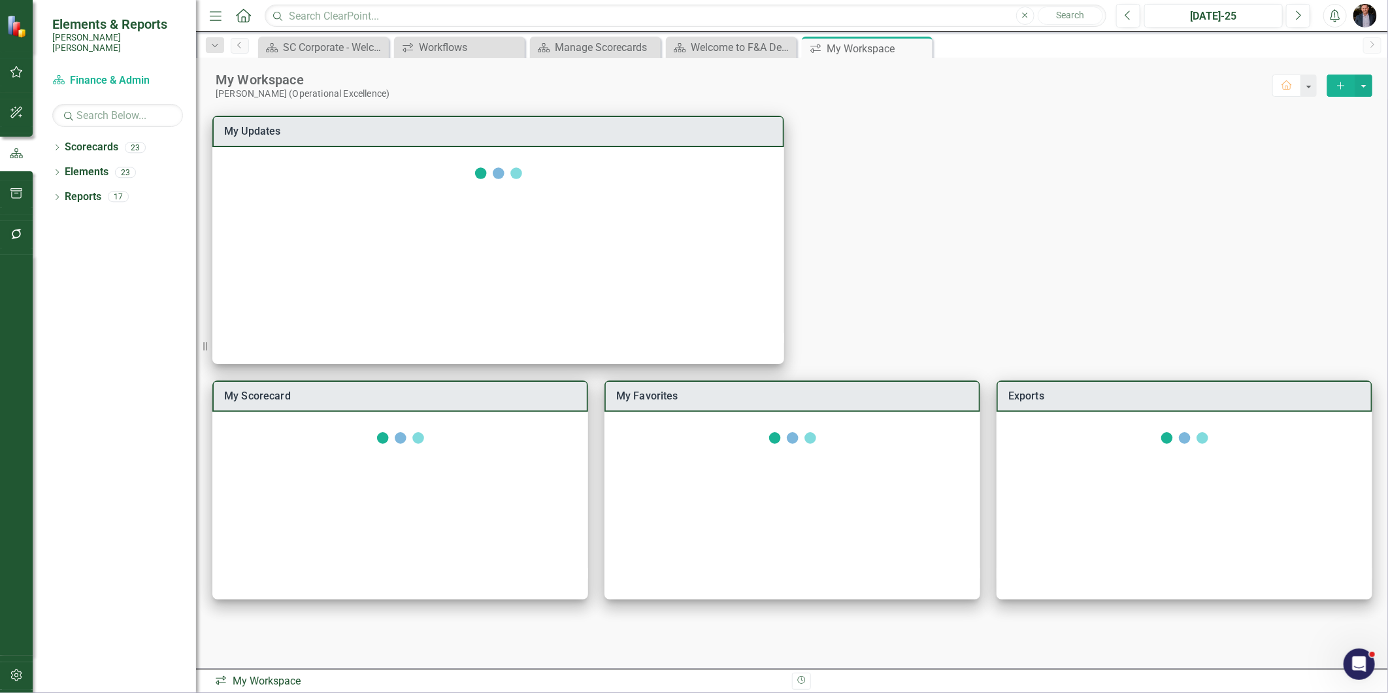
click at [0, 0] on icon "Close" at bounding box center [0, 0] width 0 height 0
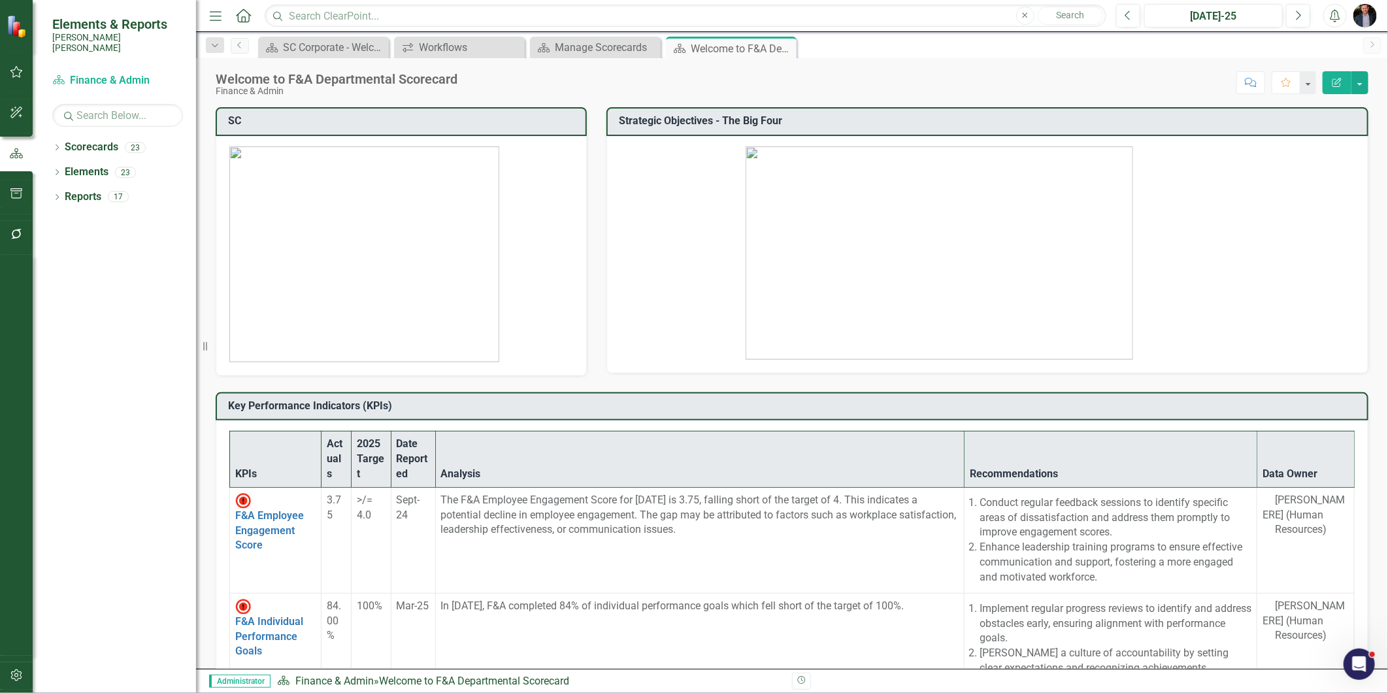
scroll to position [329, 0]
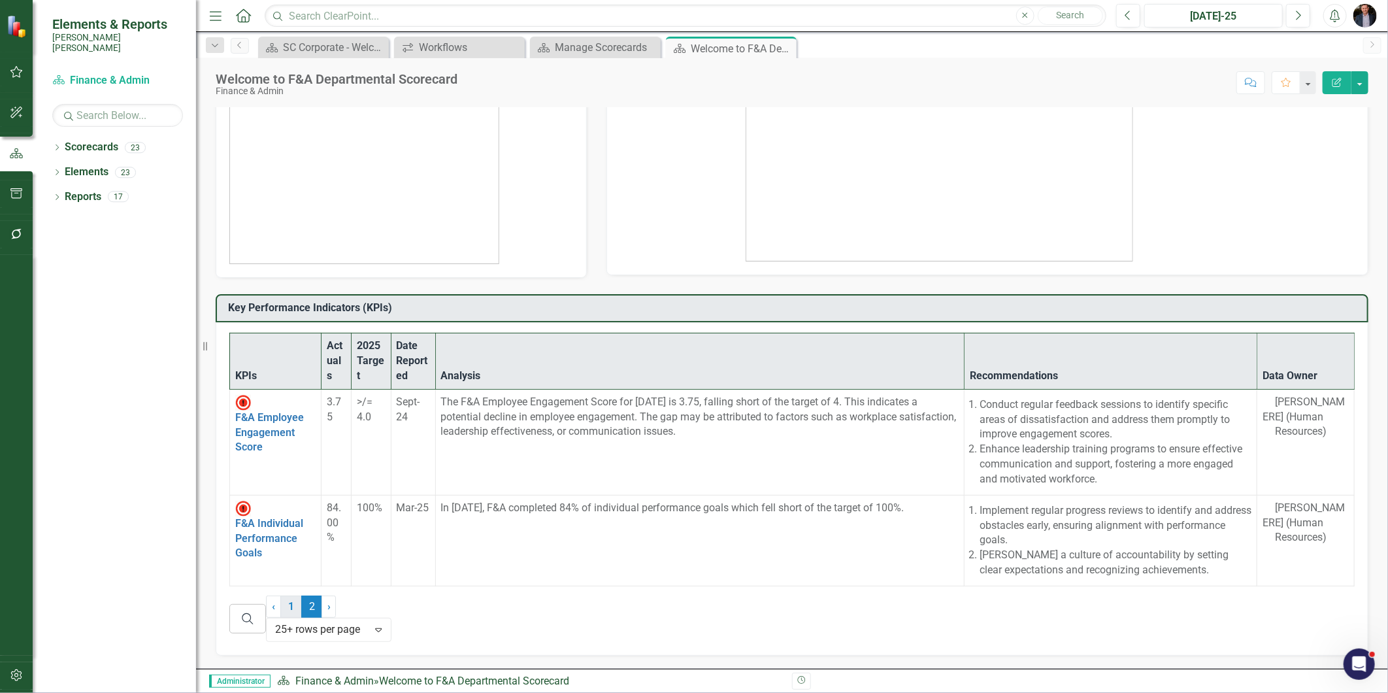
click at [301, 618] on link "1" at bounding box center [290, 606] width 21 height 22
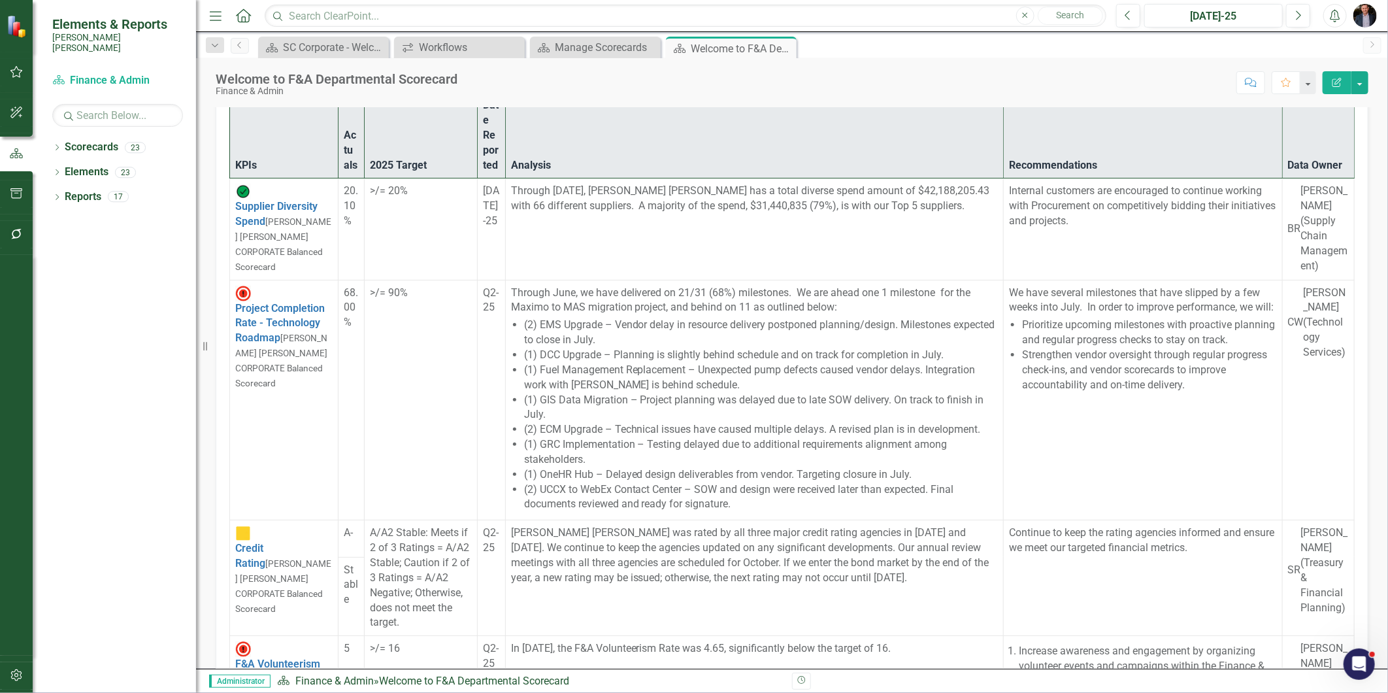
scroll to position [2089, 0]
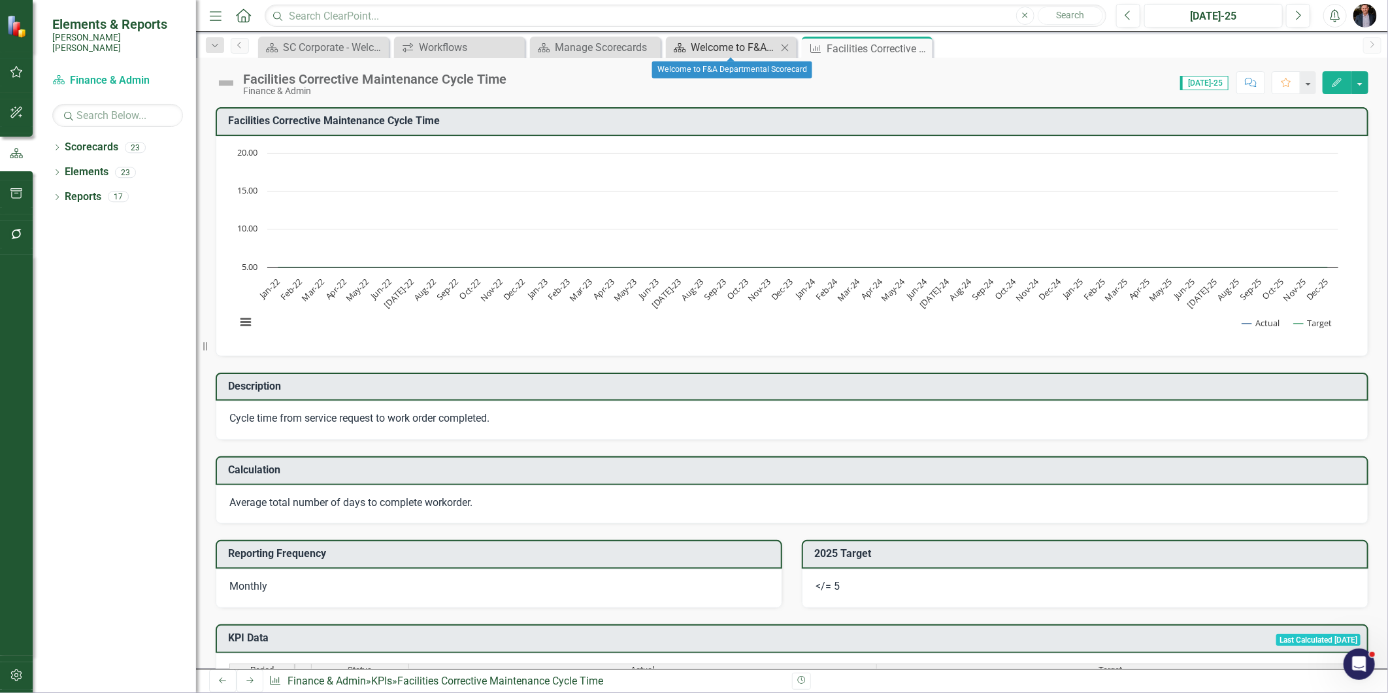
click at [755, 48] on div "Welcome to F&A Departmental Scorecard" at bounding box center [734, 47] width 86 height 16
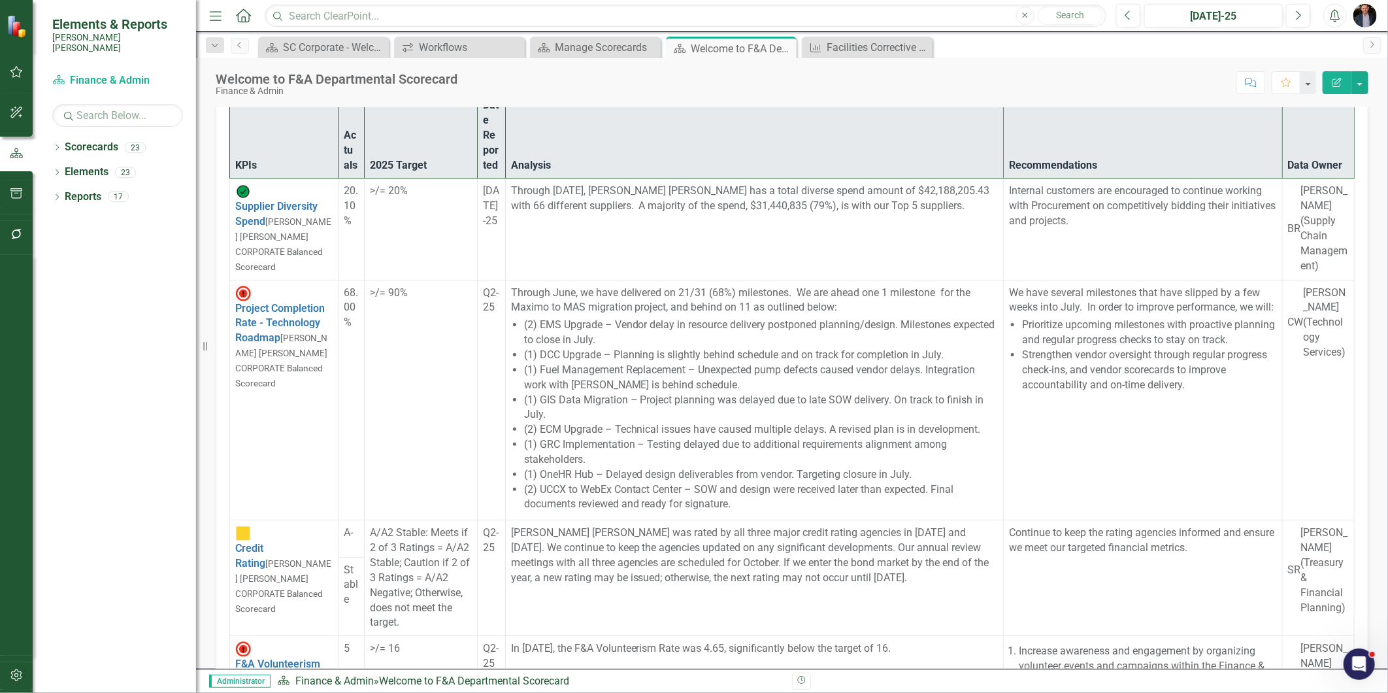
scroll to position [2264, 0]
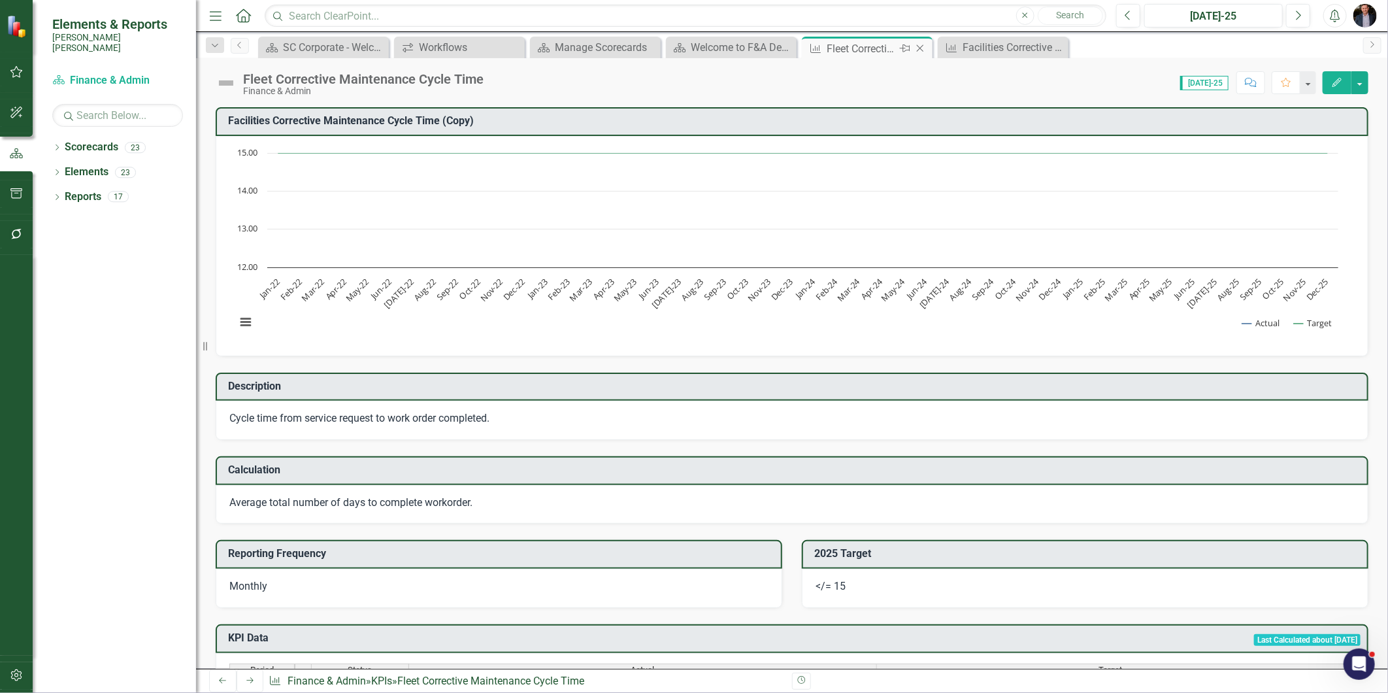
click at [919, 47] on icon at bounding box center [920, 48] width 7 height 7
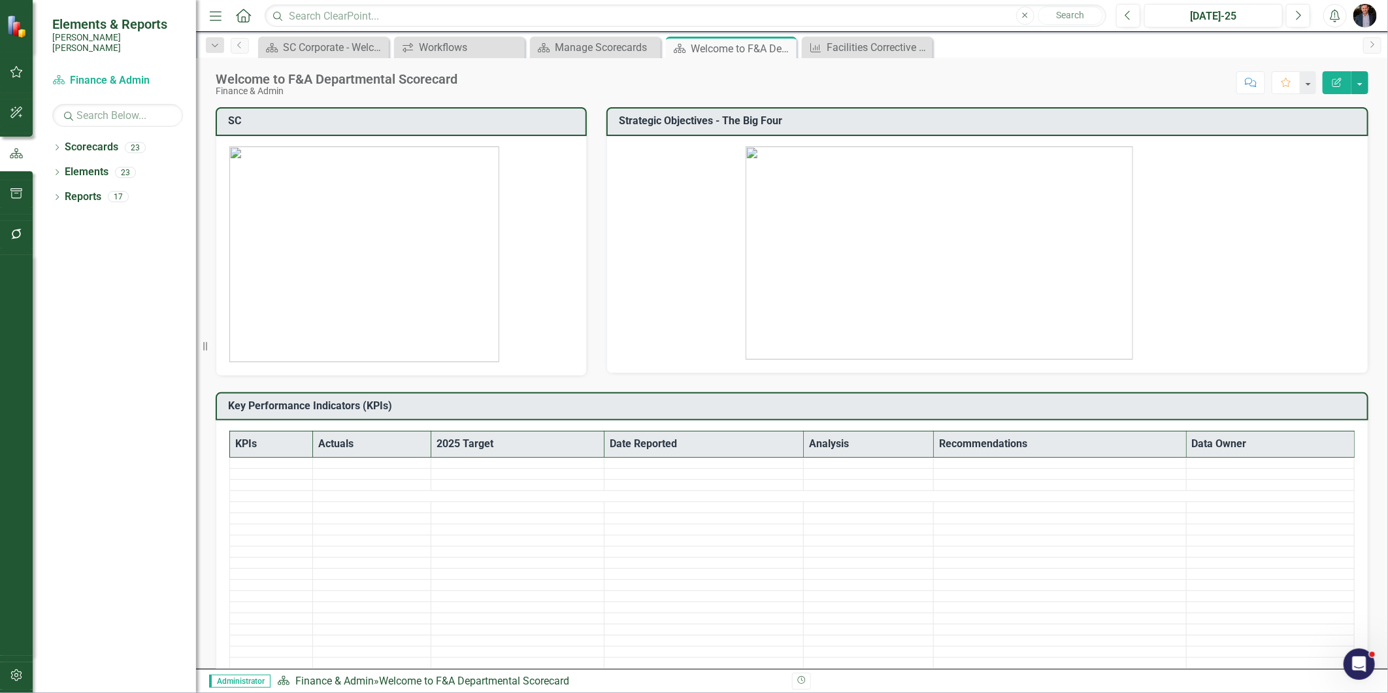
click at [0, 0] on icon "Close" at bounding box center [0, 0] width 0 height 0
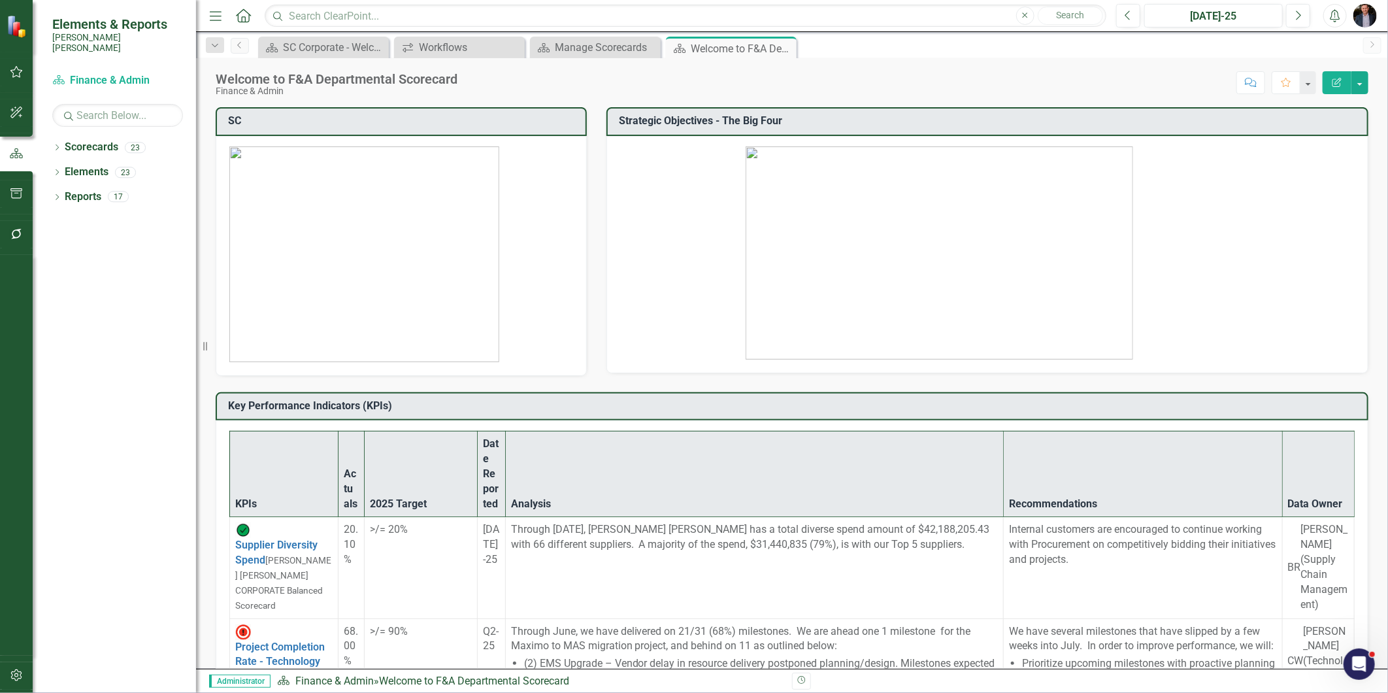
scroll to position [363, 0]
click at [789, 50] on icon "Close" at bounding box center [784, 48] width 13 height 10
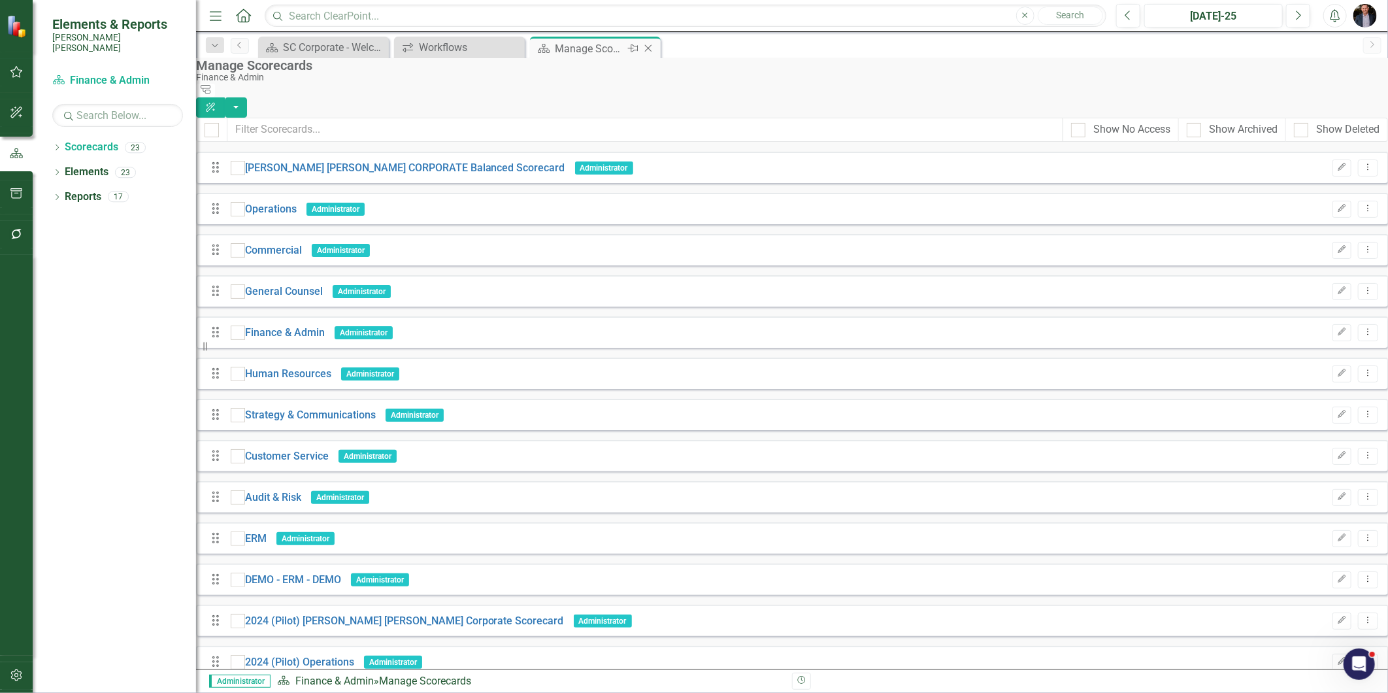
click at [652, 50] on icon "Close" at bounding box center [648, 48] width 13 height 10
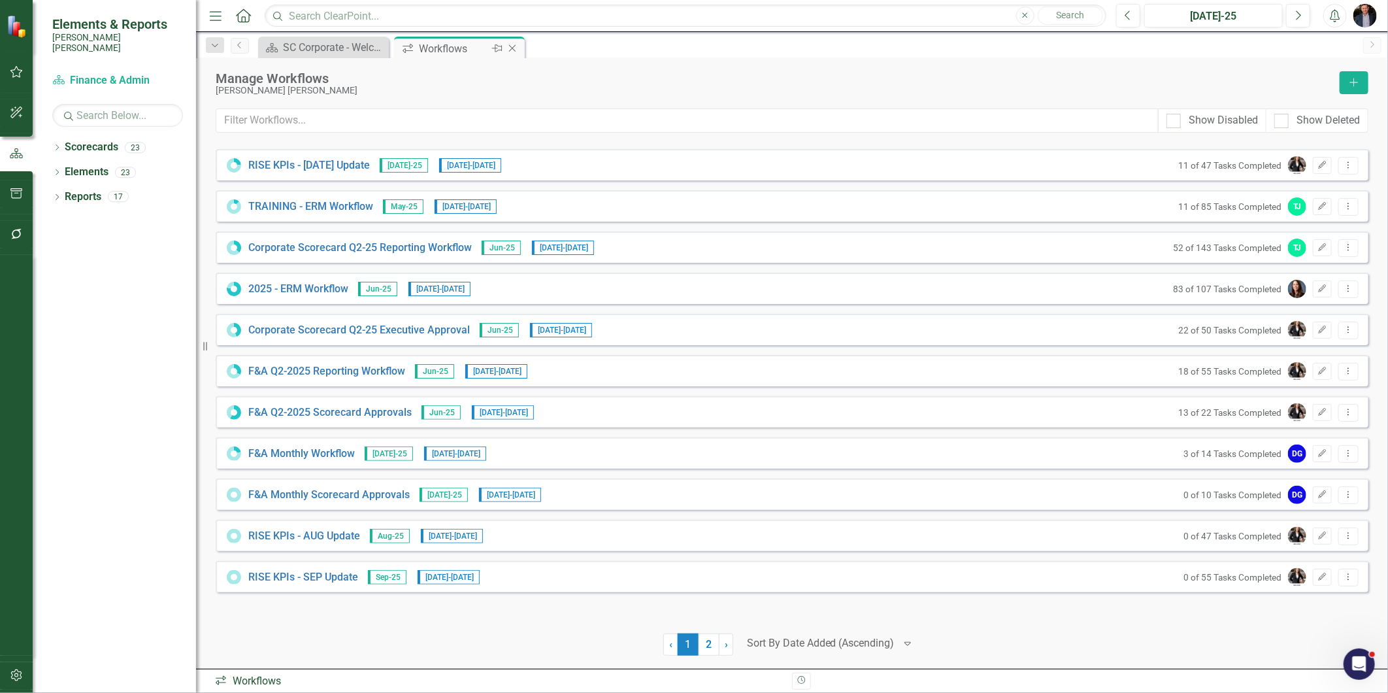
click at [511, 48] on icon "Close" at bounding box center [512, 48] width 13 height 10
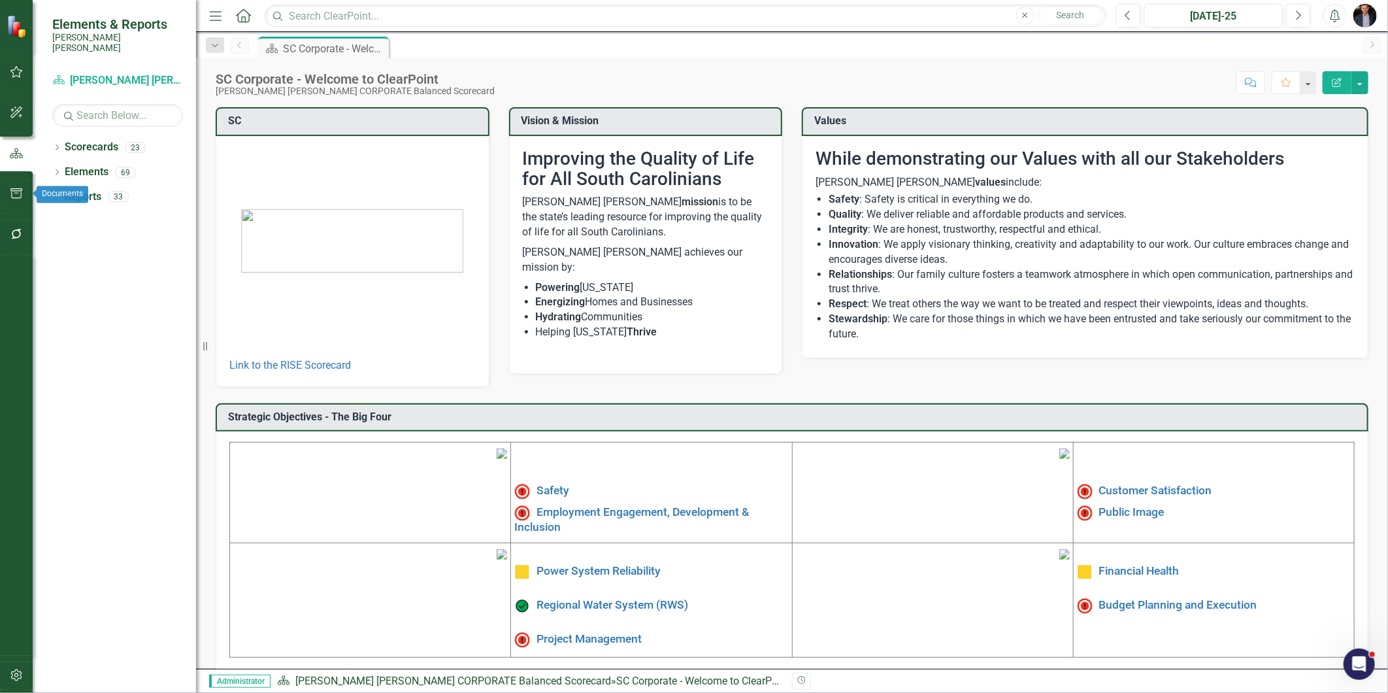
click at [21, 193] on icon "button" at bounding box center [16, 193] width 12 height 10
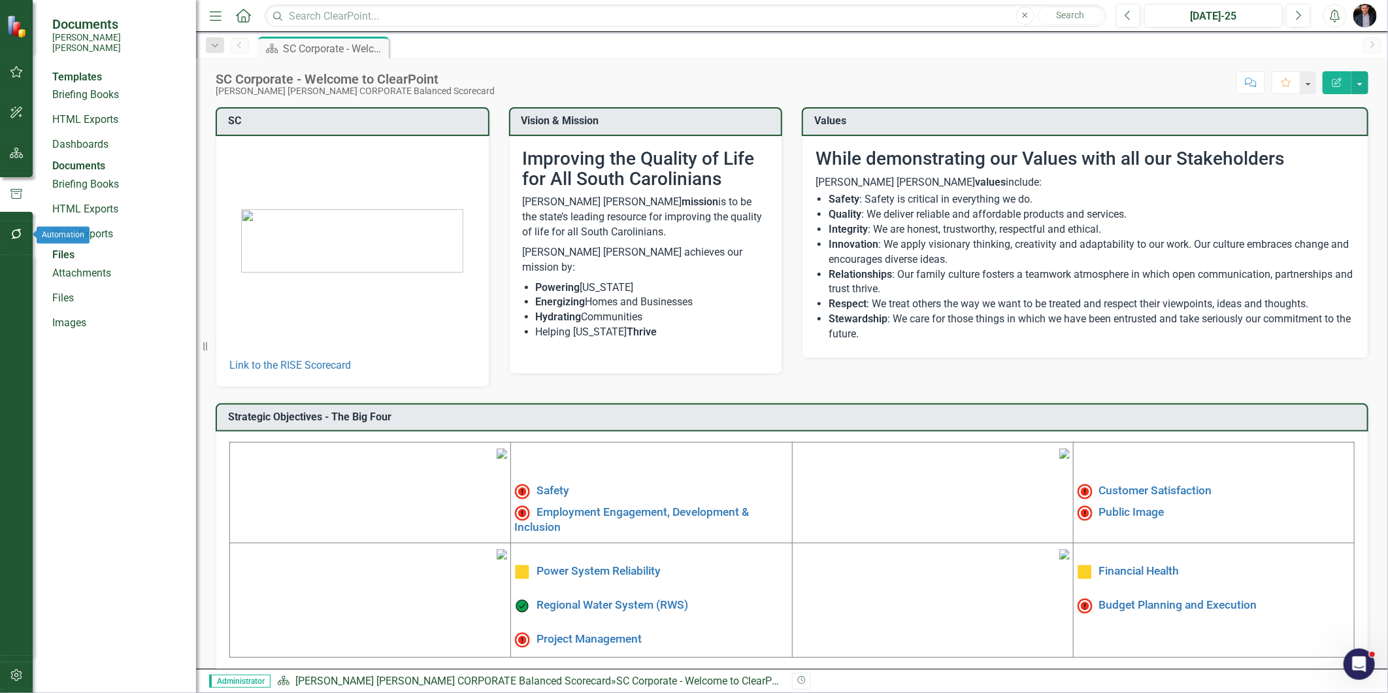
click at [10, 231] on icon "button" at bounding box center [17, 234] width 14 height 10
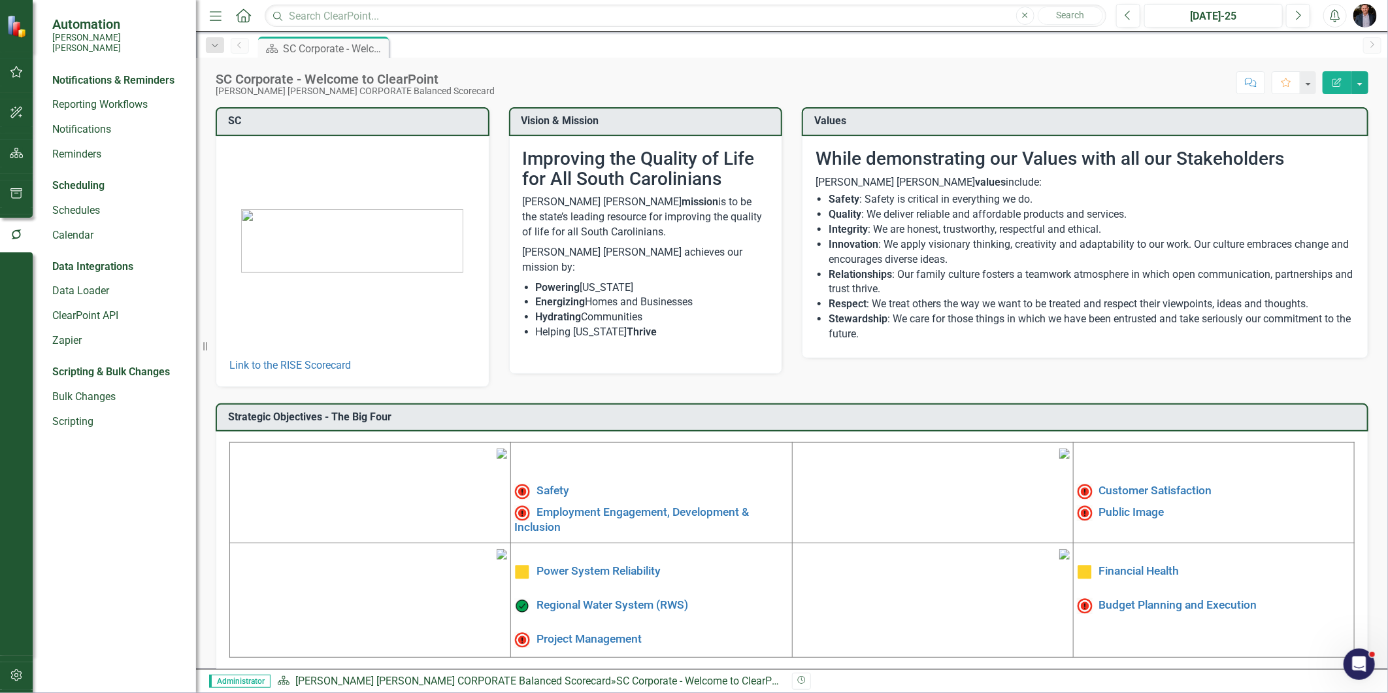
click at [17, 74] on icon "button" at bounding box center [17, 72] width 14 height 10
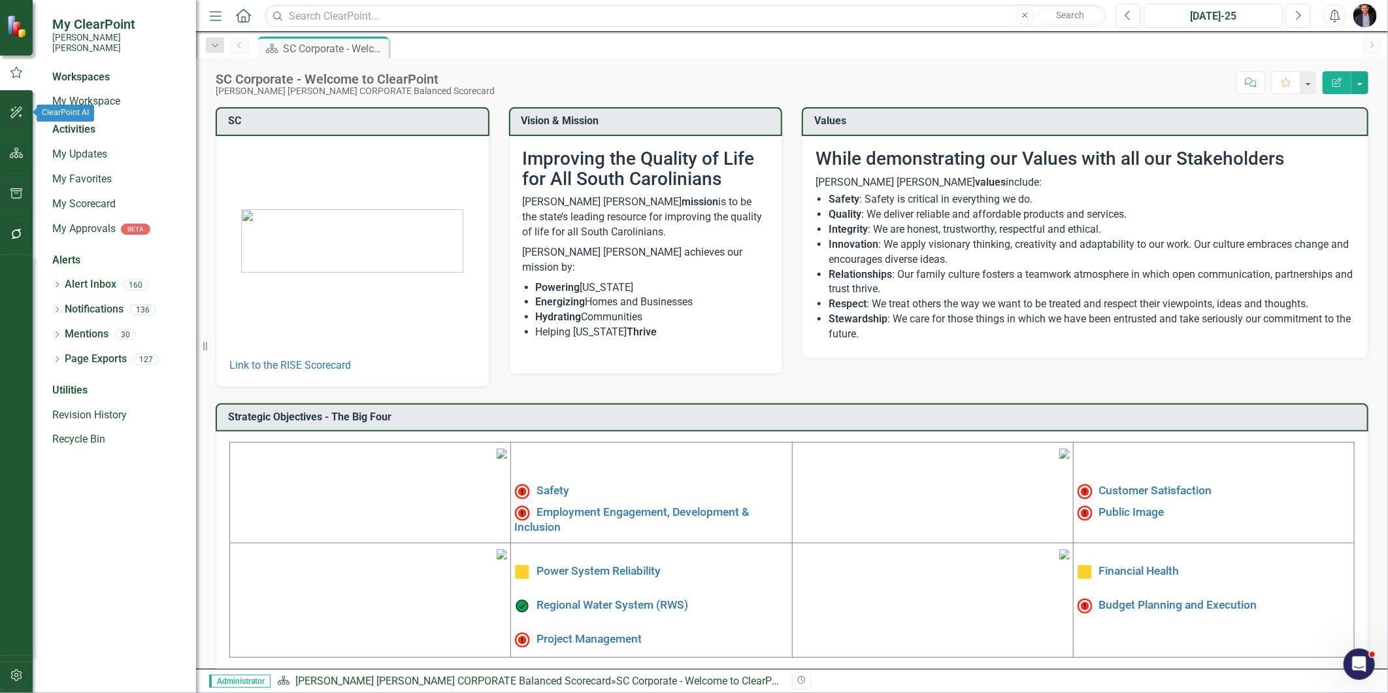
click at [24, 114] on button "button" at bounding box center [16, 112] width 29 height 27
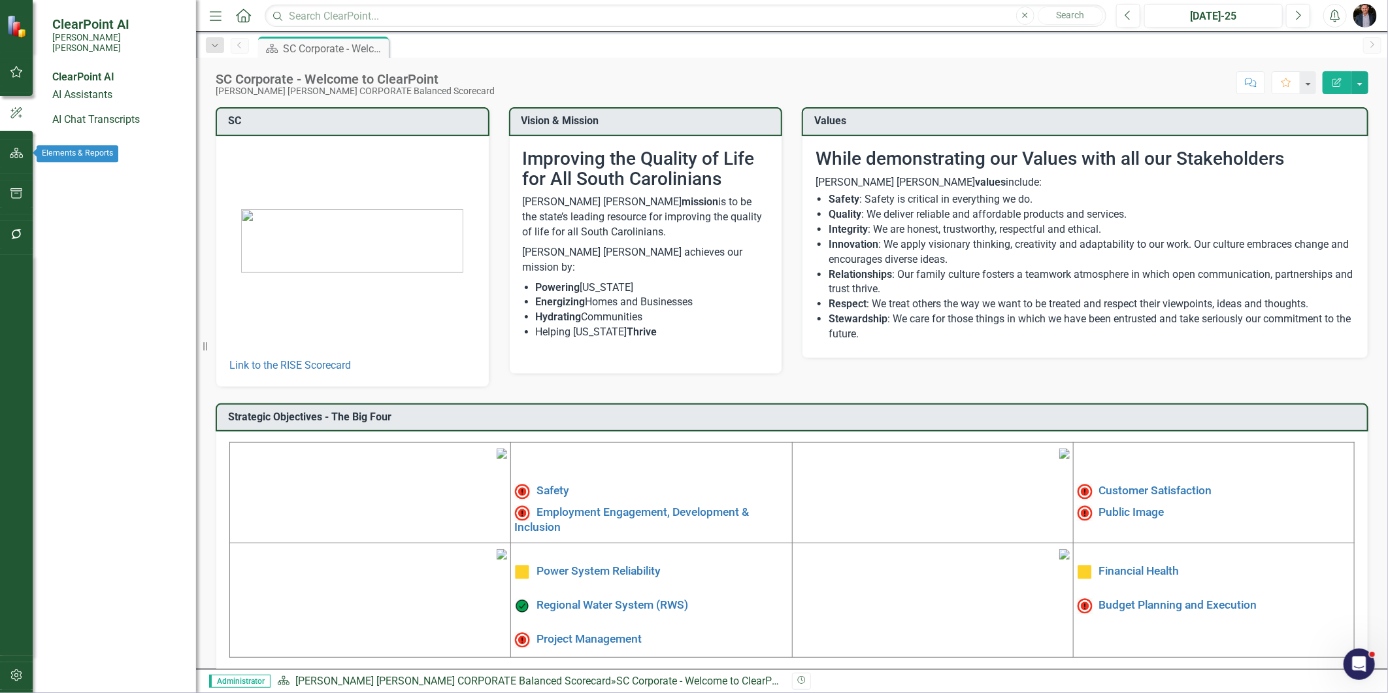
click at [17, 149] on icon "button" at bounding box center [17, 153] width 14 height 10
click at [14, 167] on div at bounding box center [16, 153] width 33 height 41
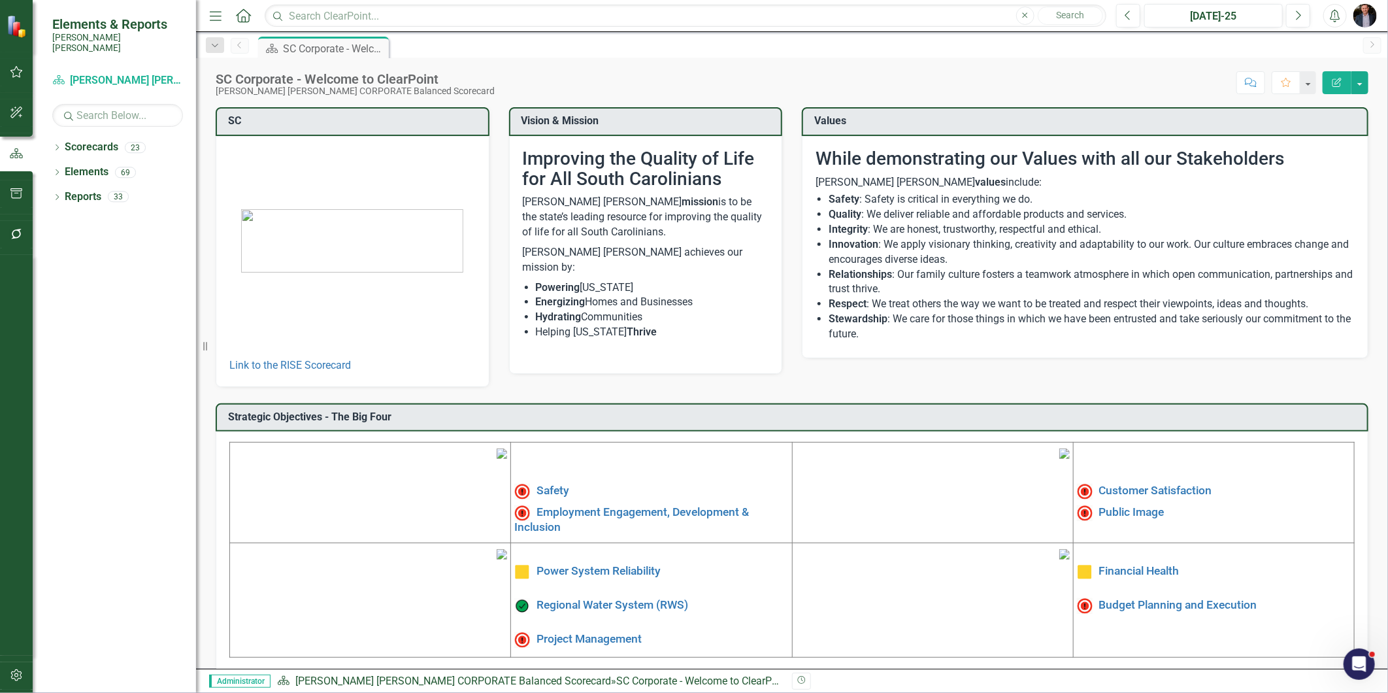
click at [7, 623] on button "button" at bounding box center [16, 675] width 29 height 27
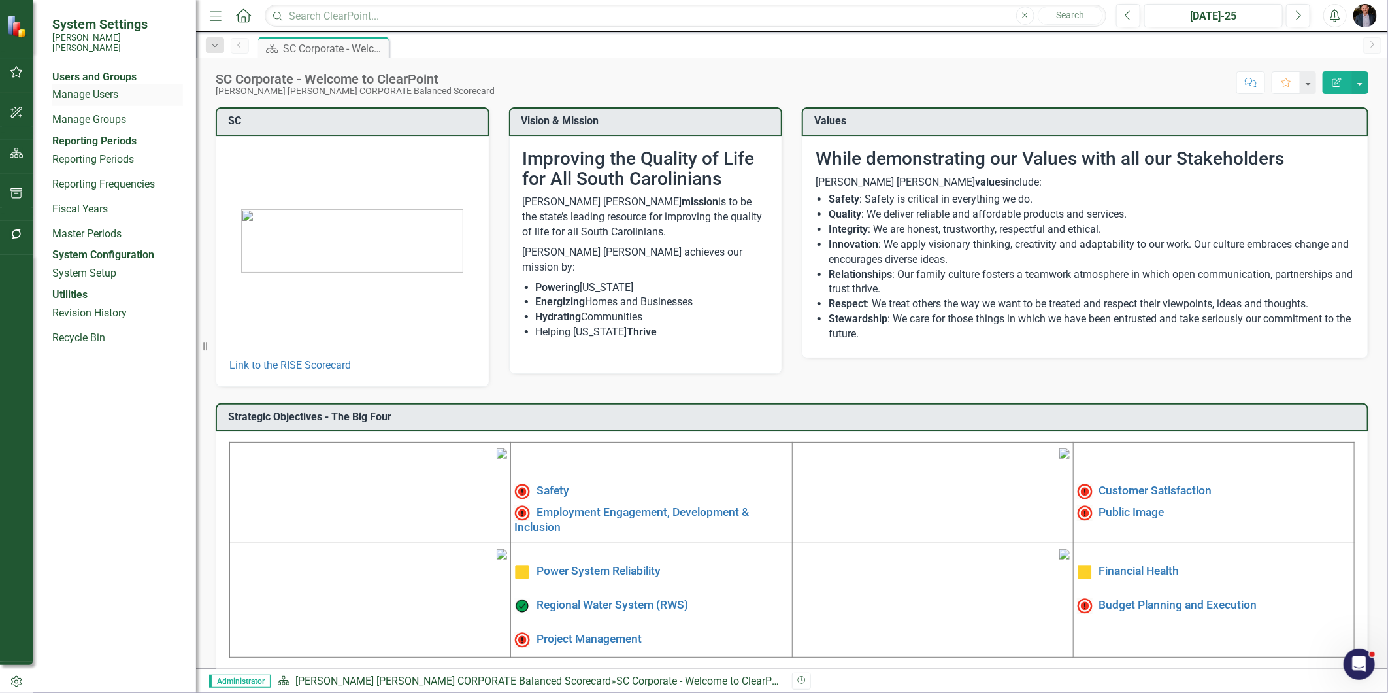
click at [115, 97] on link "Manage Users" at bounding box center [117, 95] width 131 height 15
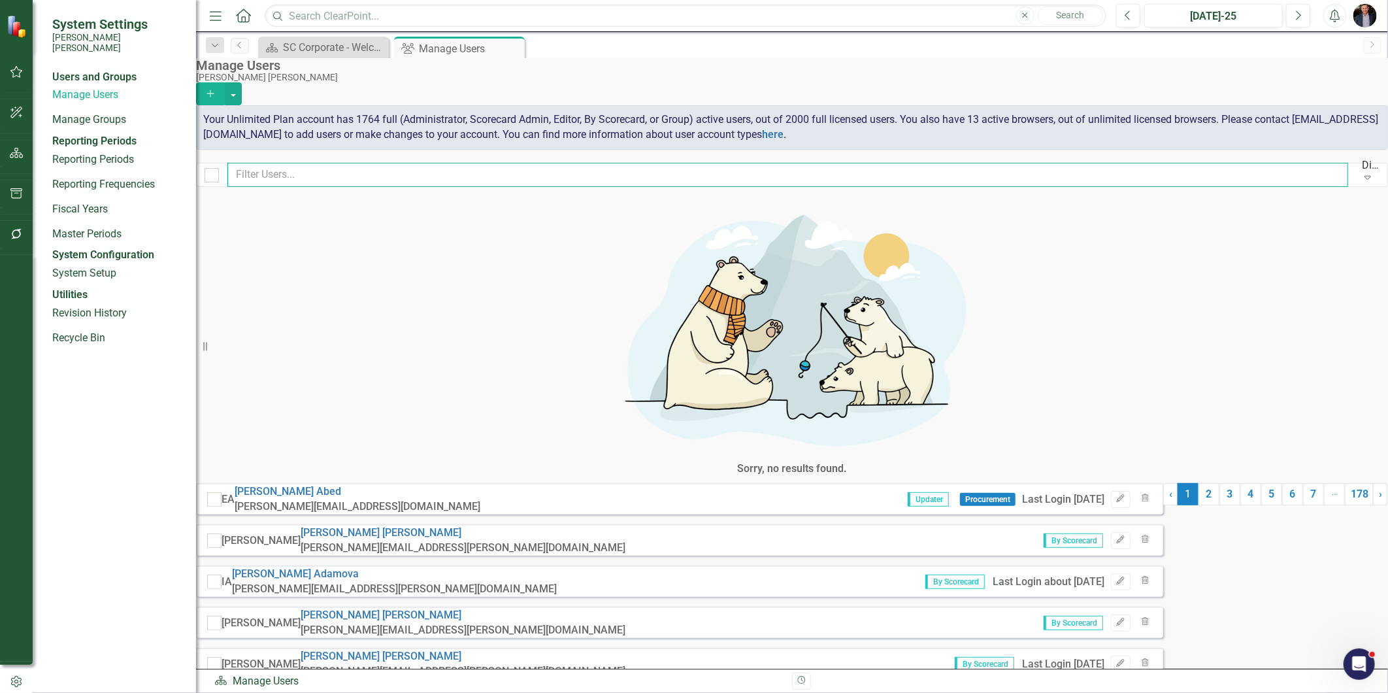
click at [325, 175] on input "text" at bounding box center [787, 175] width 1121 height 24
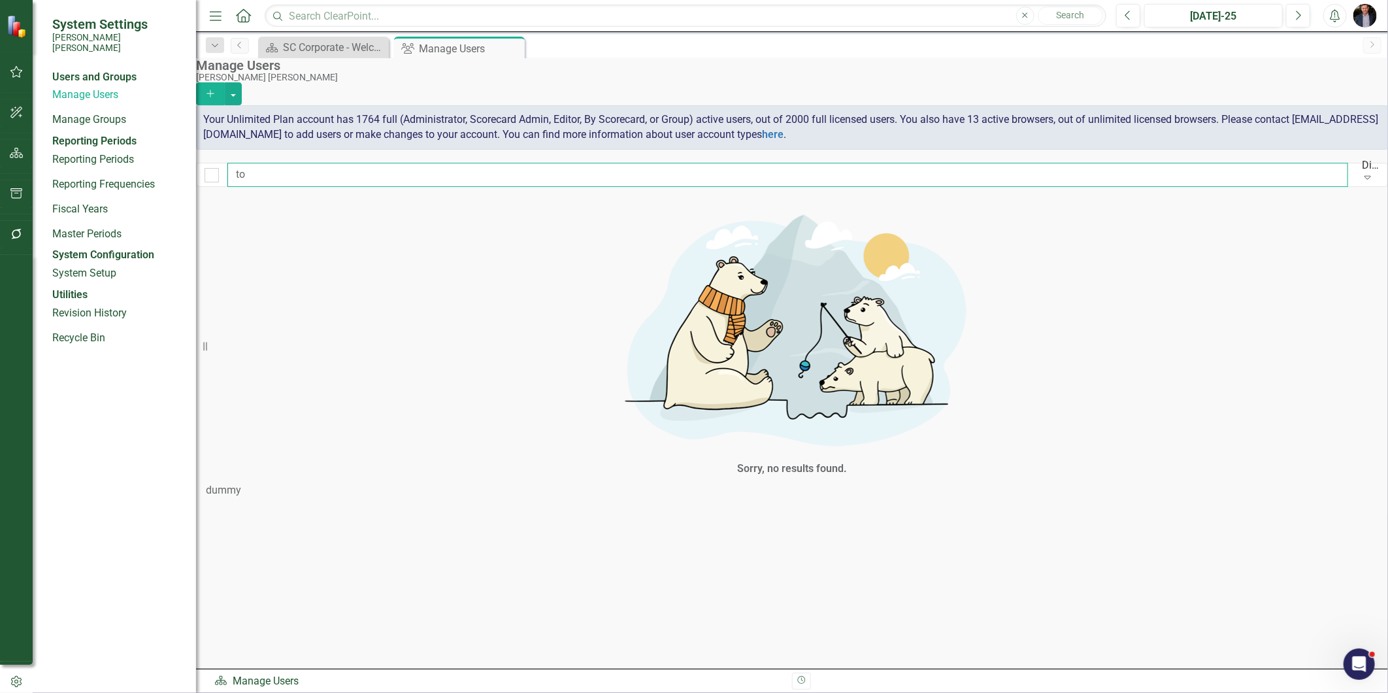
type input "t"
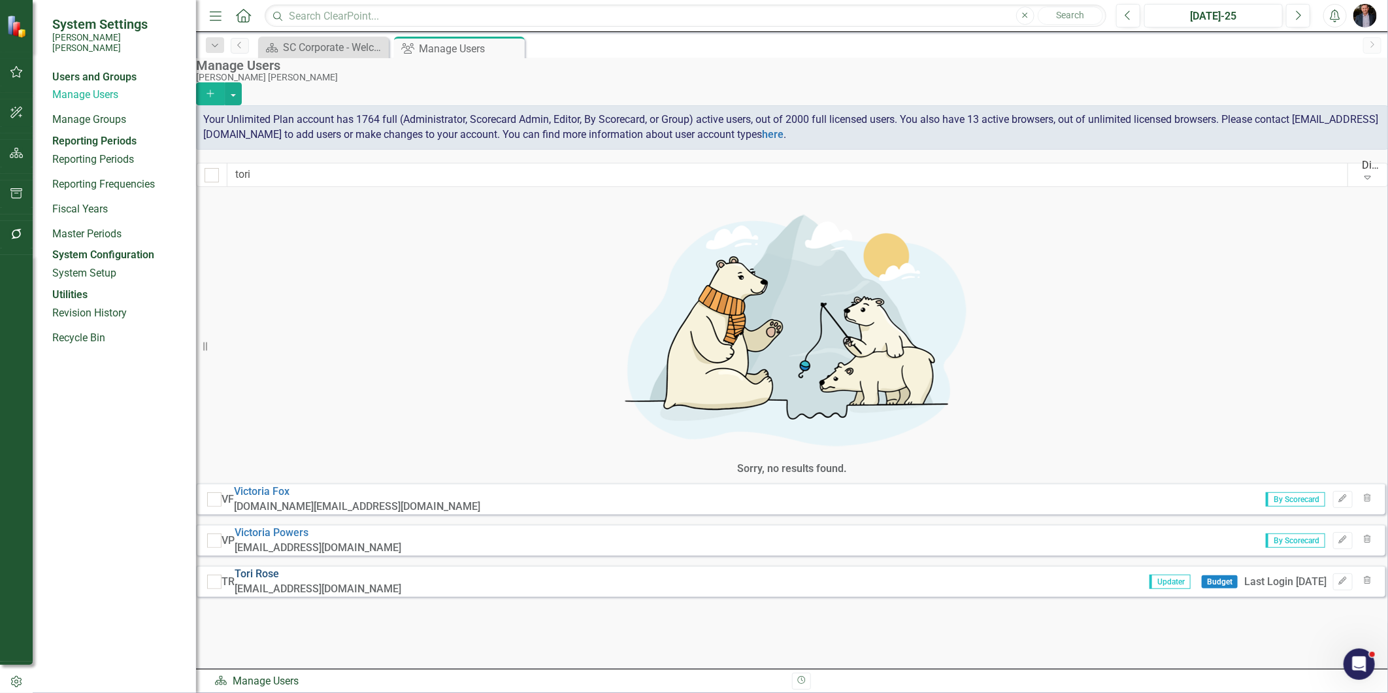
click at [279, 567] on link "Tori Rose" at bounding box center [257, 573] width 44 height 12
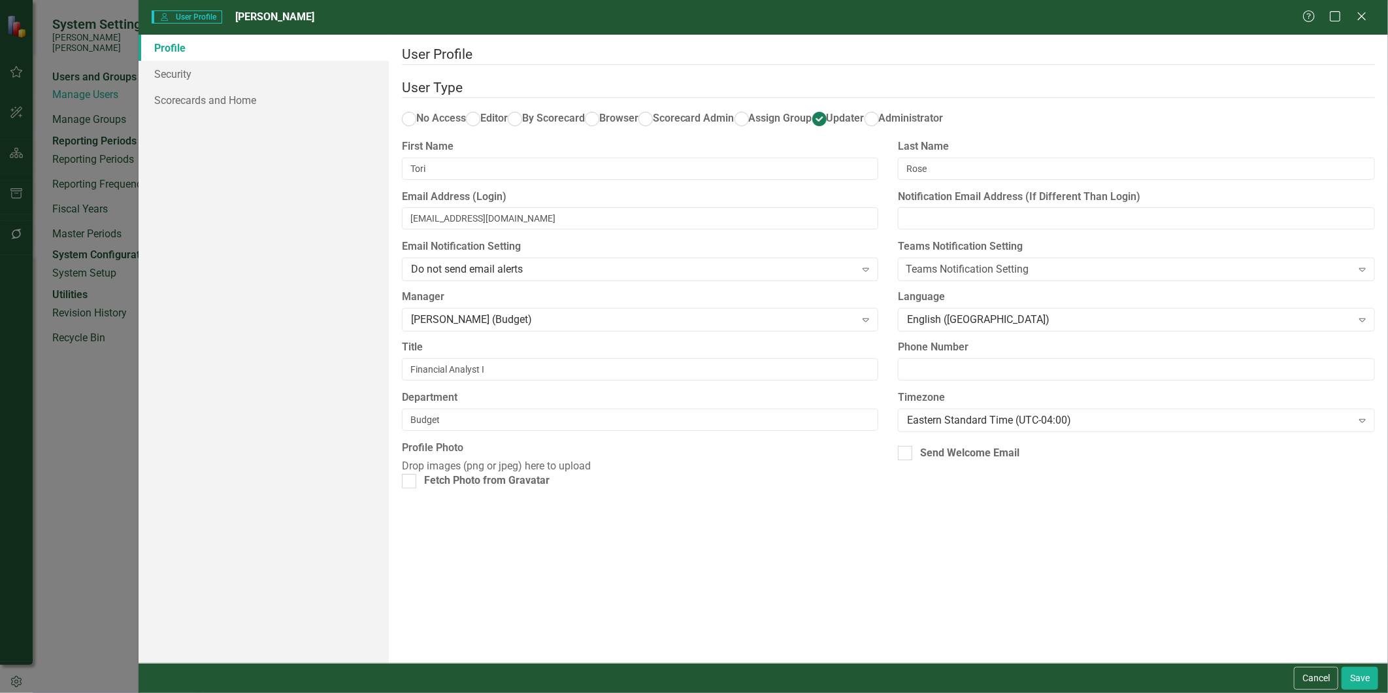
click at [204, 115] on div "Profile Security Scorecards and Home" at bounding box center [264, 349] width 250 height 628
click at [214, 101] on link "Scorecards and Home" at bounding box center [264, 100] width 250 height 26
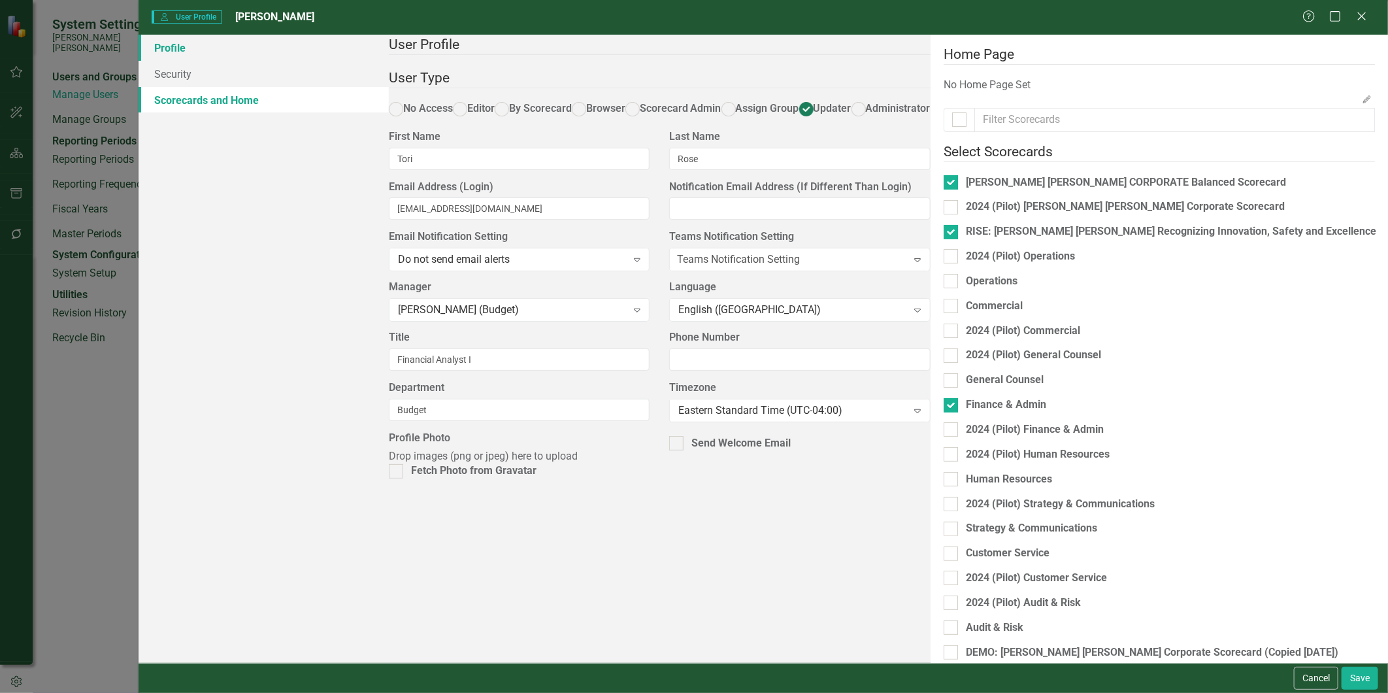
click at [167, 50] on link "Profile" at bounding box center [264, 48] width 250 height 26
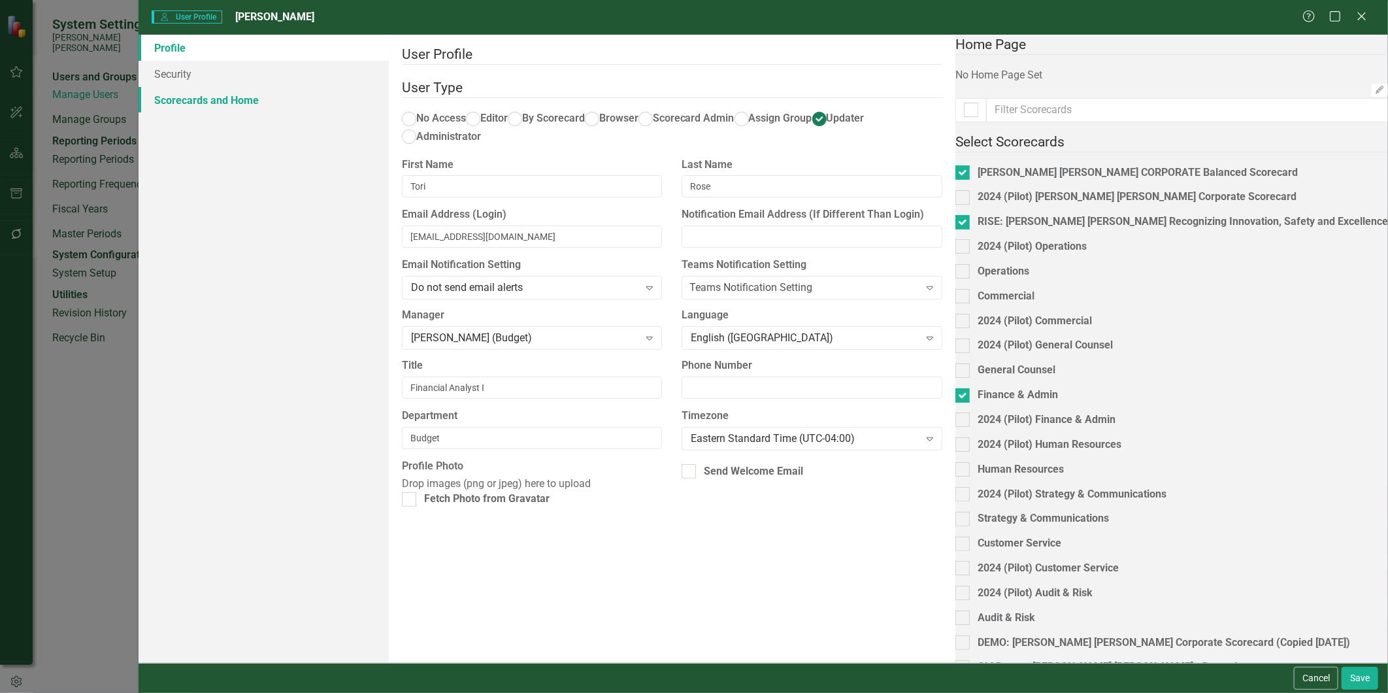
click at [214, 96] on link "Scorecards and Home" at bounding box center [264, 100] width 250 height 26
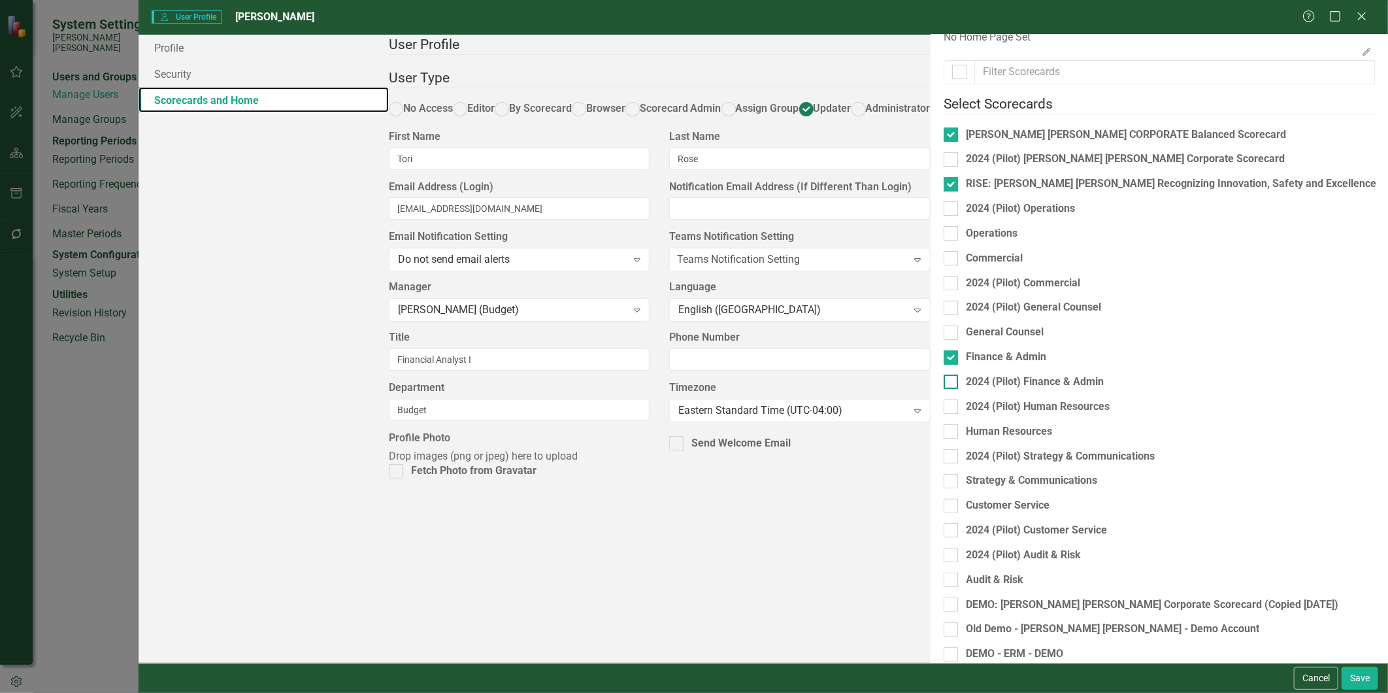
scroll to position [93, 0]
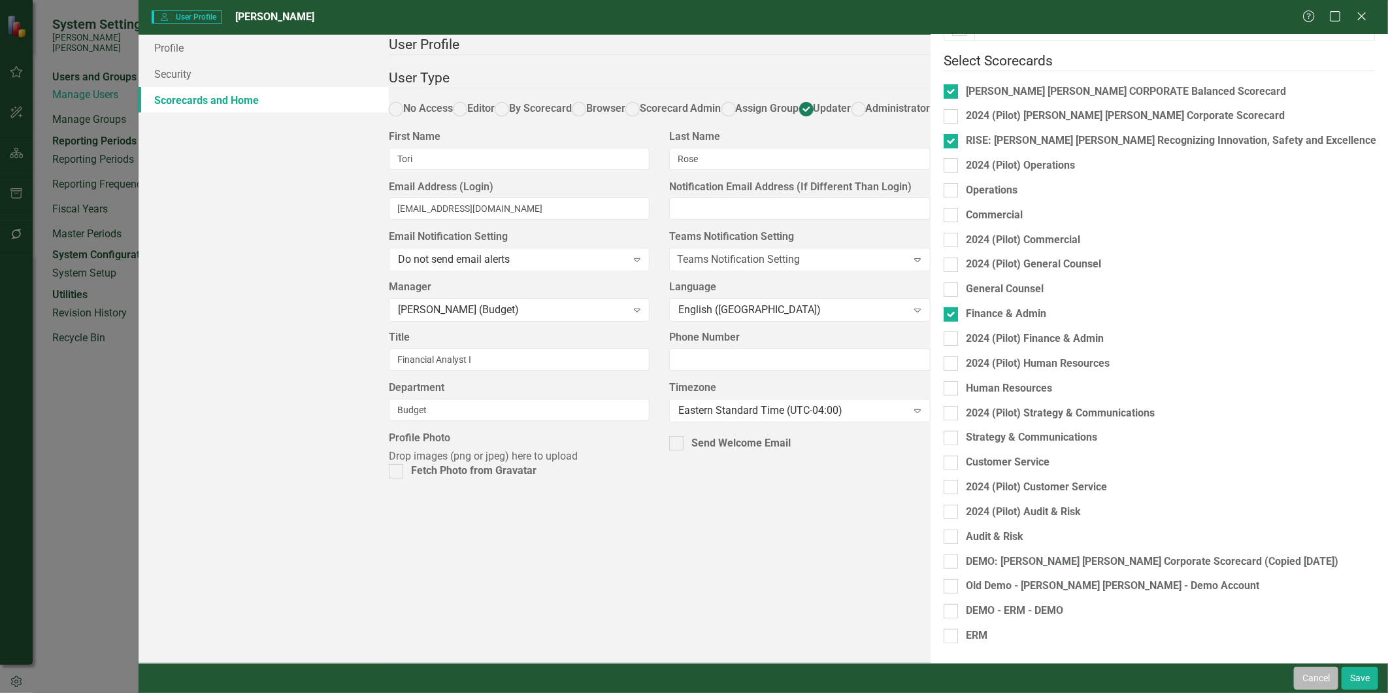
click at [1249, 623] on button "Cancel" at bounding box center [1316, 678] width 44 height 23
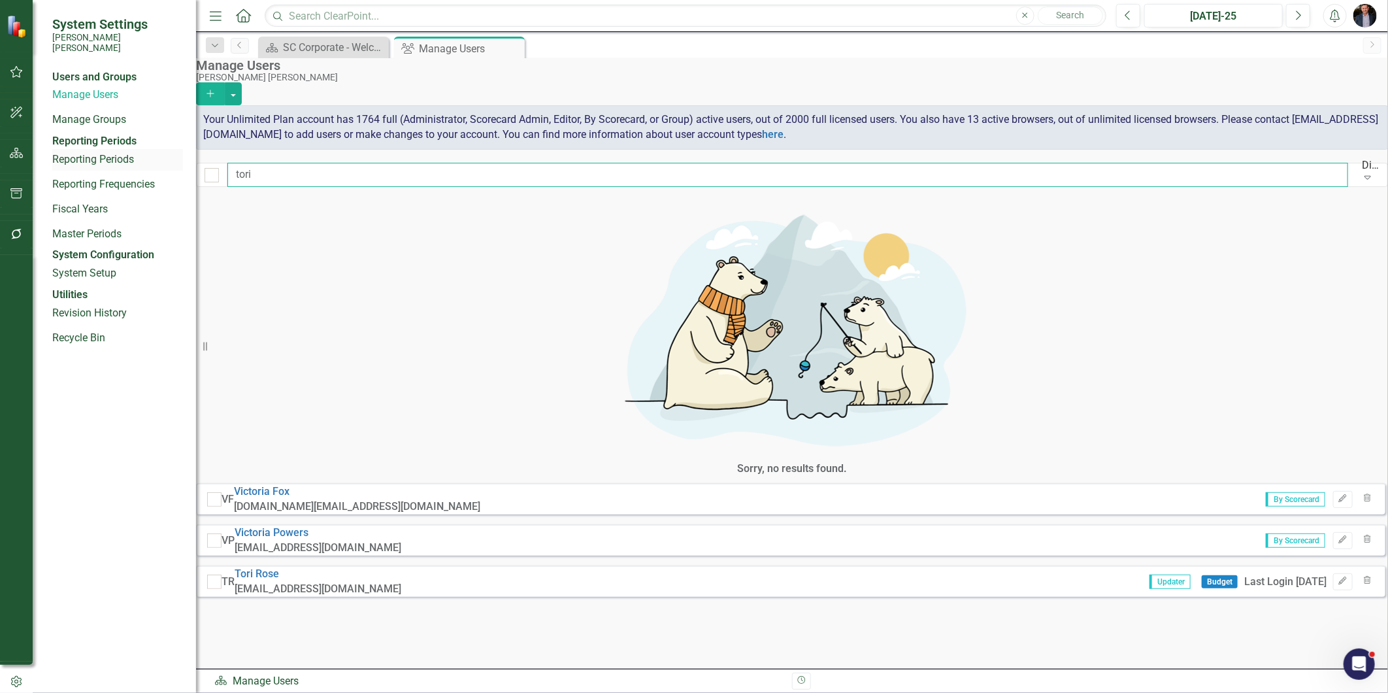
drag, startPoint x: 276, startPoint y: 178, endPoint x: 181, endPoint y: 176, distance: 95.4
click at [181, 176] on div "System Settings Santee Cooper Users and Groups Manage Users Manage Groups Repor…" at bounding box center [694, 346] width 1388 height 693
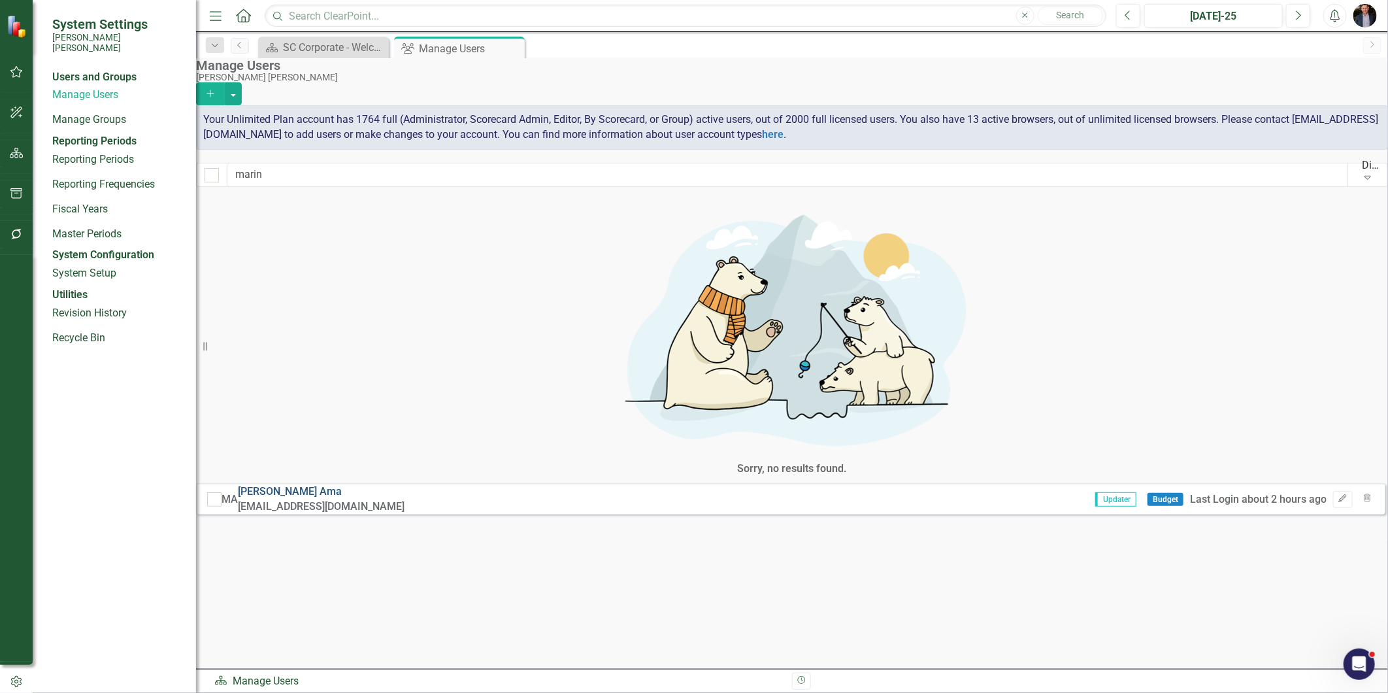
click at [330, 485] on link "Marin Ama" at bounding box center [290, 491] width 104 height 12
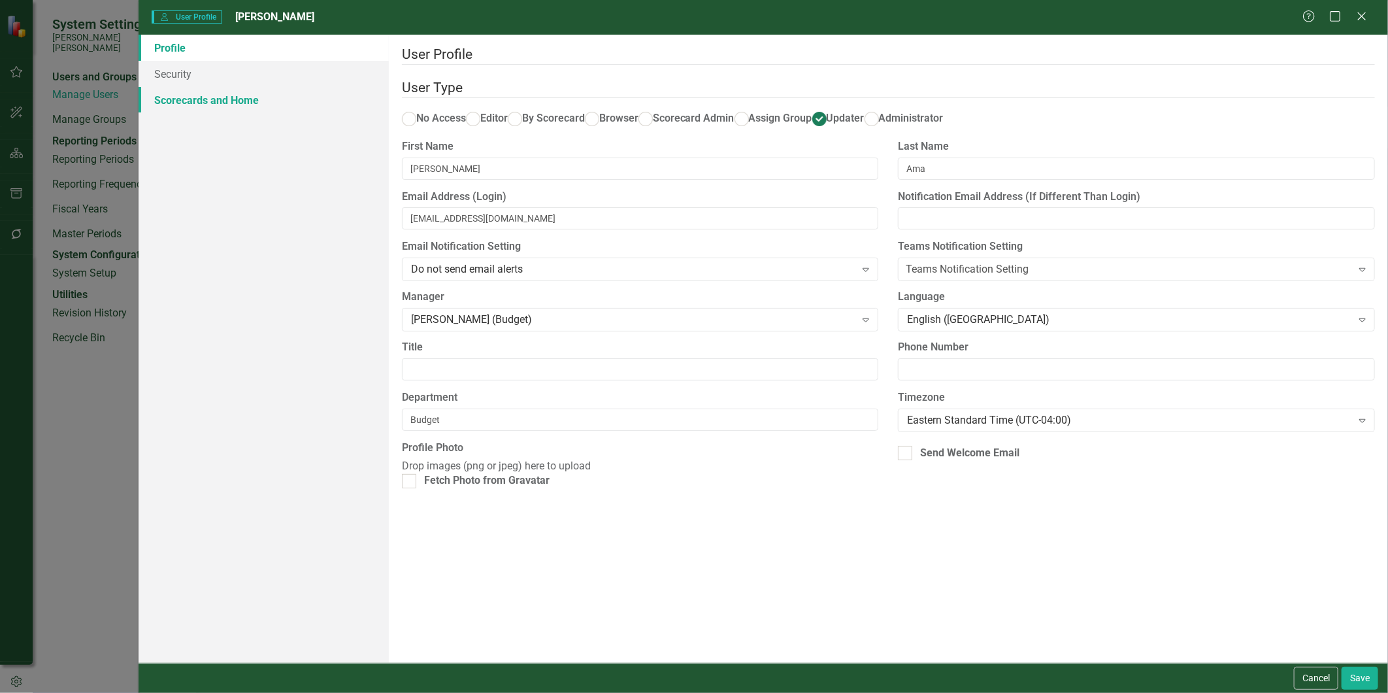
click at [256, 100] on link "Scorecards and Home" at bounding box center [264, 100] width 250 height 26
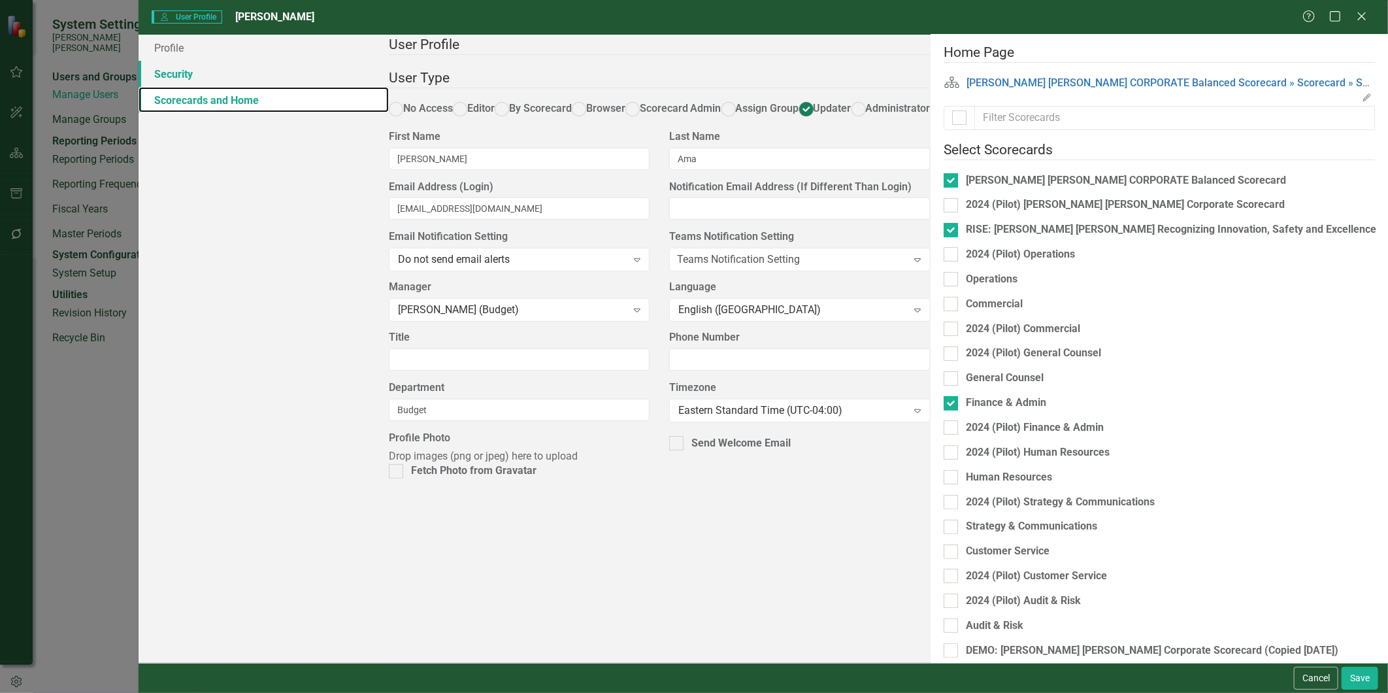
scroll to position [0, 0]
click at [190, 72] on link "Security" at bounding box center [264, 74] width 250 height 26
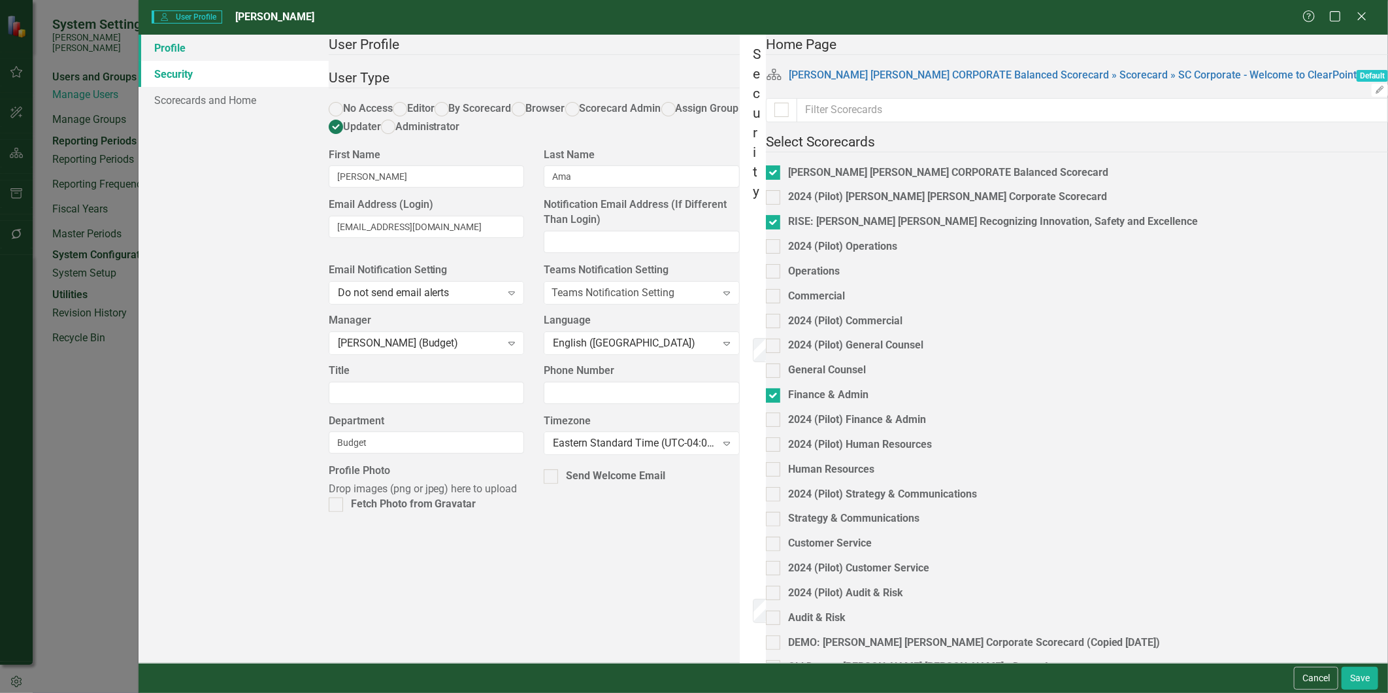
click at [190, 40] on link "Profile" at bounding box center [234, 48] width 190 height 26
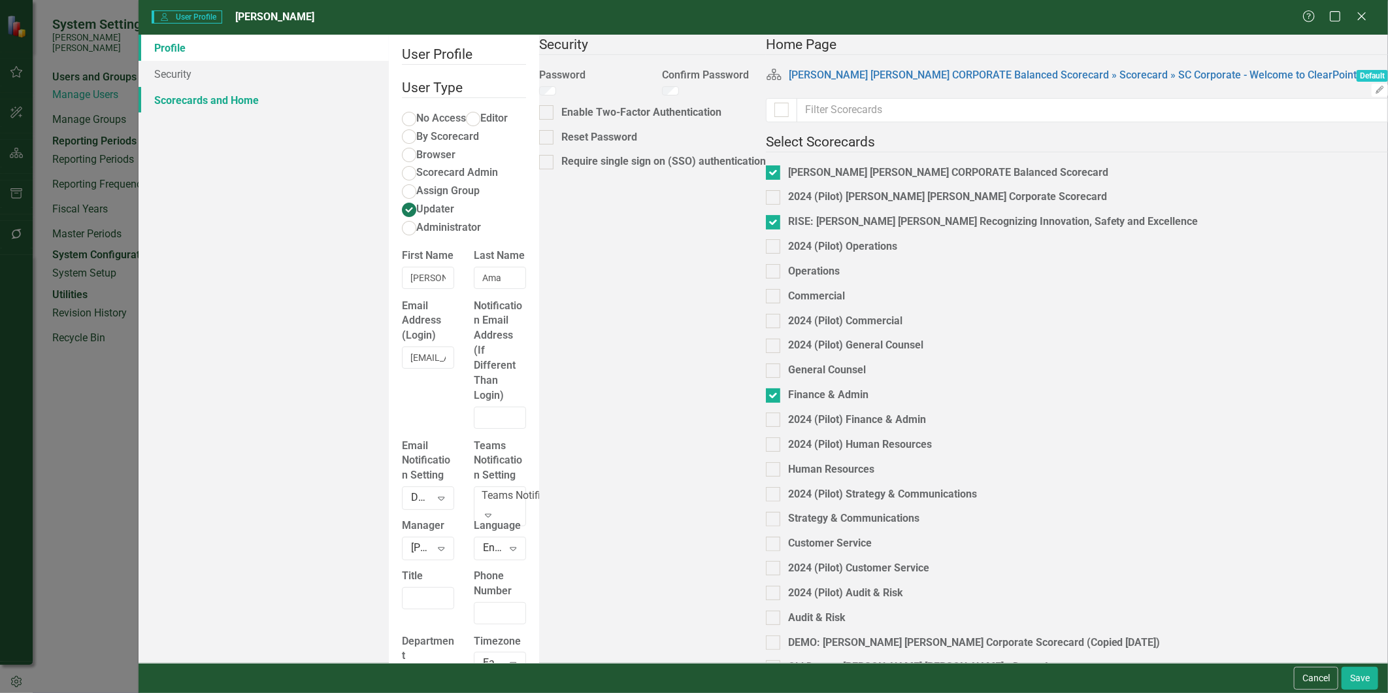
click at [233, 95] on link "Scorecards and Home" at bounding box center [264, 100] width 250 height 26
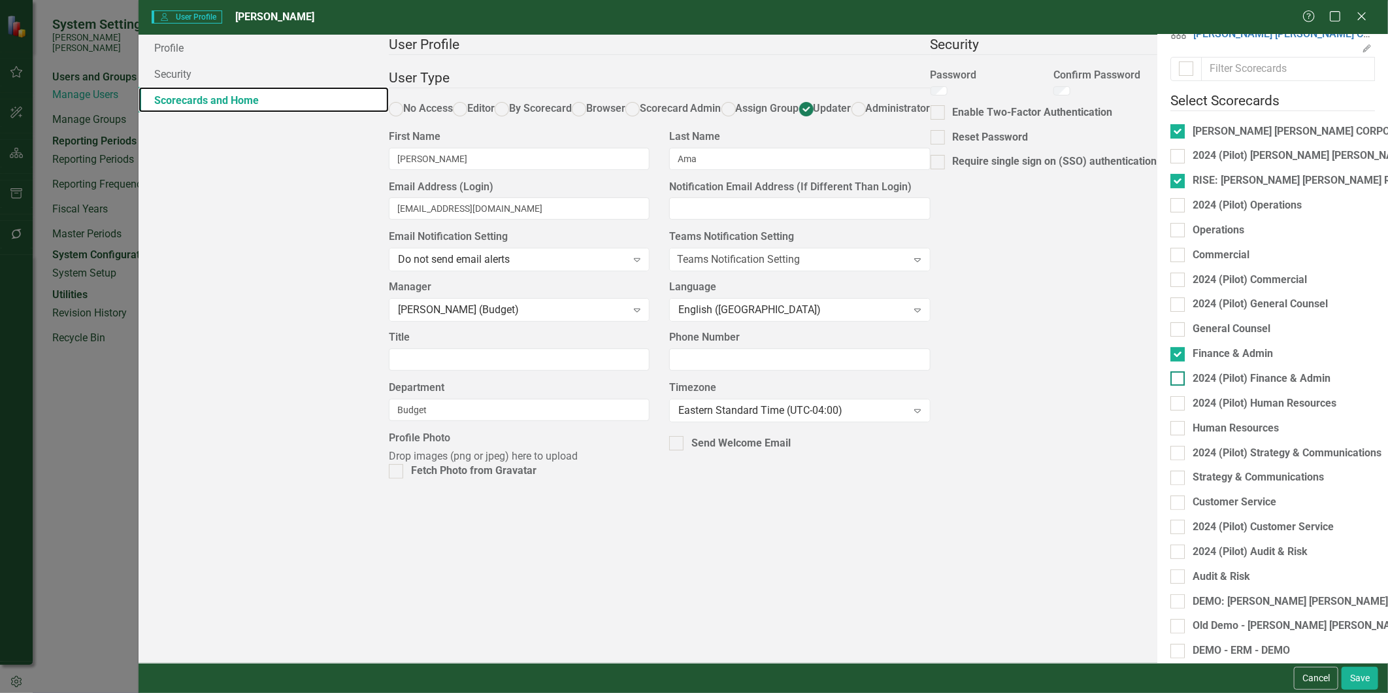
scroll to position [93, 0]
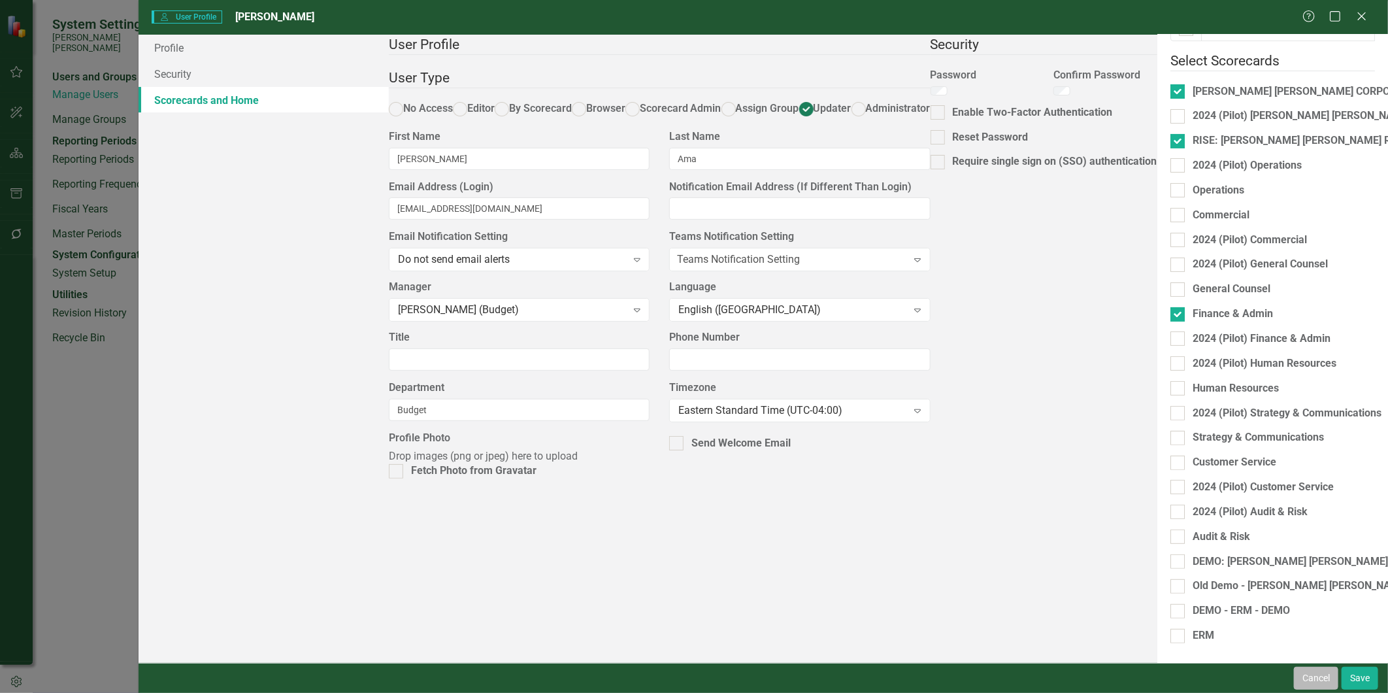
click at [1249, 623] on button "Cancel" at bounding box center [1316, 678] width 44 height 23
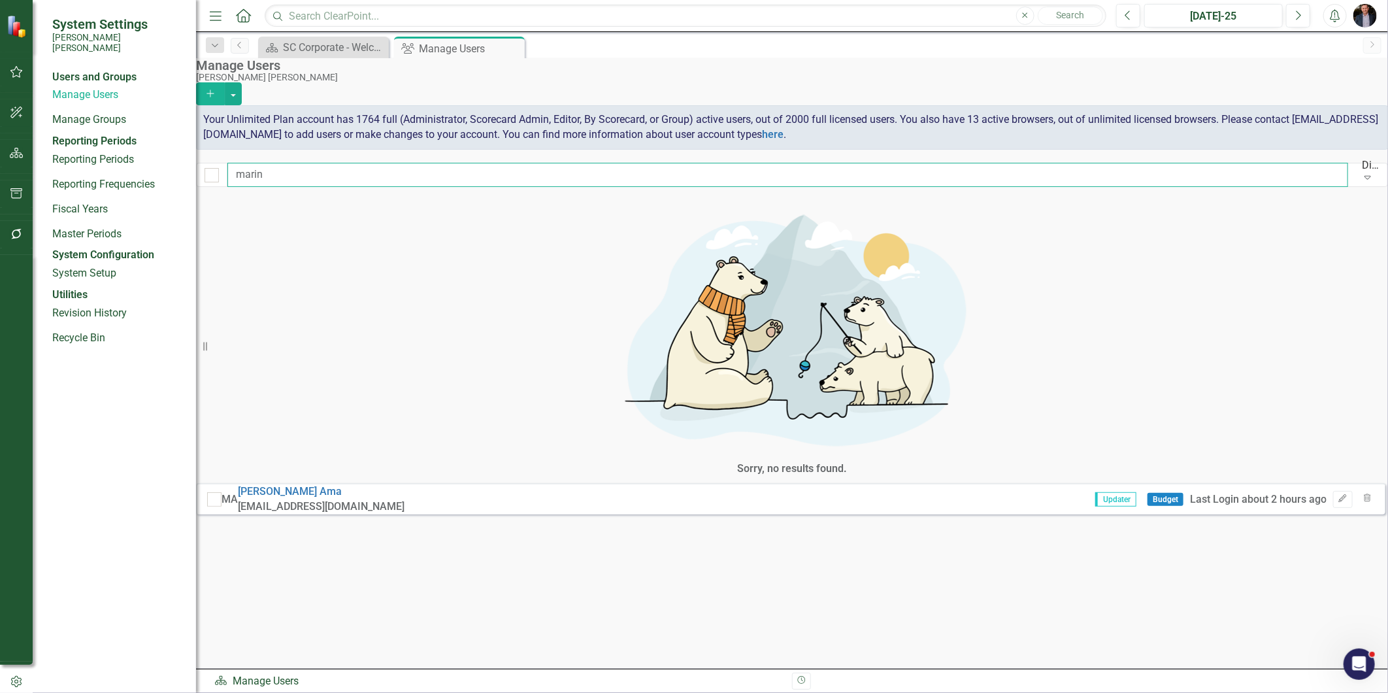
drag, startPoint x: 290, startPoint y: 174, endPoint x: 188, endPoint y: 174, distance: 101.3
click at [188, 174] on div "System Settings Santee Cooper Users and Groups Manage Users Manage Groups Repor…" at bounding box center [694, 346] width 1388 height 693
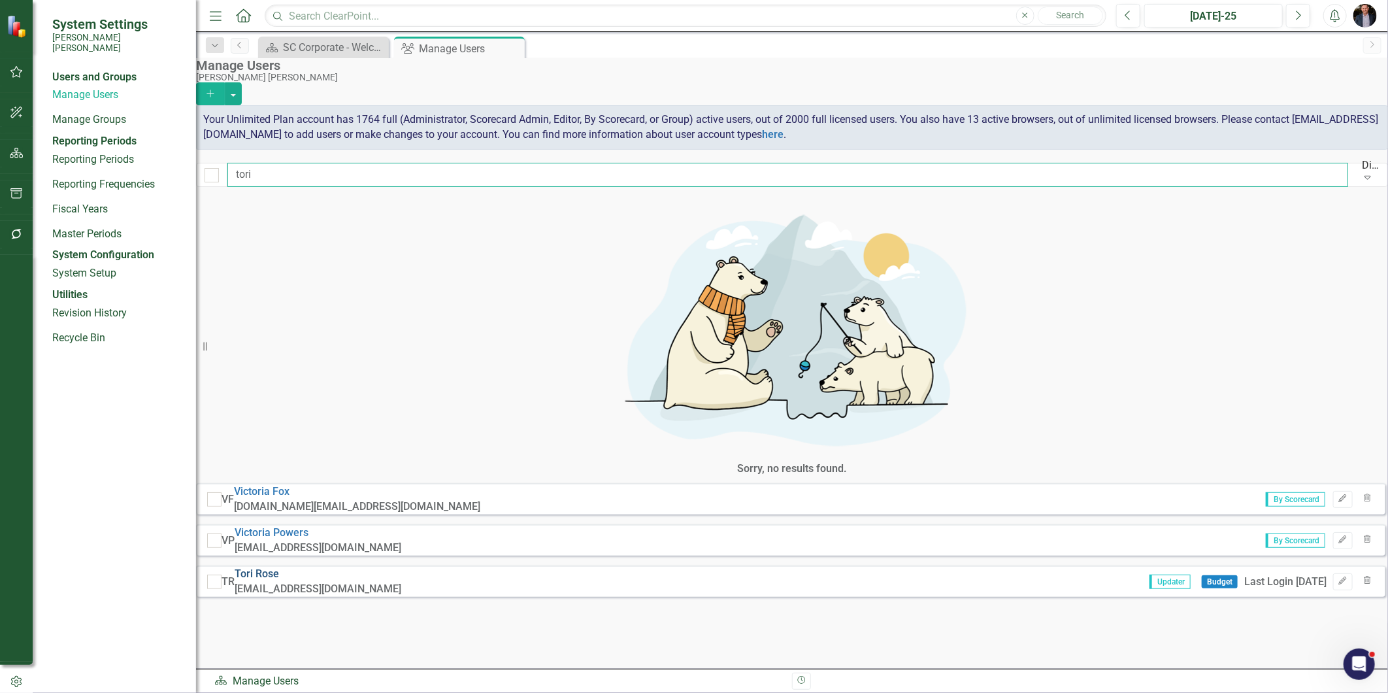
type input "tori"
click at [279, 567] on link "Tori Rose" at bounding box center [257, 573] width 44 height 12
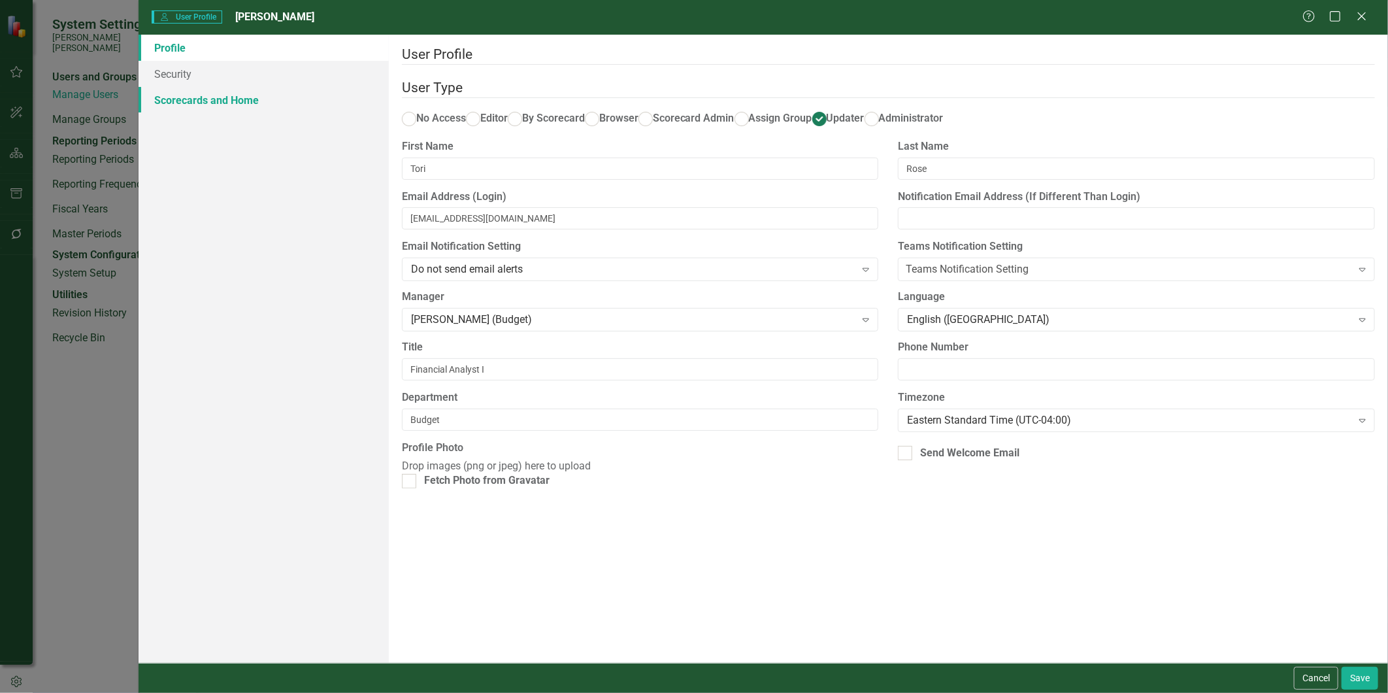
click at [219, 101] on link "Scorecards and Home" at bounding box center [264, 100] width 250 height 26
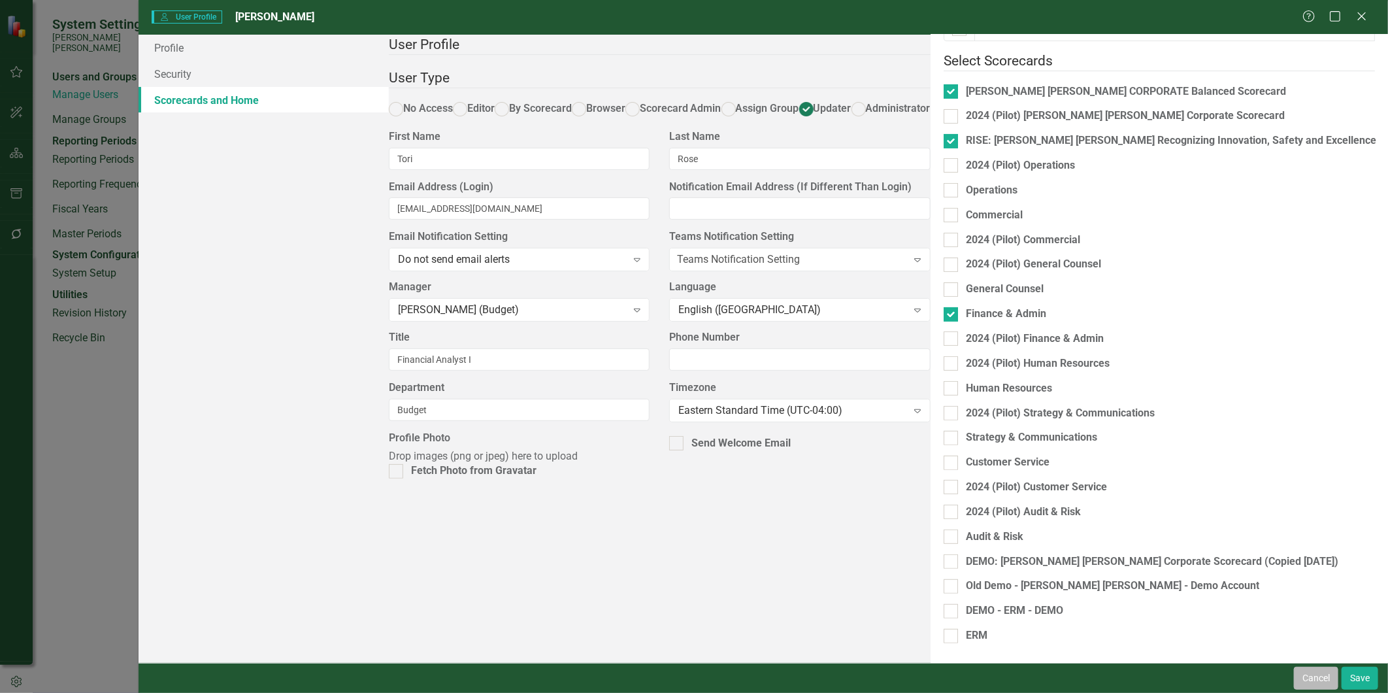
click at [1249, 623] on button "Cancel" at bounding box center [1316, 678] width 44 height 23
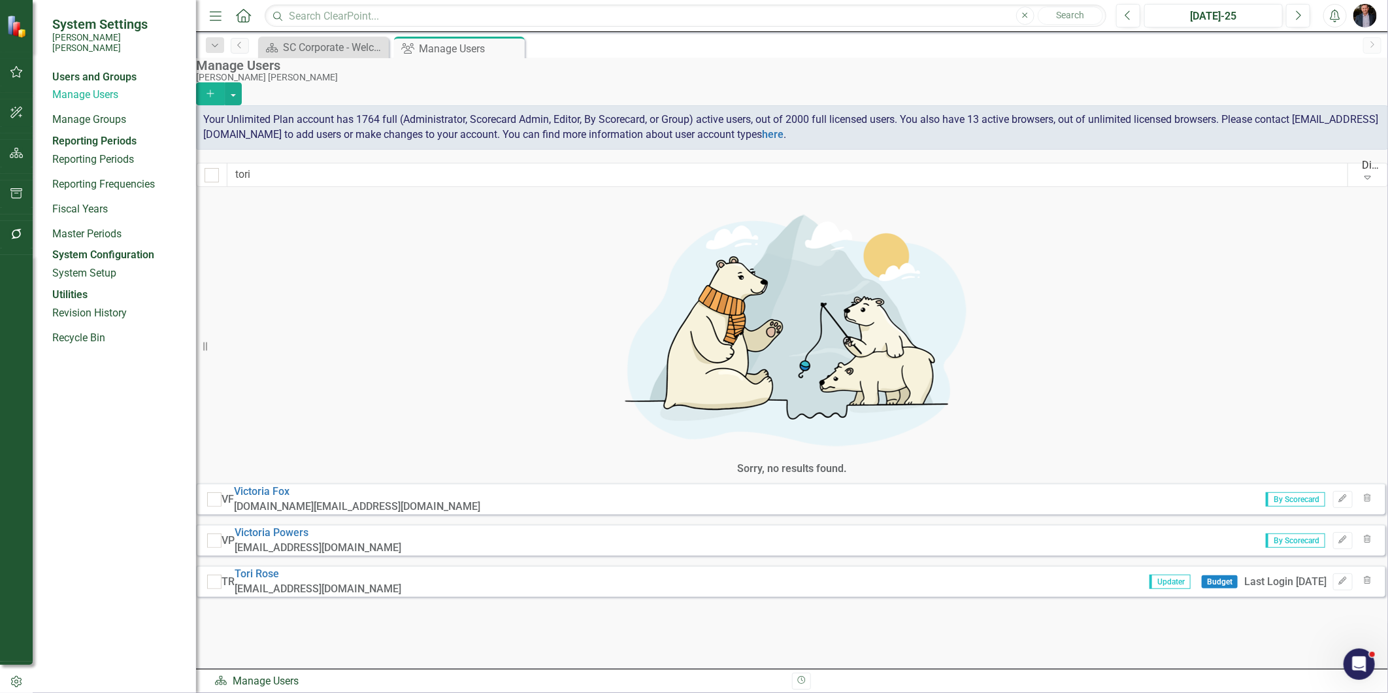
click at [1179, 64] on div "Manage Users Santee Cooper Add Your Unlimited Plan account has 1764 full (Admin…" at bounding box center [792, 127] width 1192 height 139
click at [0, 0] on icon "Close" at bounding box center [0, 0] width 0 height 0
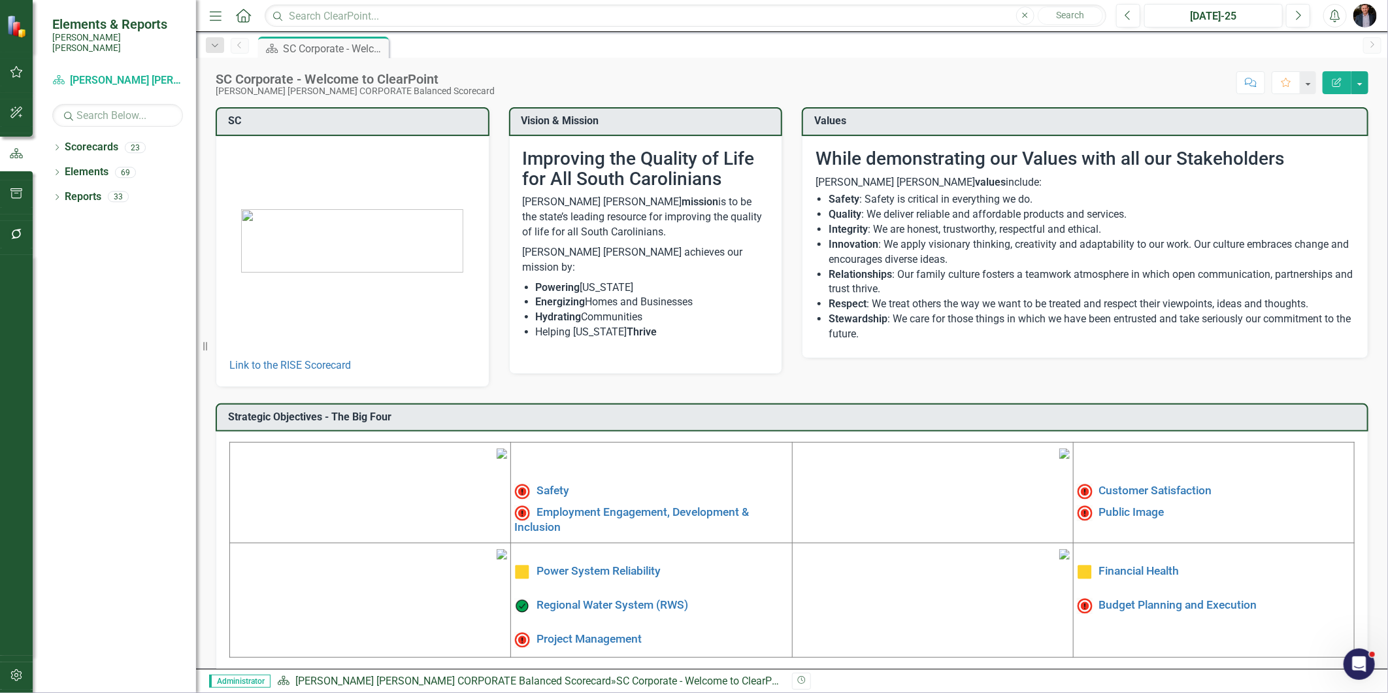
click at [10, 239] on icon "button" at bounding box center [17, 234] width 14 height 10
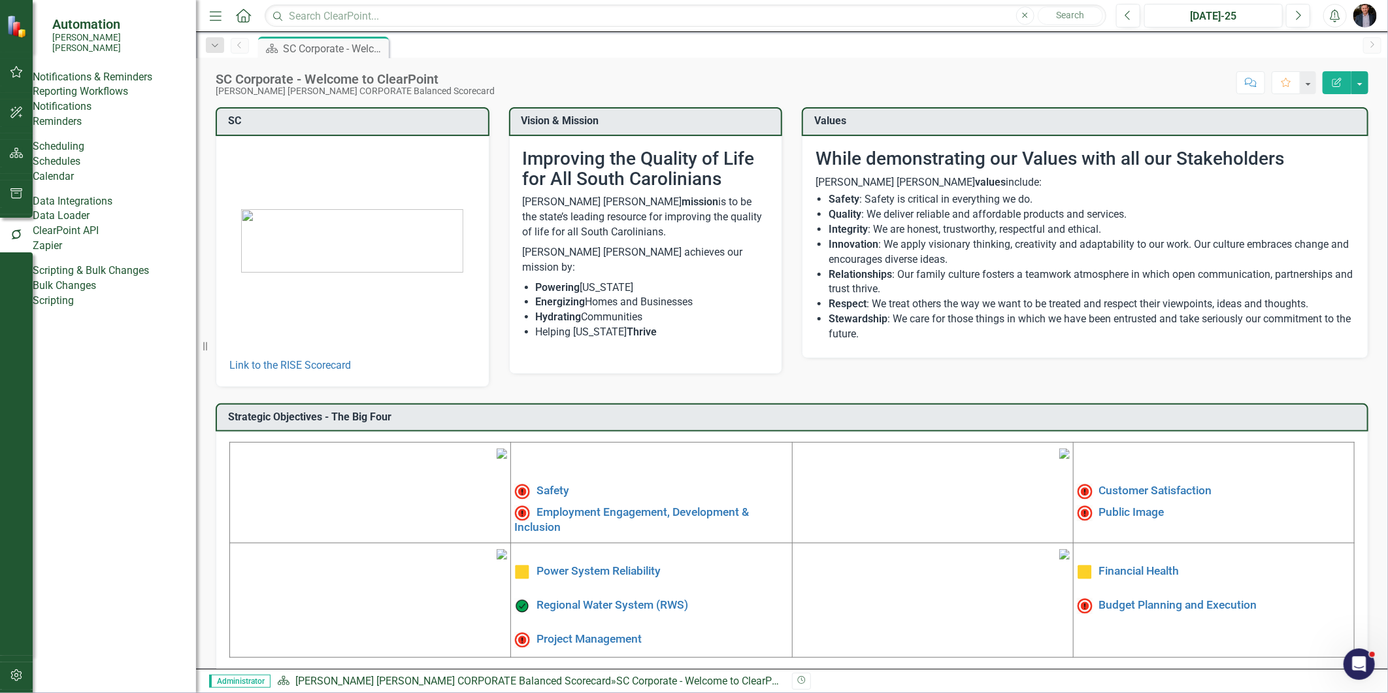
click at [142, 94] on link "Reporting Workflows" at bounding box center [114, 91] width 163 height 15
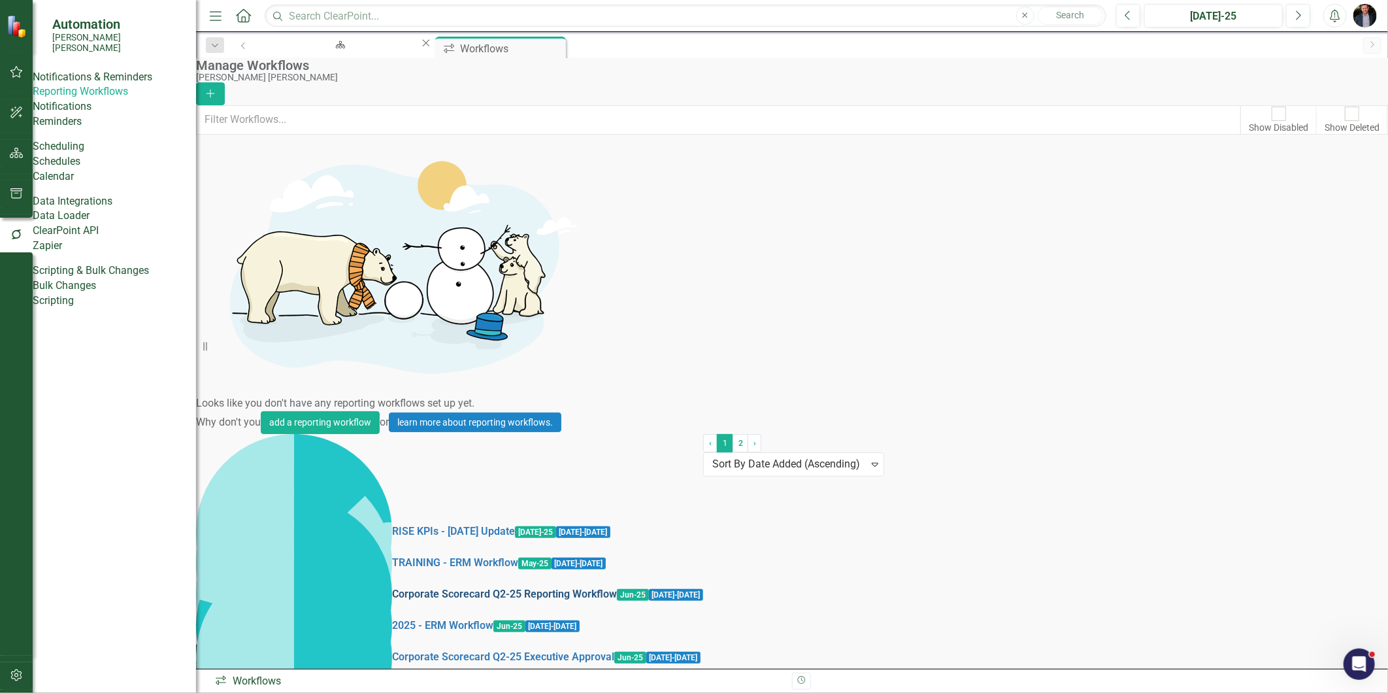
click at [392, 587] on link "Corporate Scorecard Q2-25 Reporting Workflow" at bounding box center [504, 594] width 225 height 15
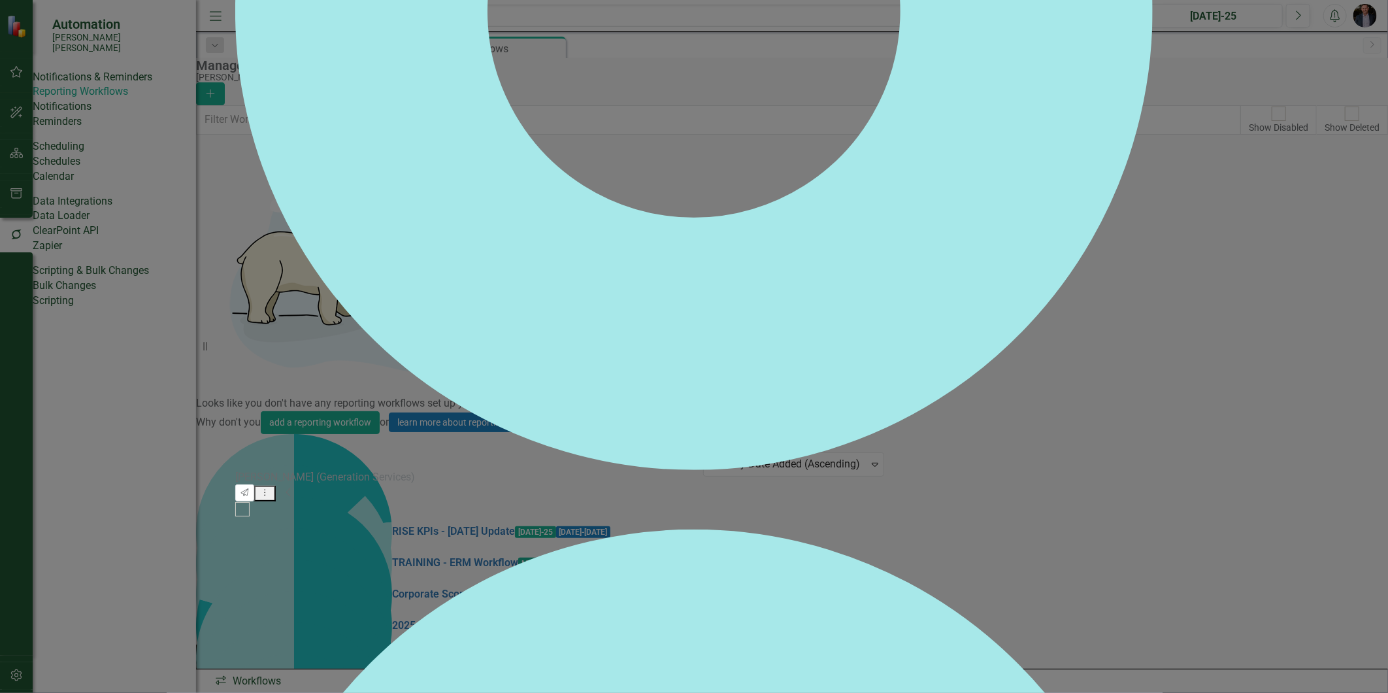
checkbox input "false"
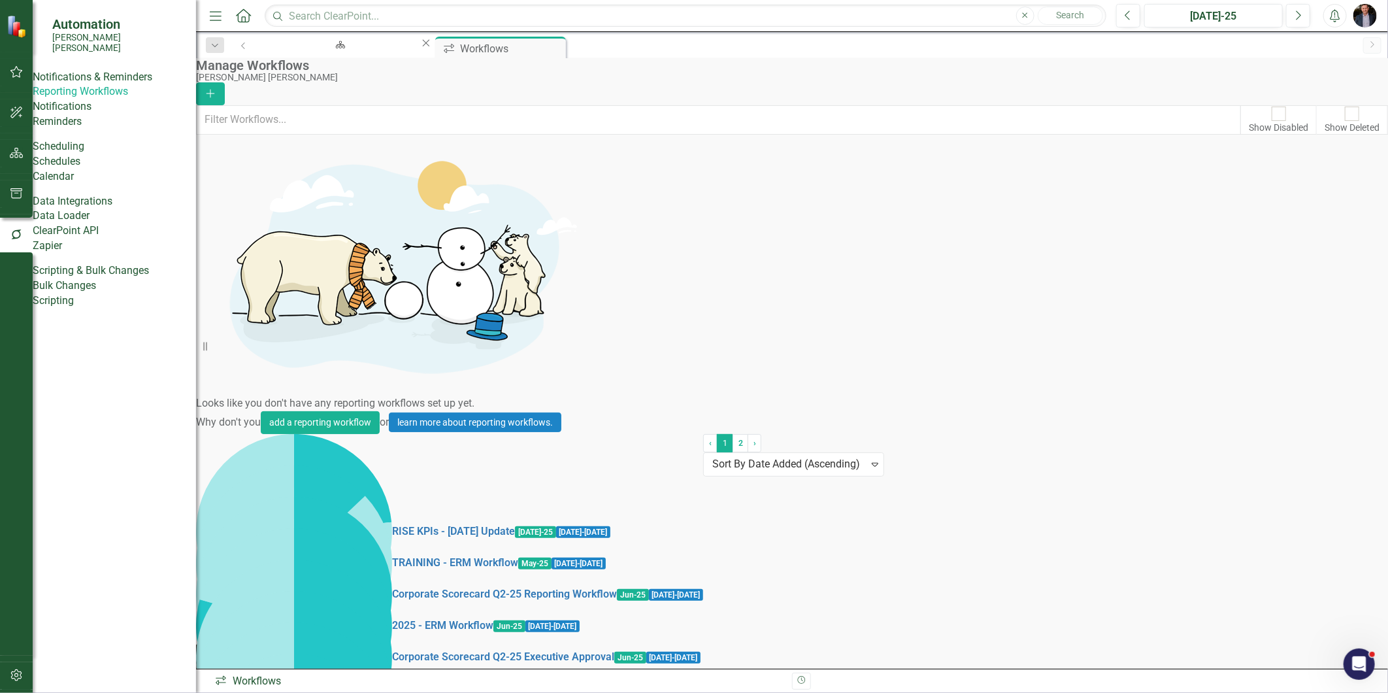
click at [1219, 54] on div "Scorecard SC Corporate - Welcome to ClearPoint Close Workflows Workflows Pin Cl…" at bounding box center [807, 47] width 1100 height 21
click at [392, 524] on link "RISE KPIs - [DATE] Update" at bounding box center [453, 531] width 123 height 15
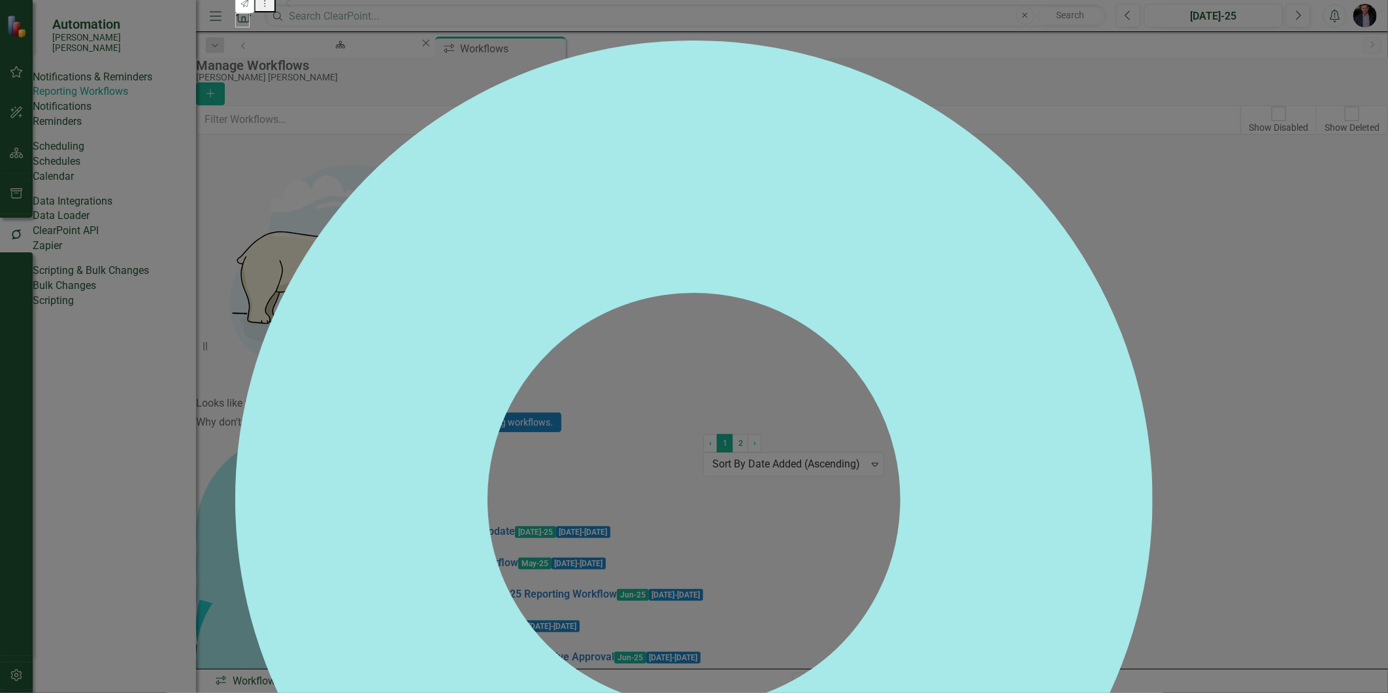
checkbox input "false"
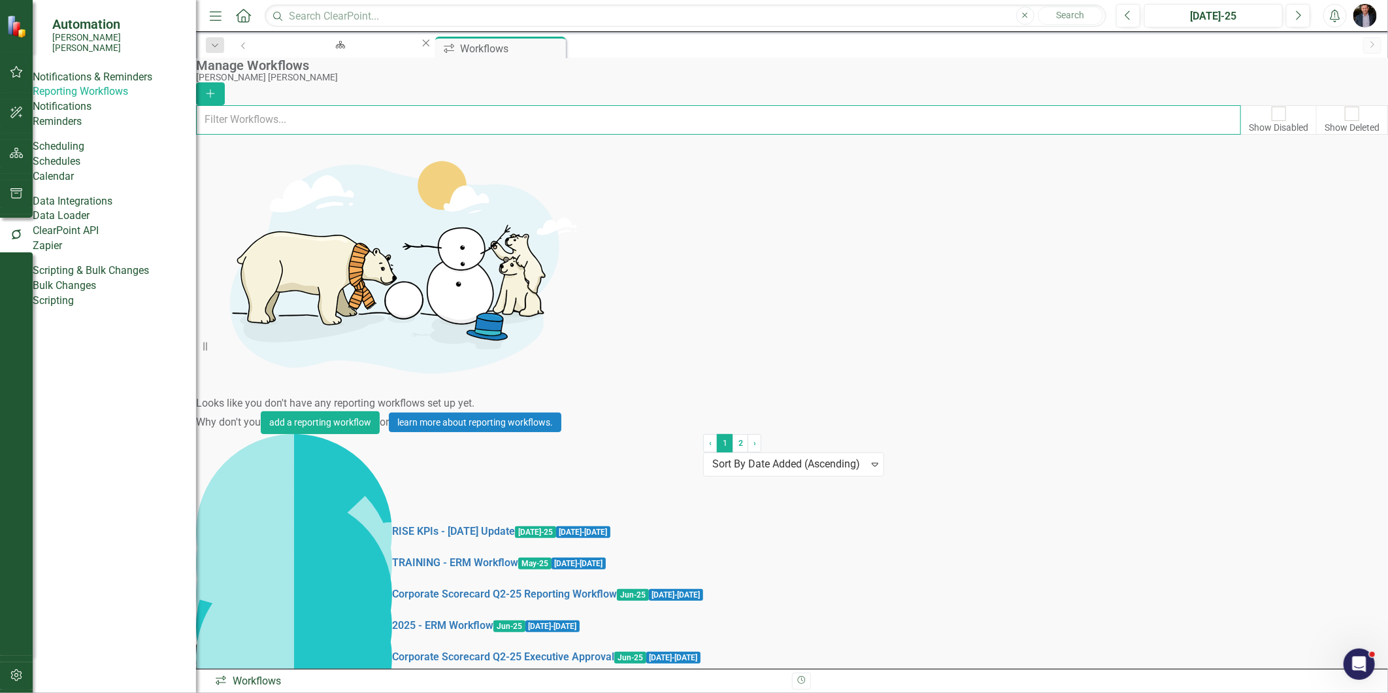
click at [301, 120] on input "text" at bounding box center [718, 119] width 1045 height 29
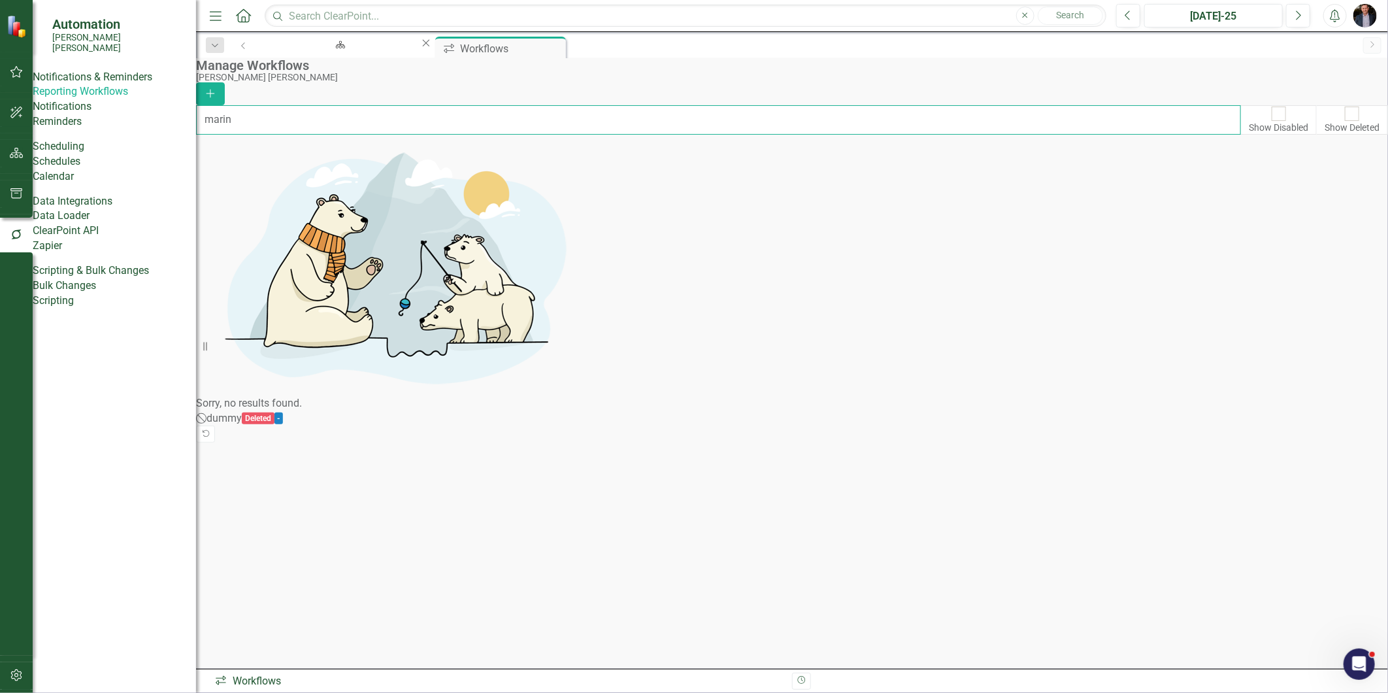
type input "marin"
click at [530, 14] on input "text" at bounding box center [686, 16] width 842 height 23
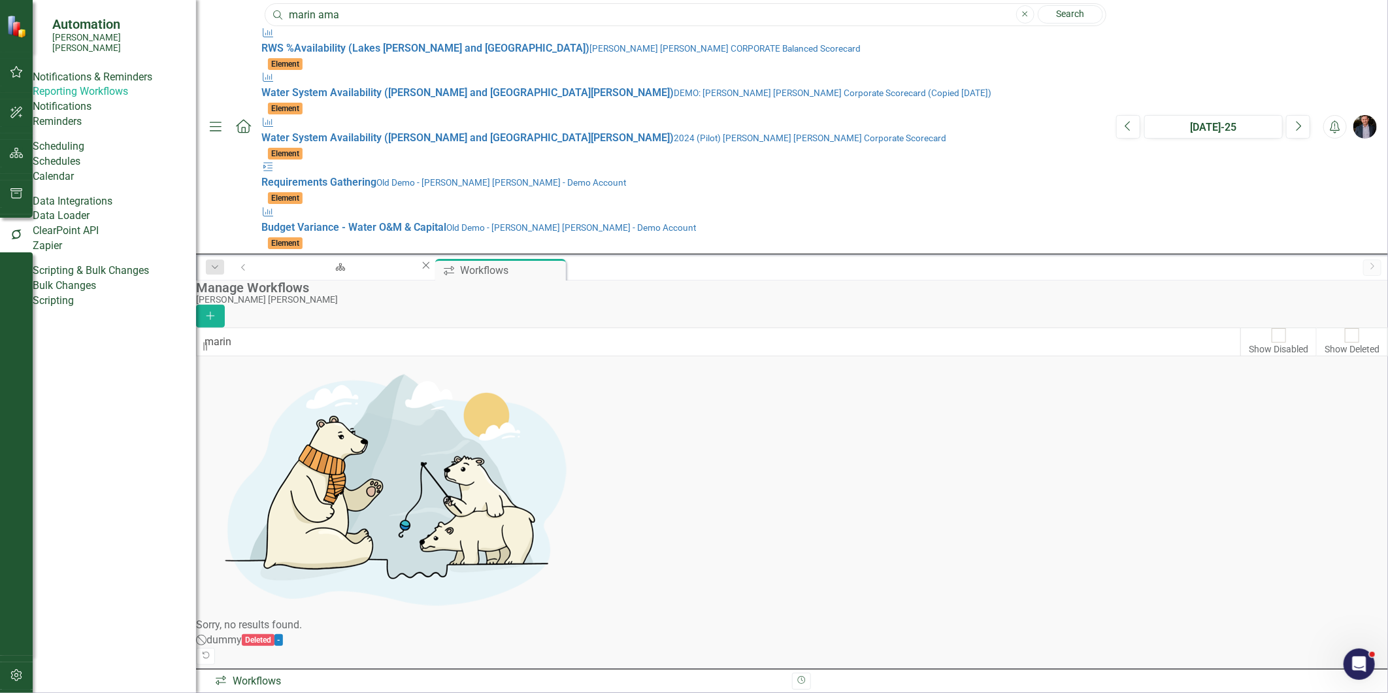
type input "marin ama"
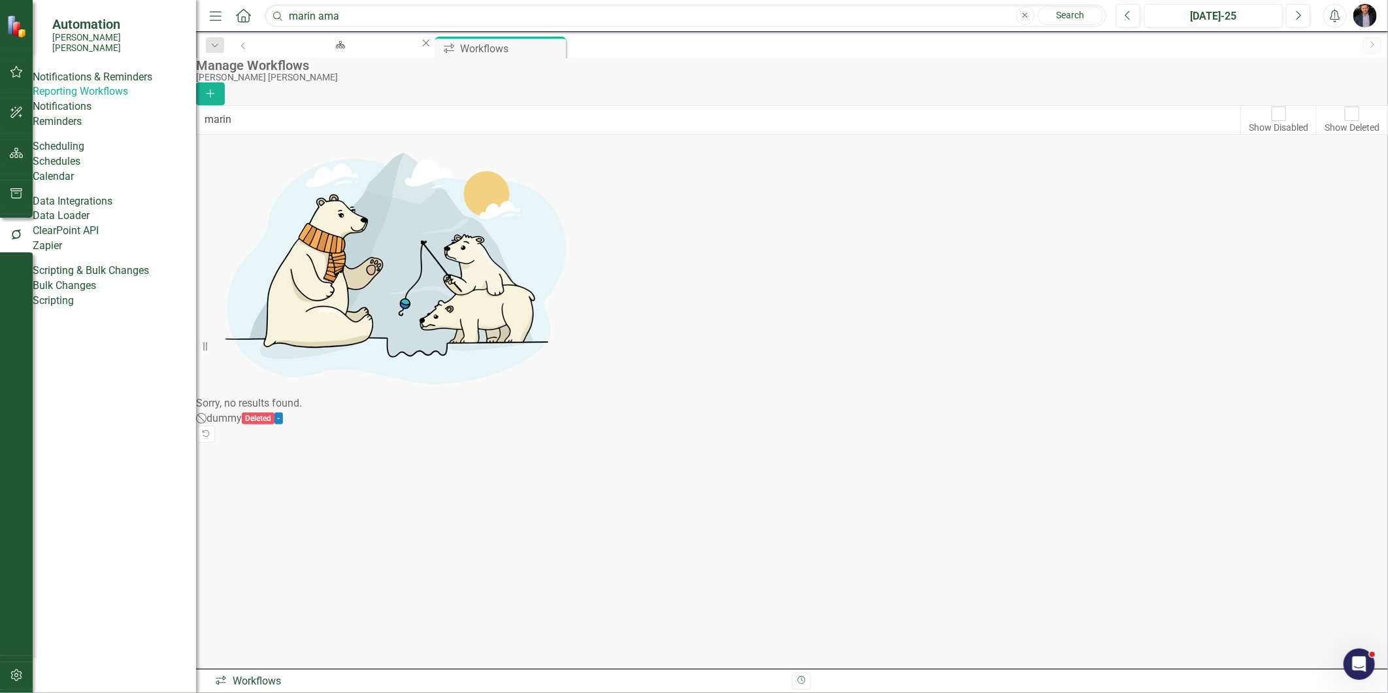
click at [1046, 16] on link "Search" at bounding box center [1070, 16] width 65 height 18
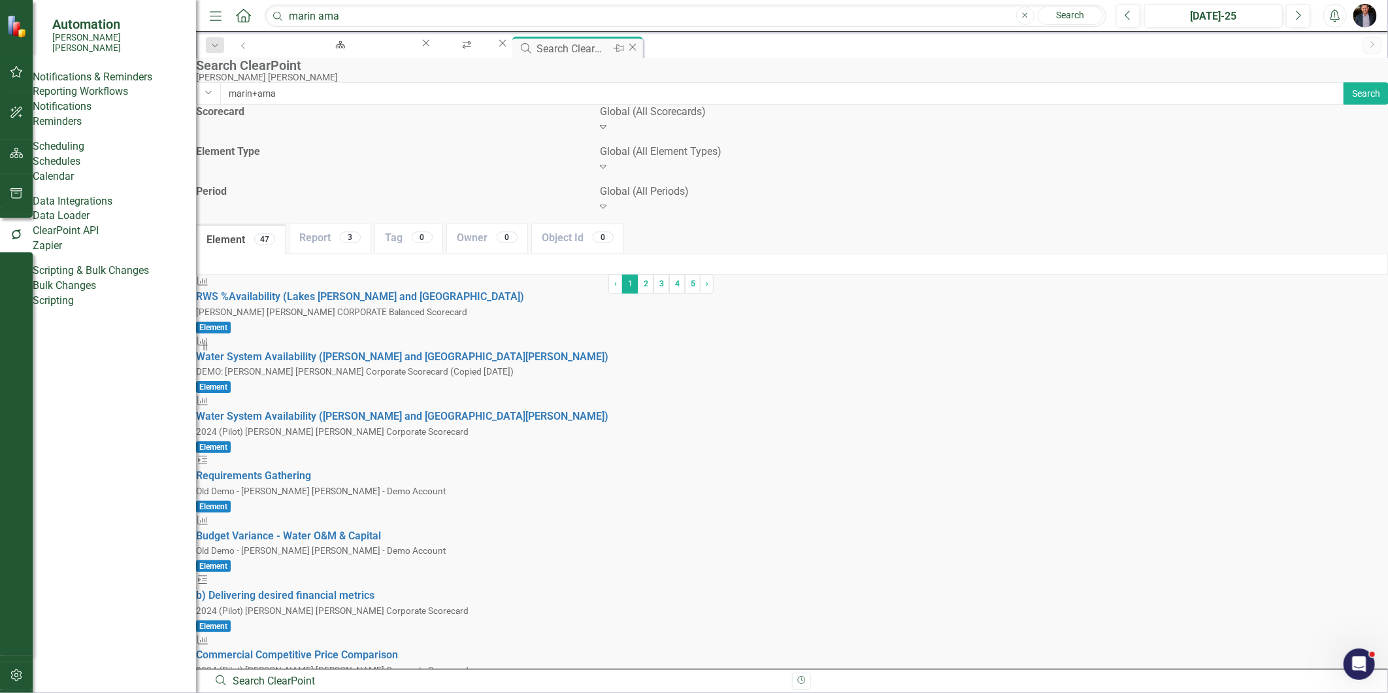
click at [637, 46] on icon at bounding box center [632, 46] width 7 height 7
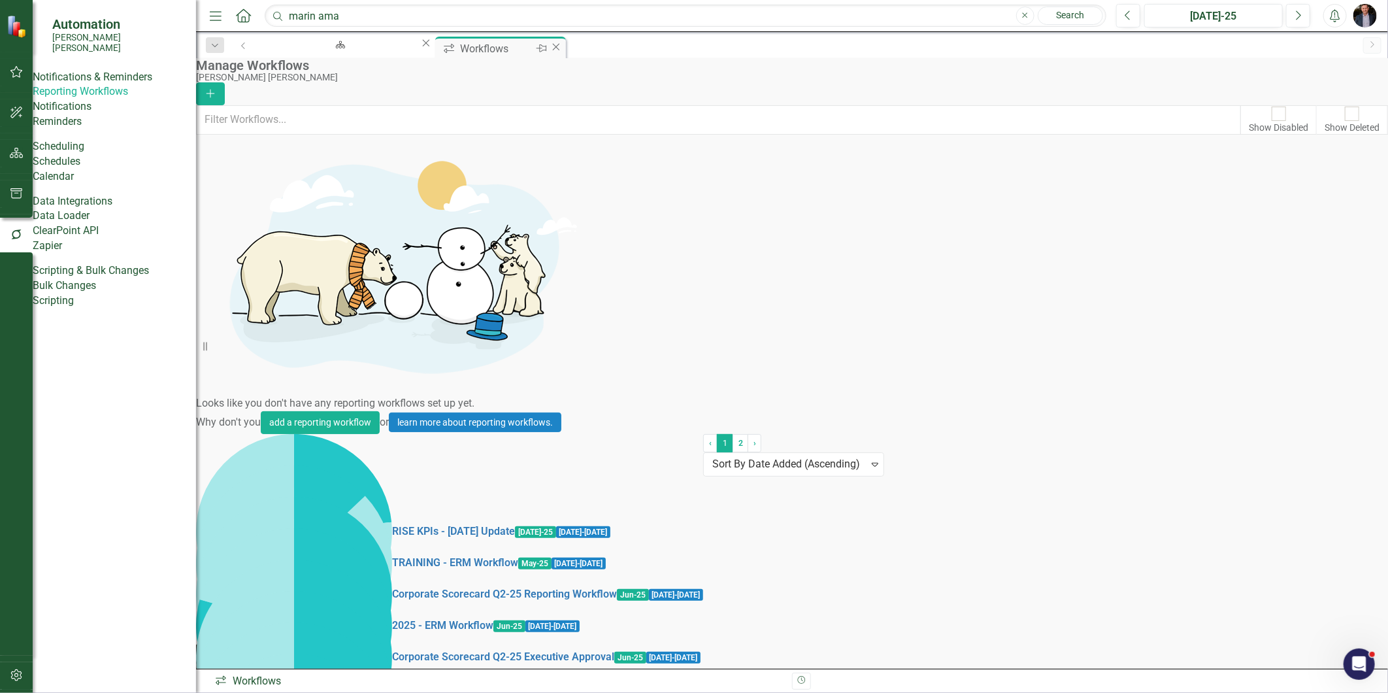
click at [550, 49] on icon "Close" at bounding box center [556, 47] width 13 height 10
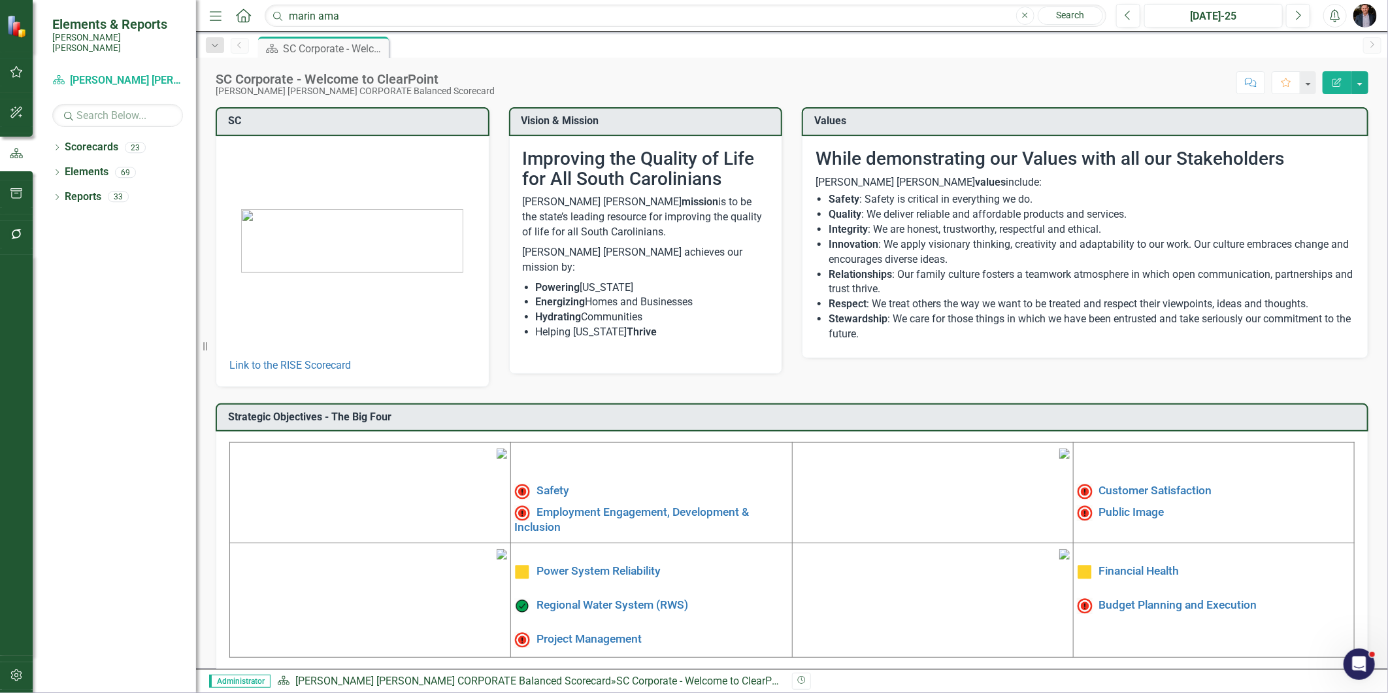
click at [1222, 390] on div "Strategic Objectives - The Big Four Safety Employment Engagement, Development &…" at bounding box center [792, 529] width 1173 height 284
click at [15, 75] on icon "button" at bounding box center [17, 72] width 14 height 10
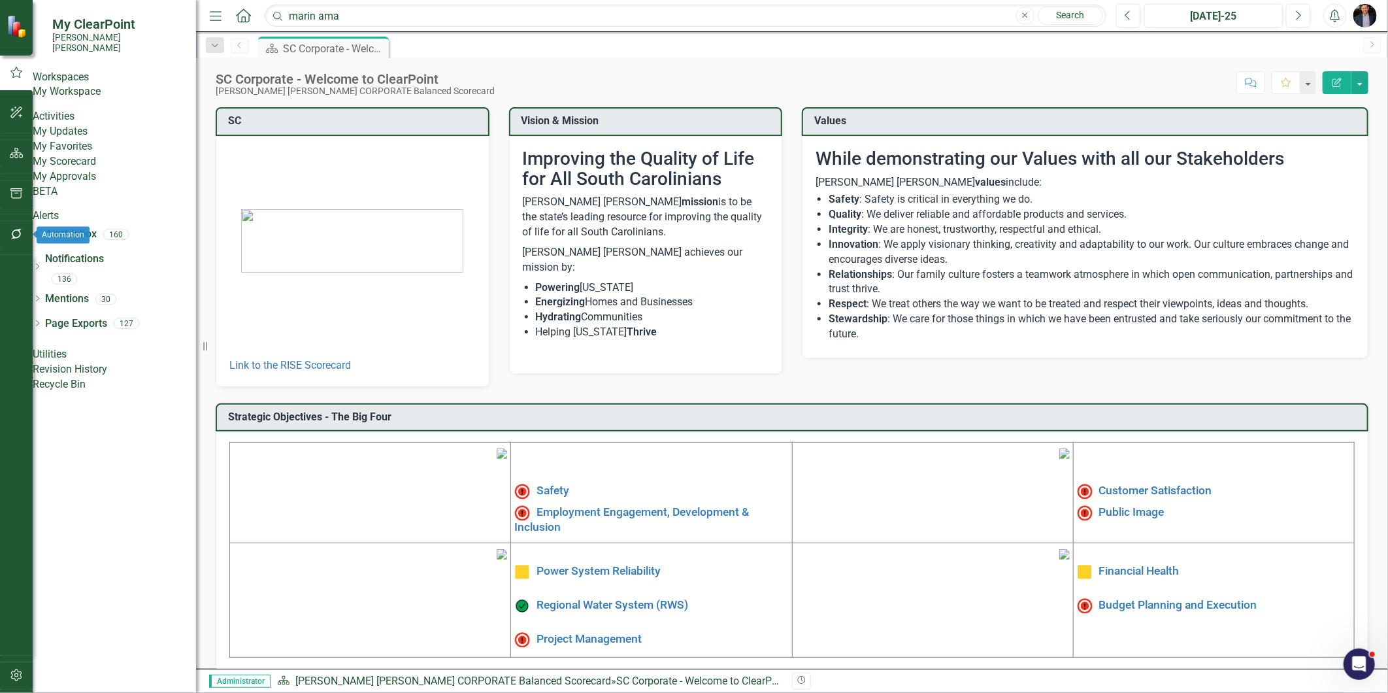
click at [22, 236] on icon "button" at bounding box center [17, 234] width 14 height 10
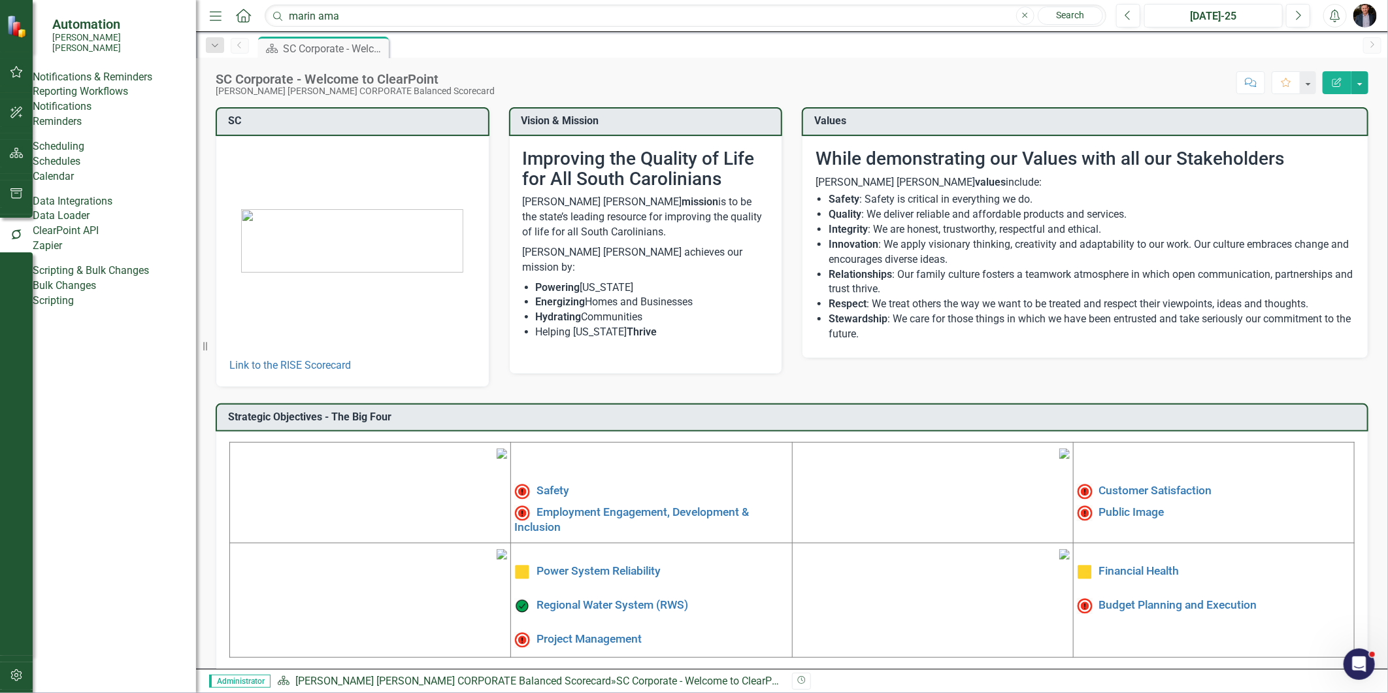
click at [97, 95] on link "Reporting Workflows" at bounding box center [114, 91] width 163 height 15
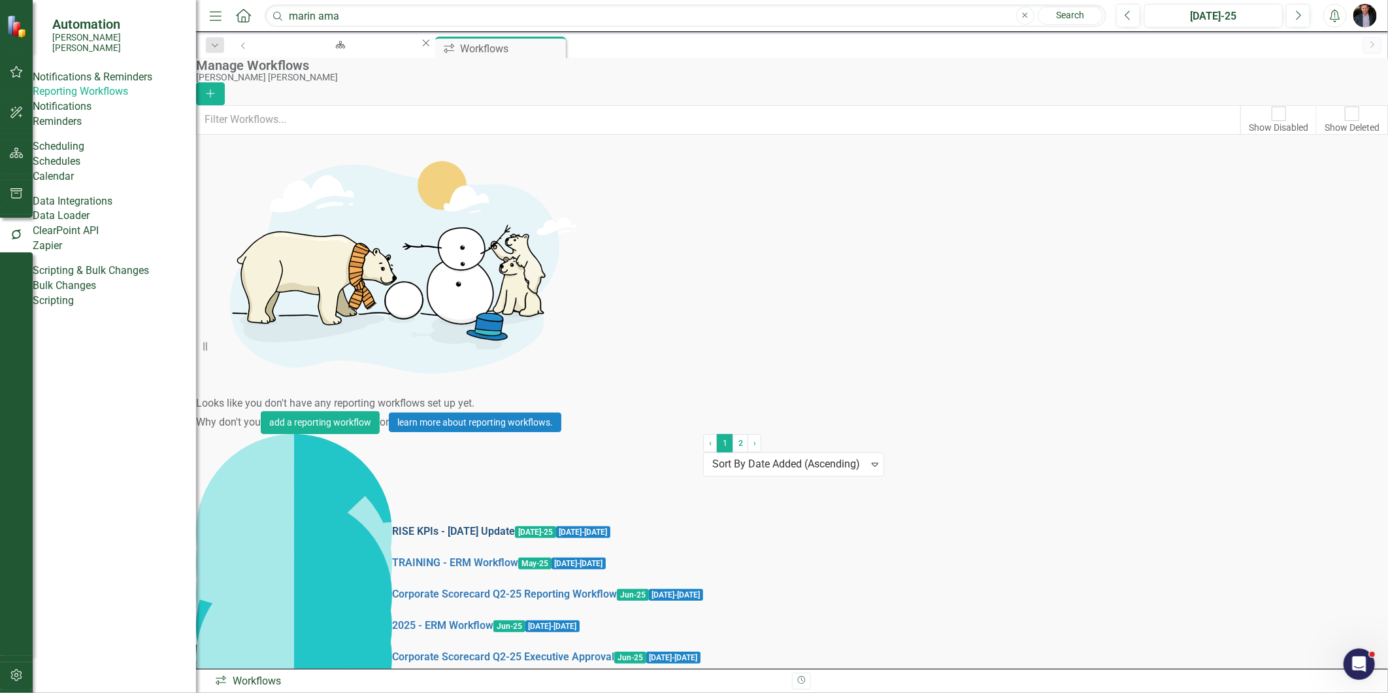
click at [392, 524] on link "RISE KPIs - [DATE] Update" at bounding box center [453, 531] width 123 height 15
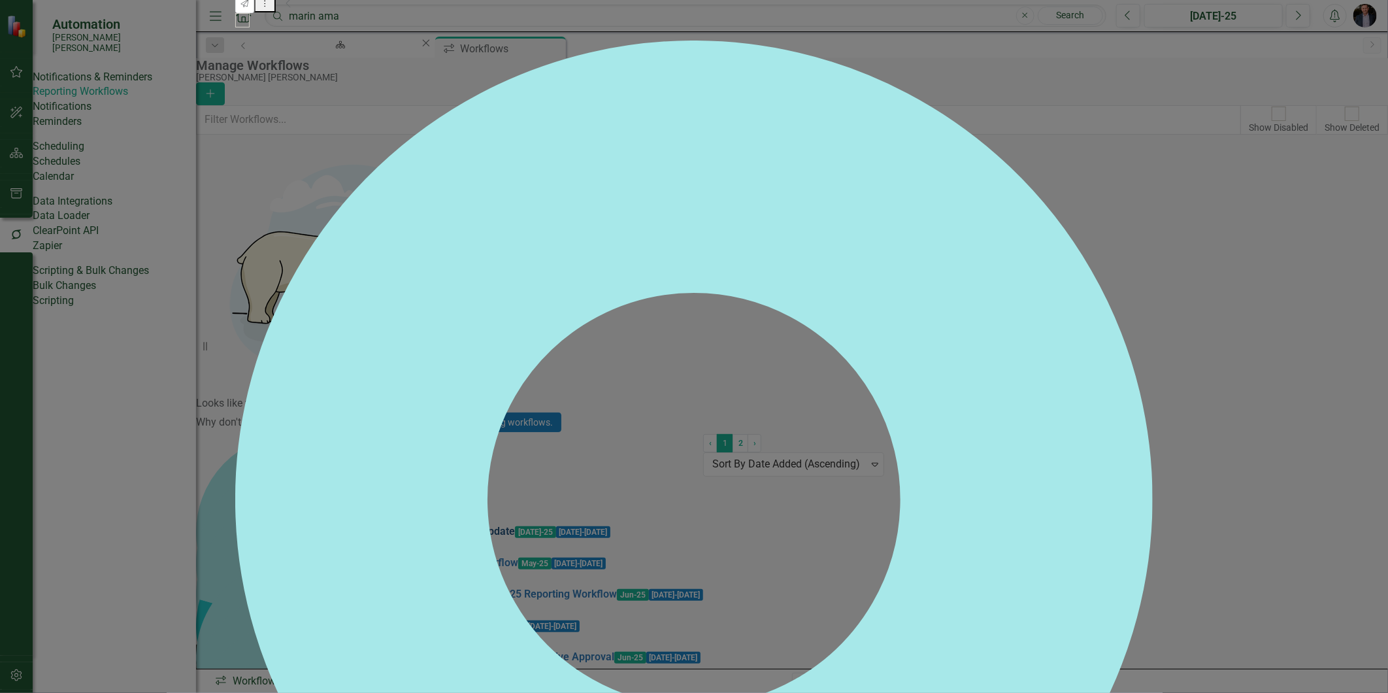
checkbox input "false"
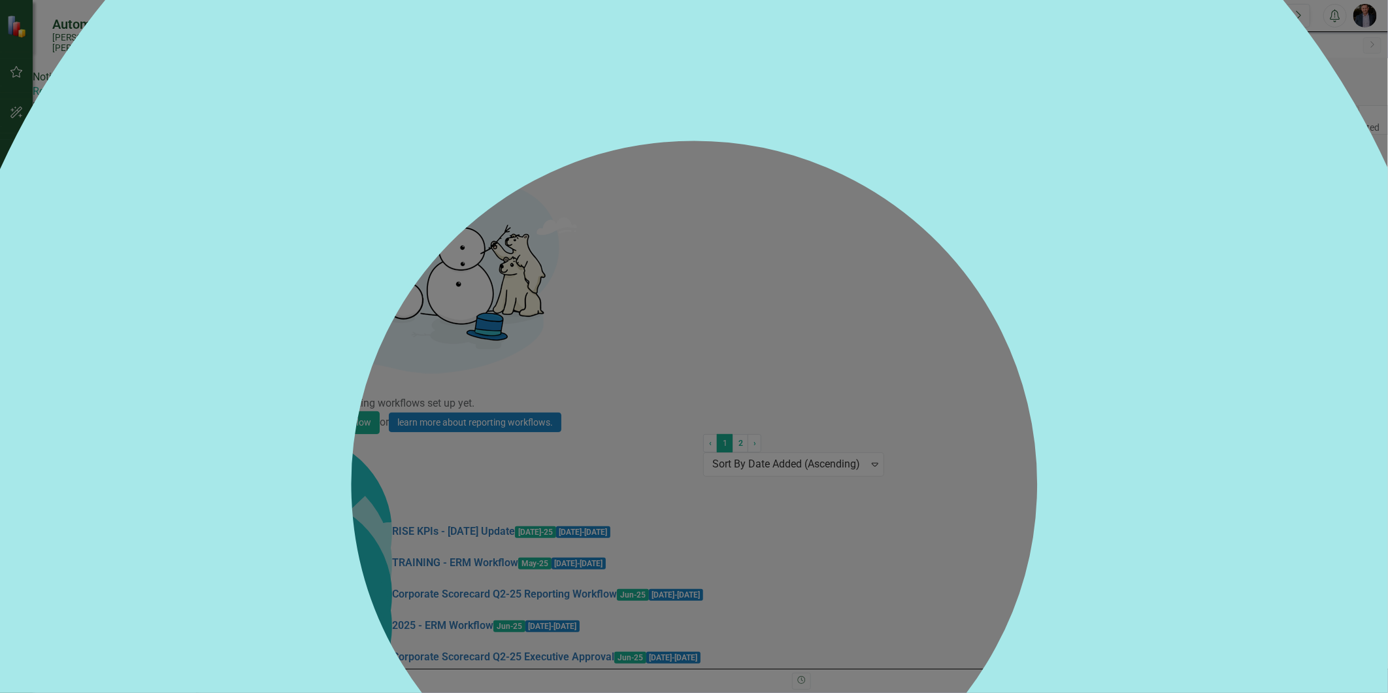
scroll to position [1003, 0]
click at [1187, 36] on div "[PERSON_NAME] (Procurement) 1 Tasks Completed Send Dropdown Menu Collapse [PERS…" at bounding box center [694, 501] width 1544 height 45991
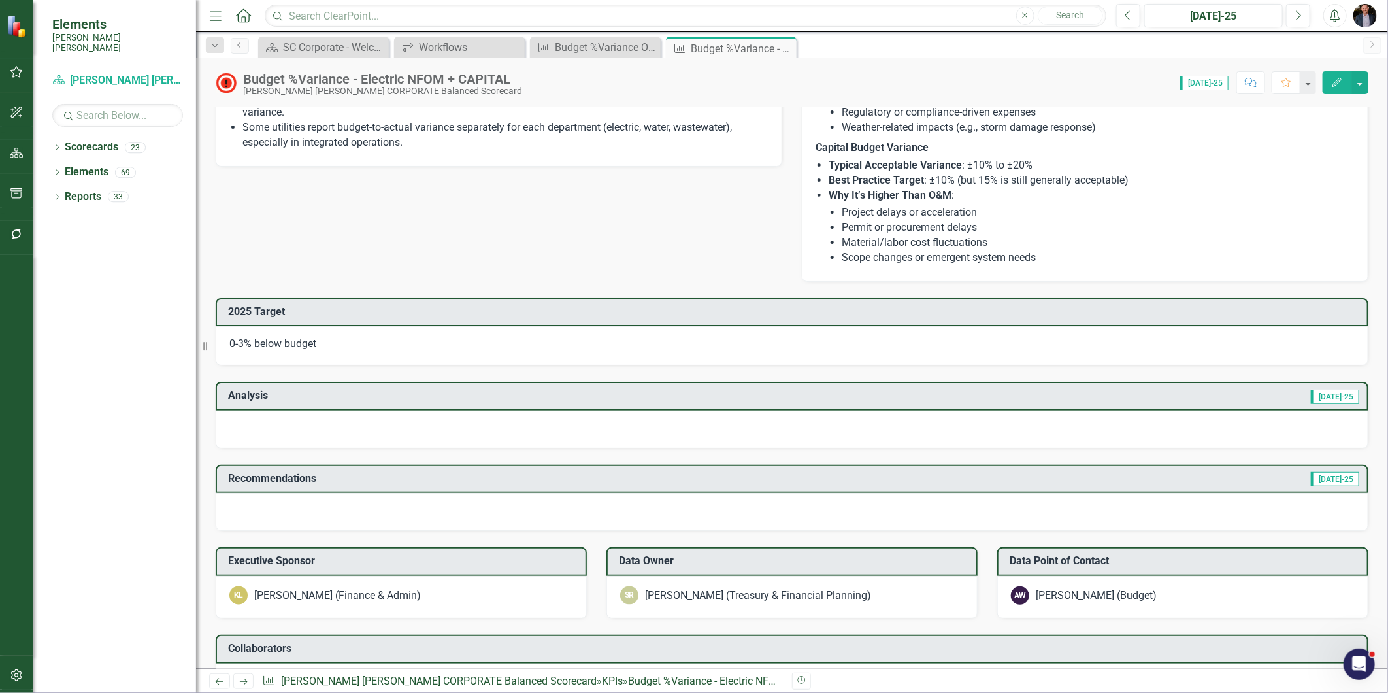
scroll to position [871, 0]
